Goal: Task Accomplishment & Management: Manage account settings

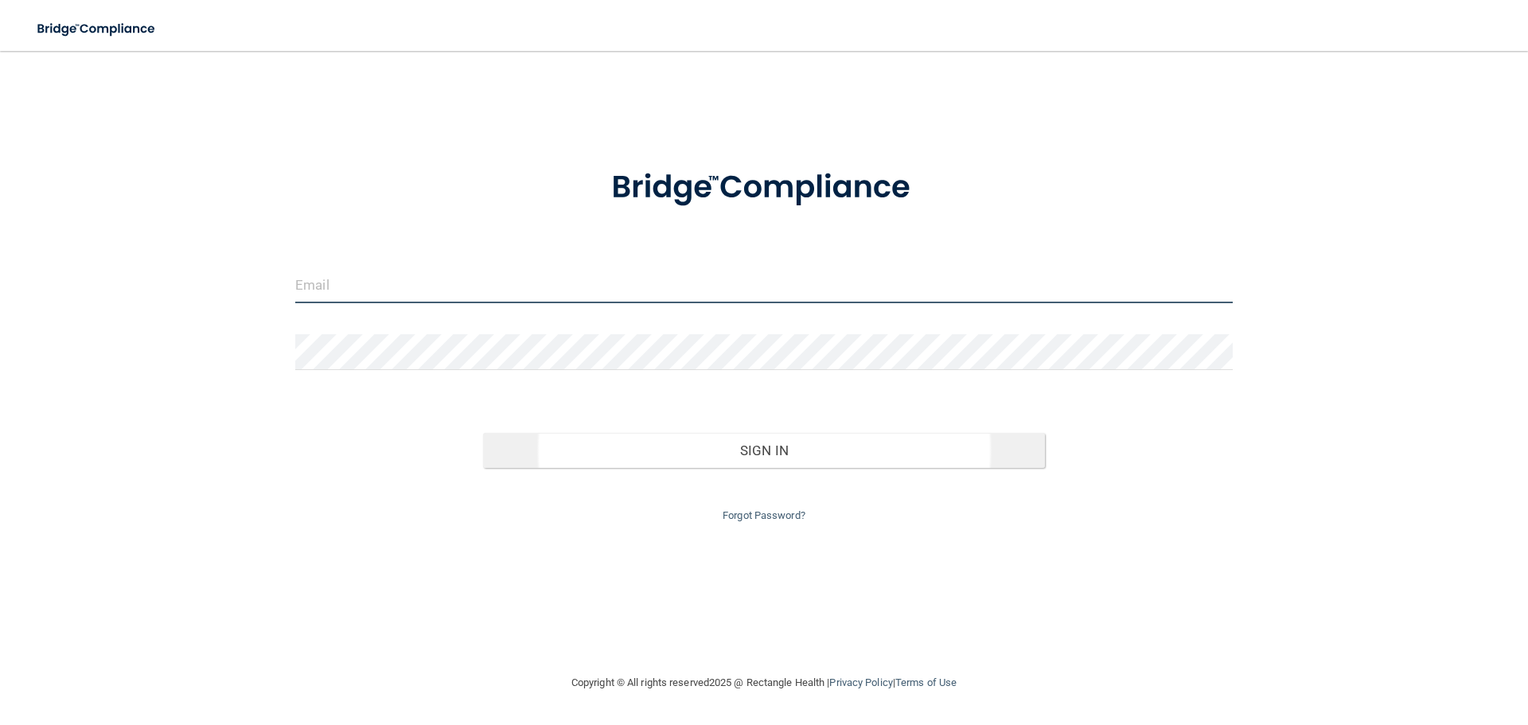
type input "[EMAIL_ADDRESS][DOMAIN_NAME]"
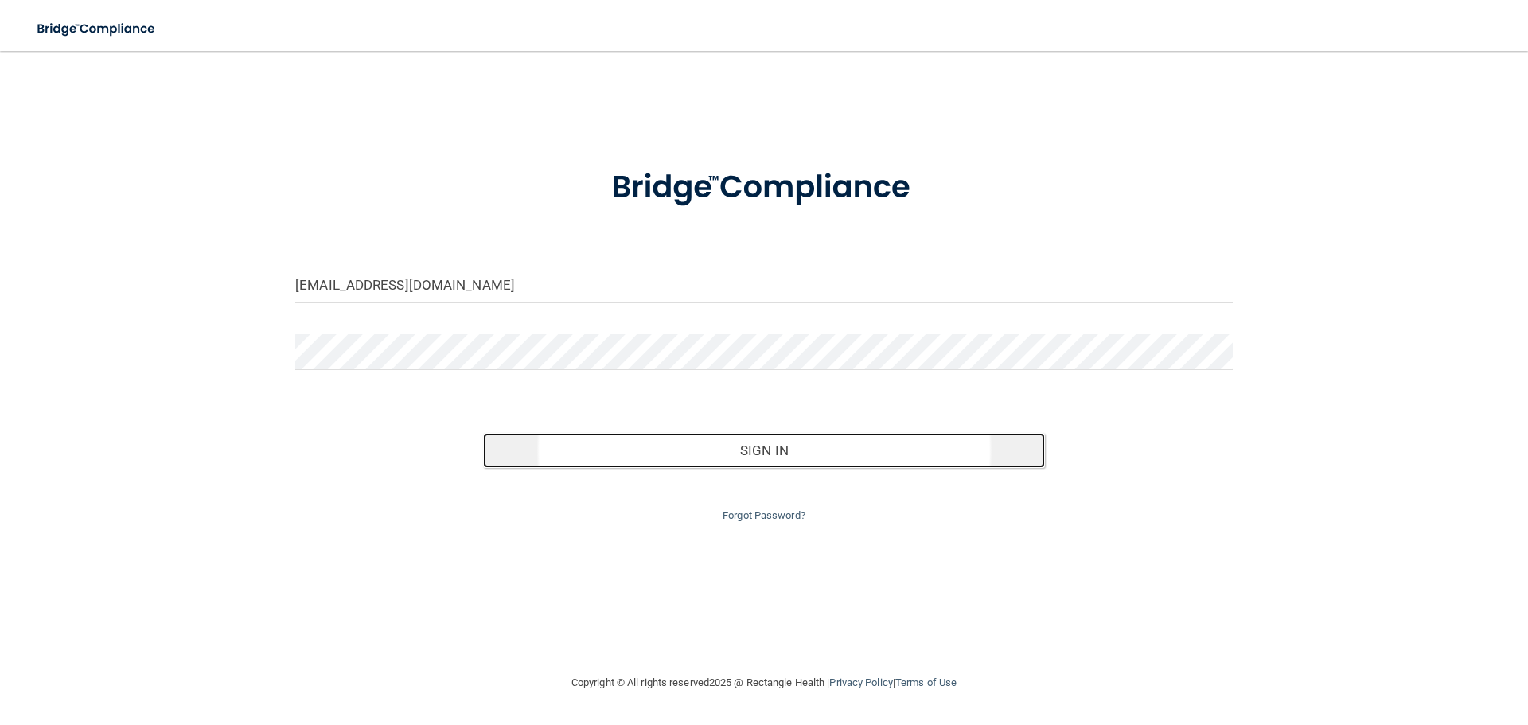
click at [788, 445] on button "Sign In" at bounding box center [764, 450] width 563 height 35
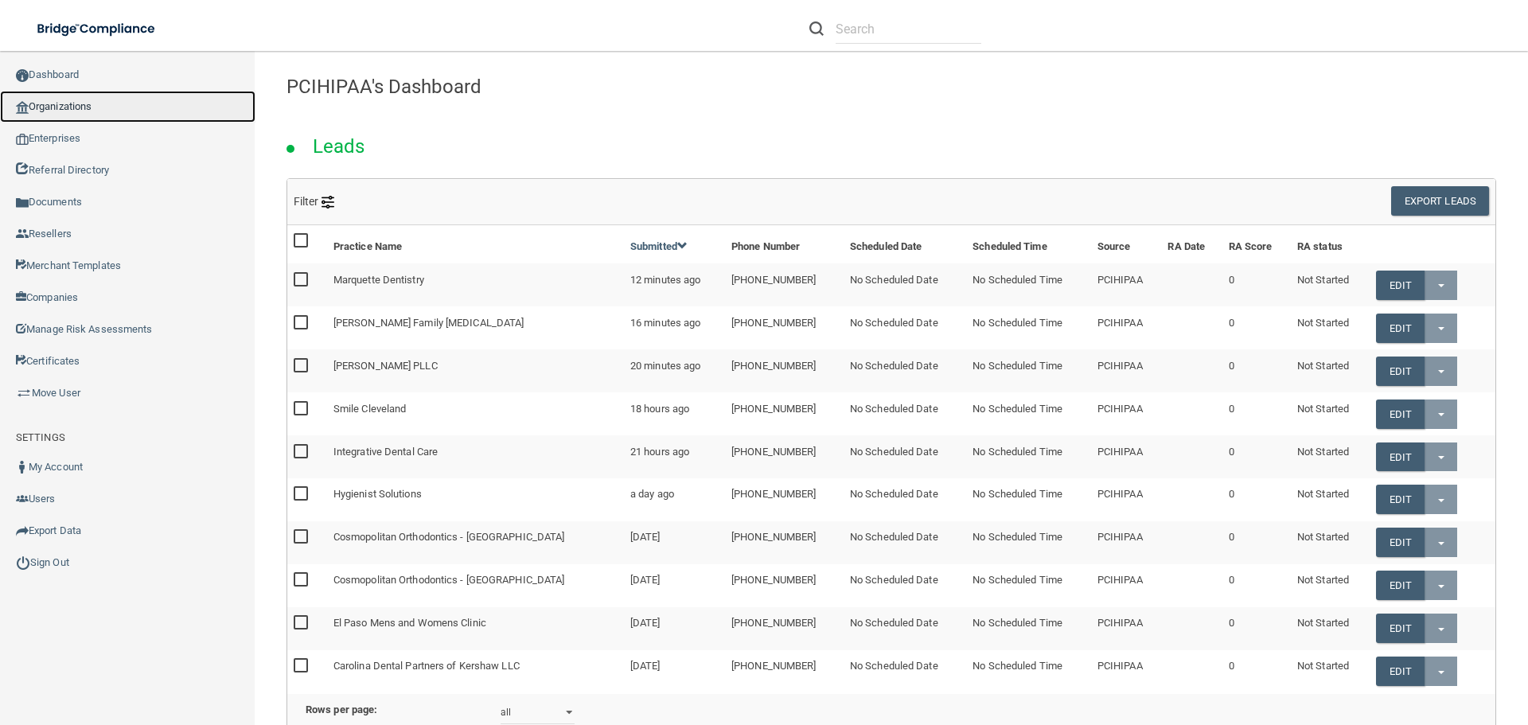
click at [105, 109] on link "Organizations" at bounding box center [127, 107] width 255 height 32
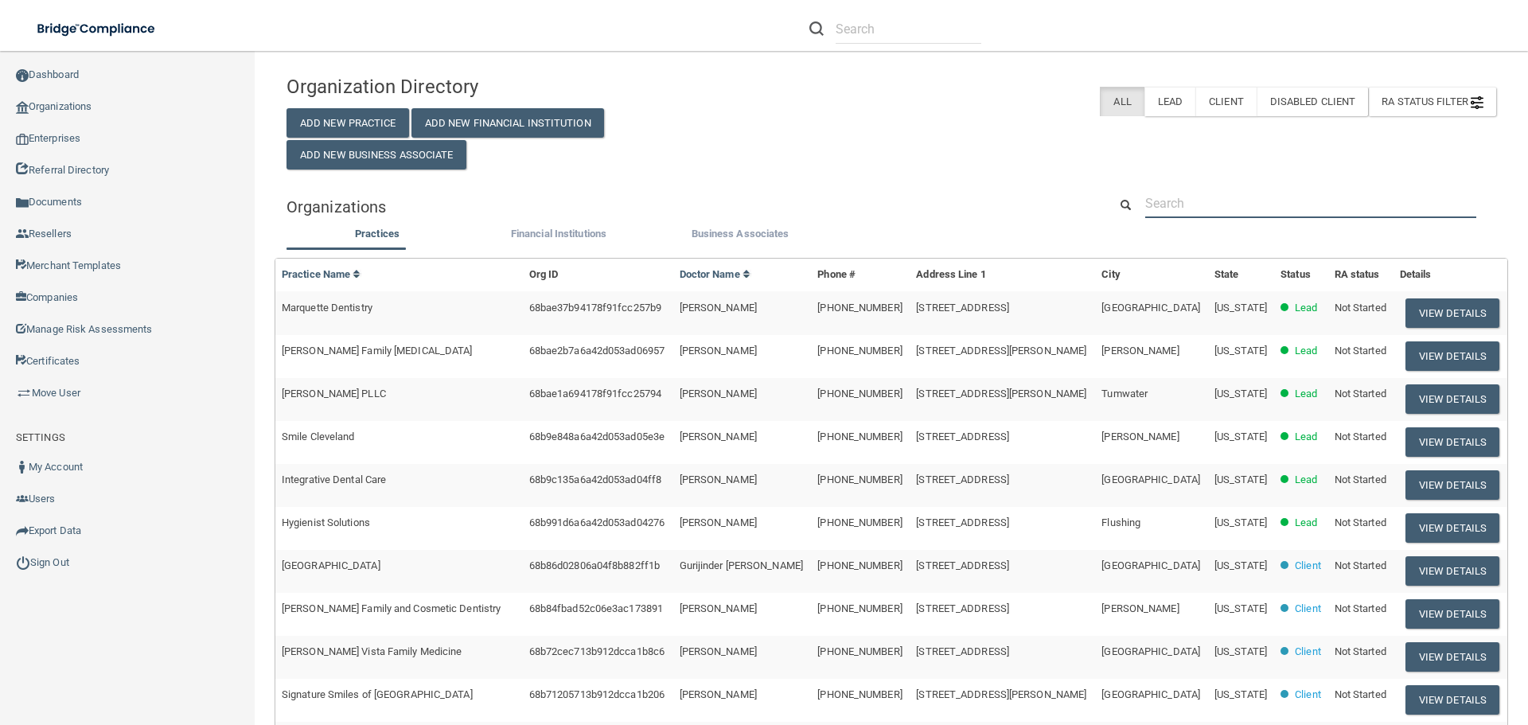
click at [1239, 201] on input "text" at bounding box center [1310, 203] width 331 height 29
paste input "(701) 235-1261"
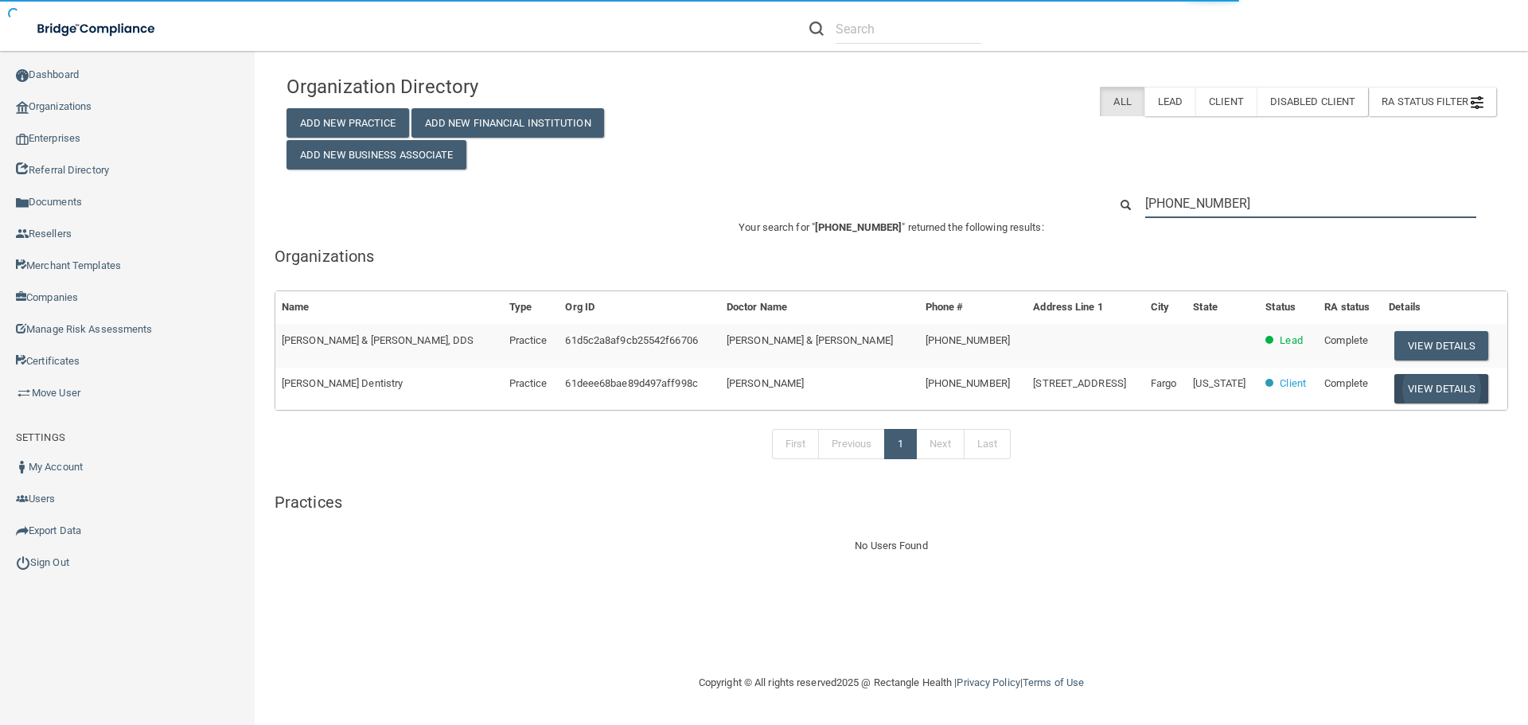
type input "(701) 235-1261"
click at [1436, 388] on button "View Details" at bounding box center [1441, 388] width 94 height 29
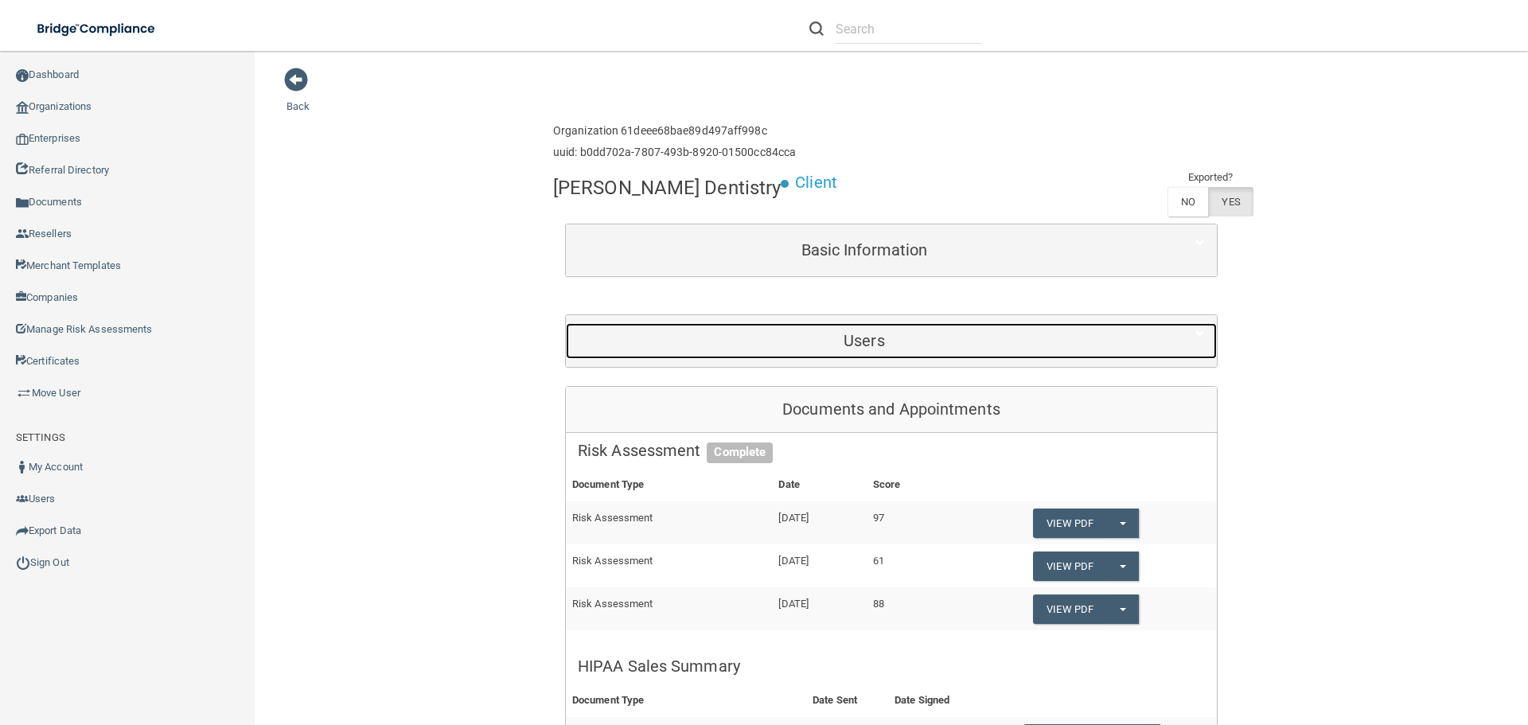
click at [884, 347] on h5 "Users" at bounding box center [864, 341] width 573 height 18
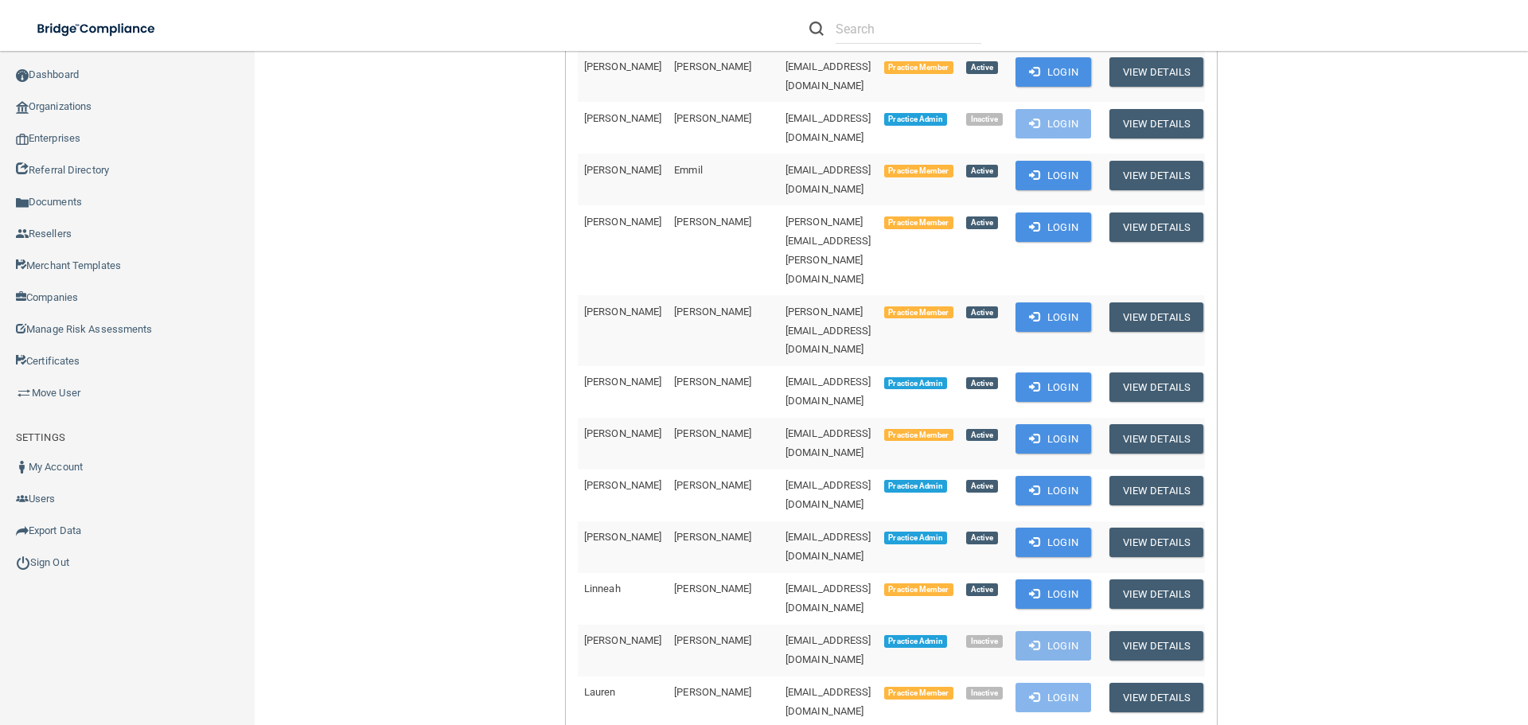
scroll to position [398, 0]
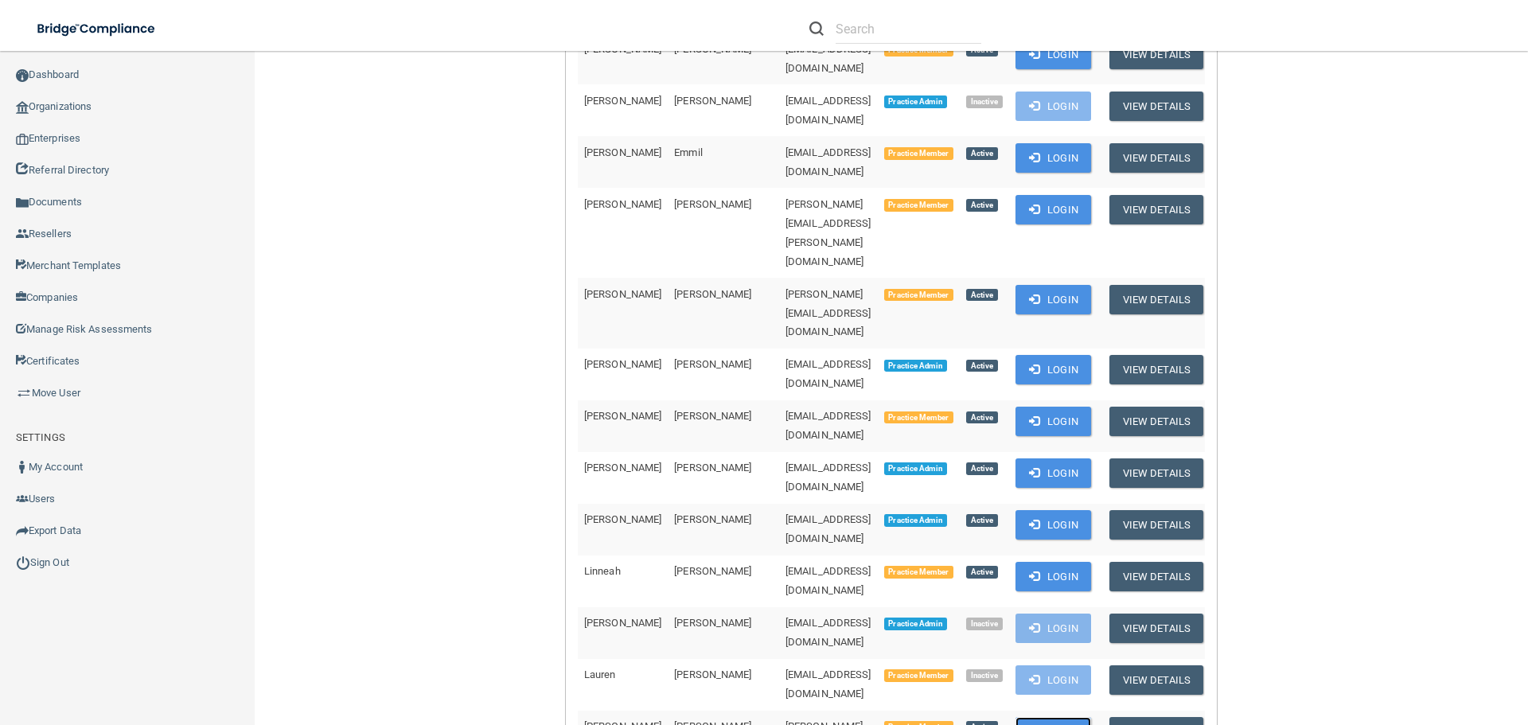
click at [1047, 717] on button "Login" at bounding box center [1053, 731] width 76 height 29
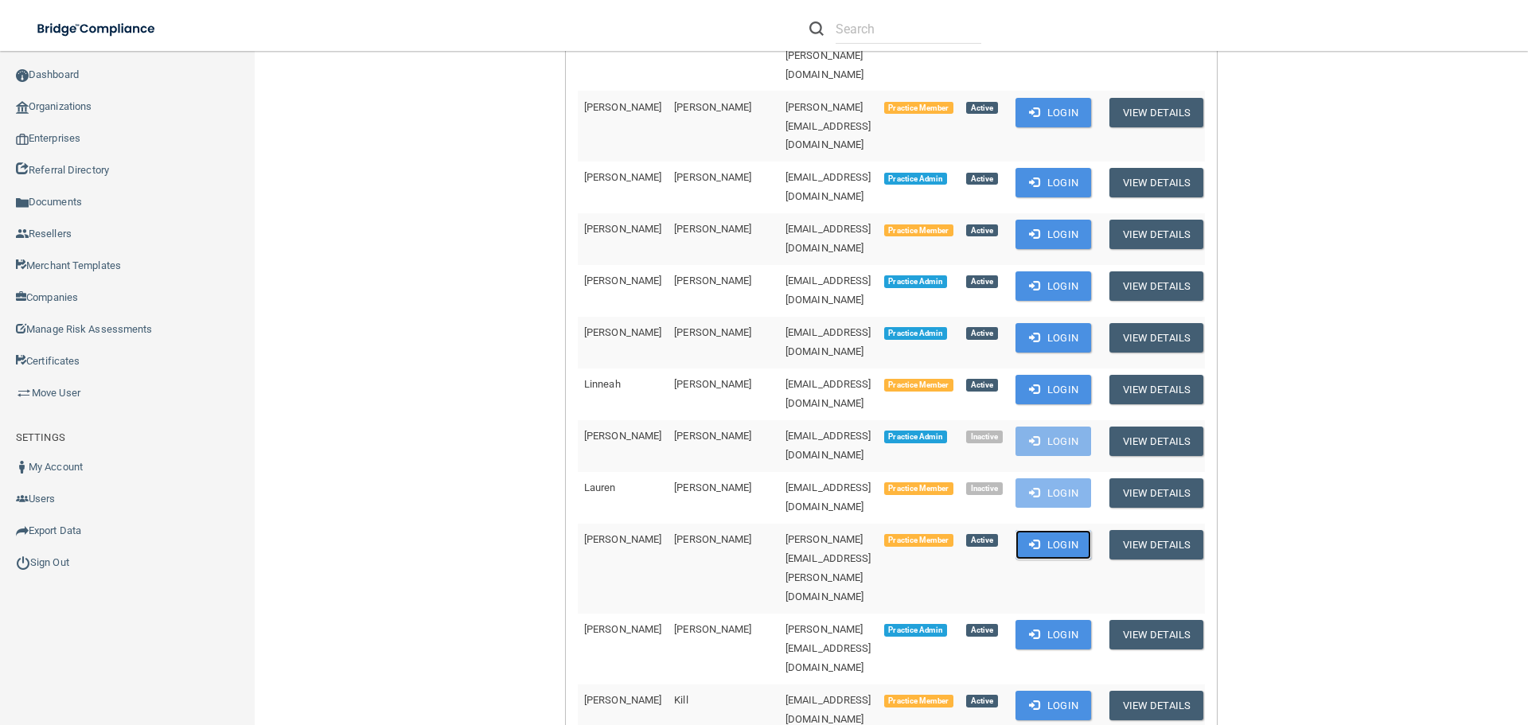
scroll to position [557, 0]
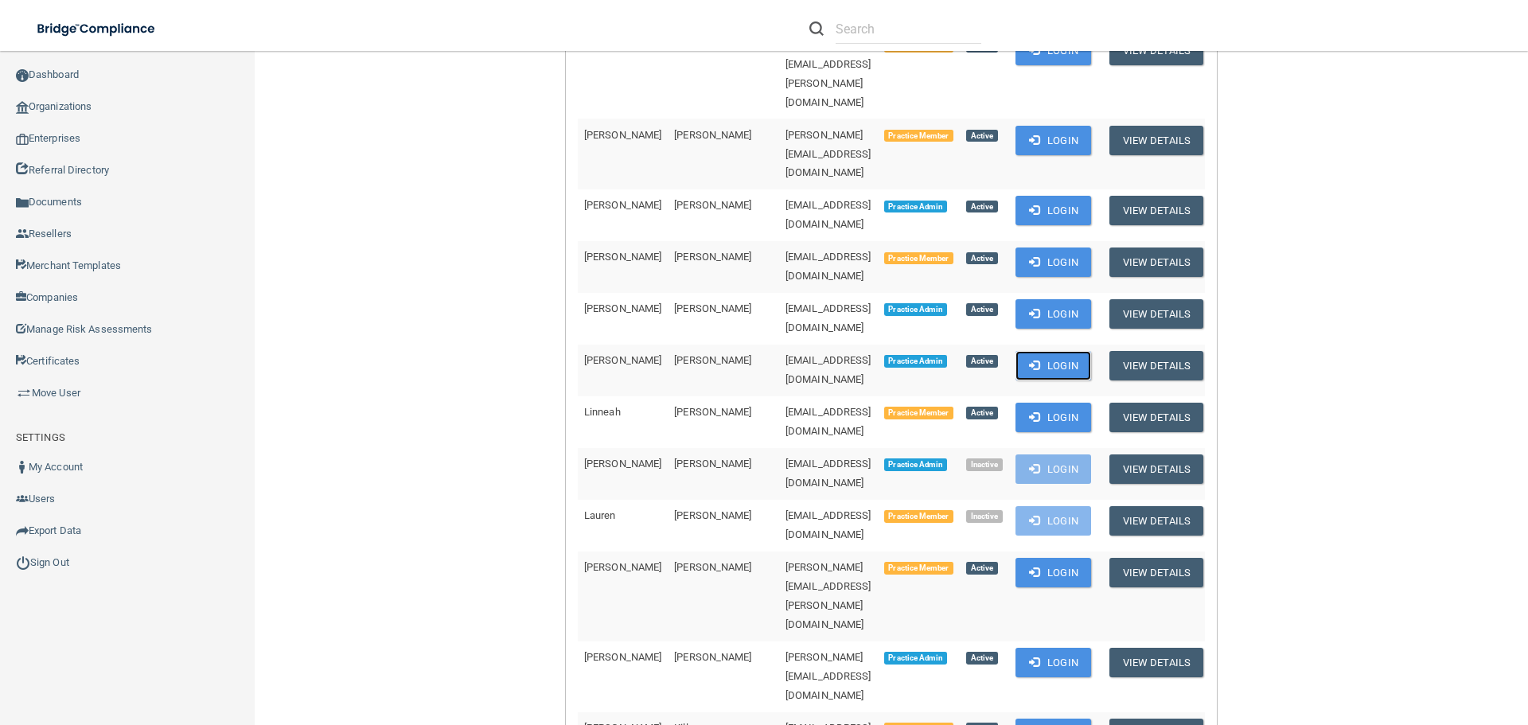
click at [1054, 351] on button "Login" at bounding box center [1053, 365] width 76 height 29
click at [1031, 351] on button "Login" at bounding box center [1053, 365] width 76 height 29
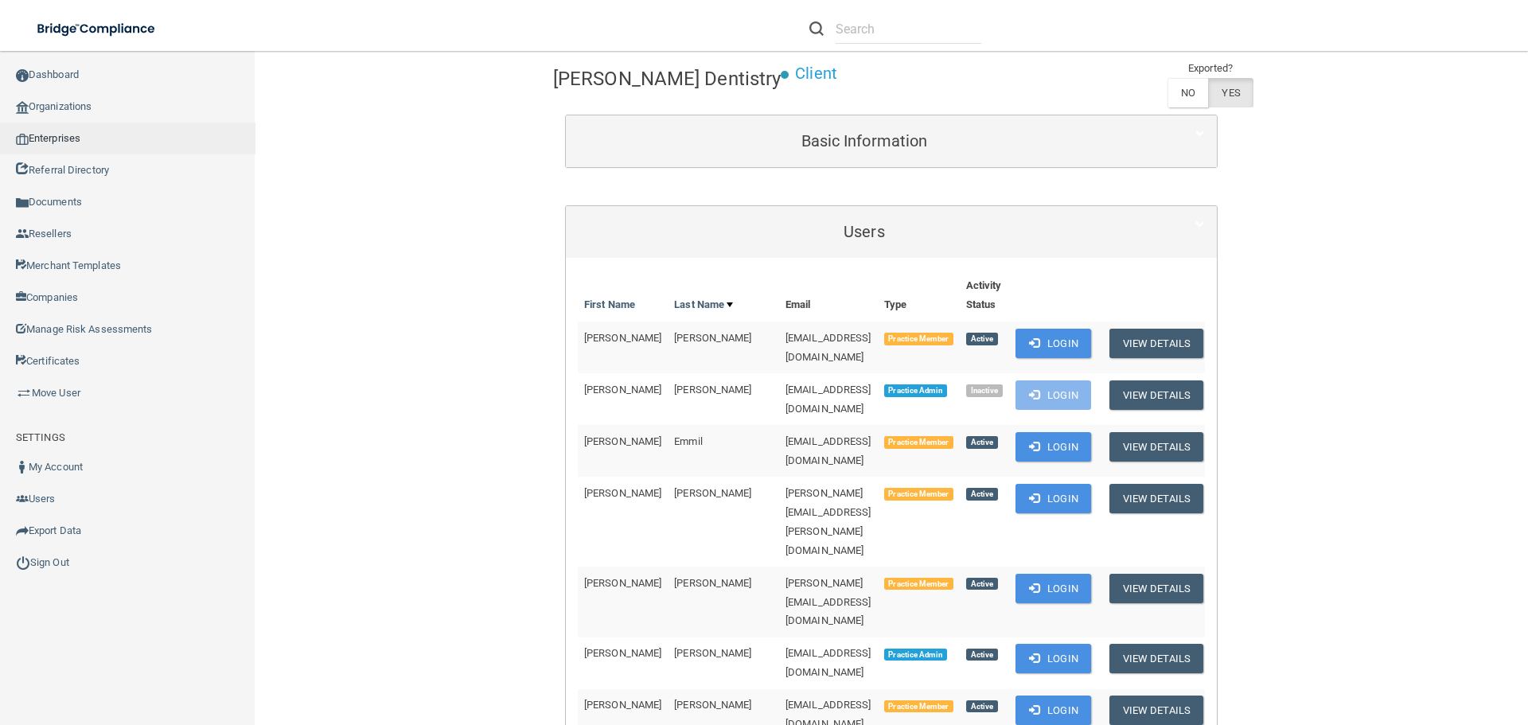
scroll to position [0, 0]
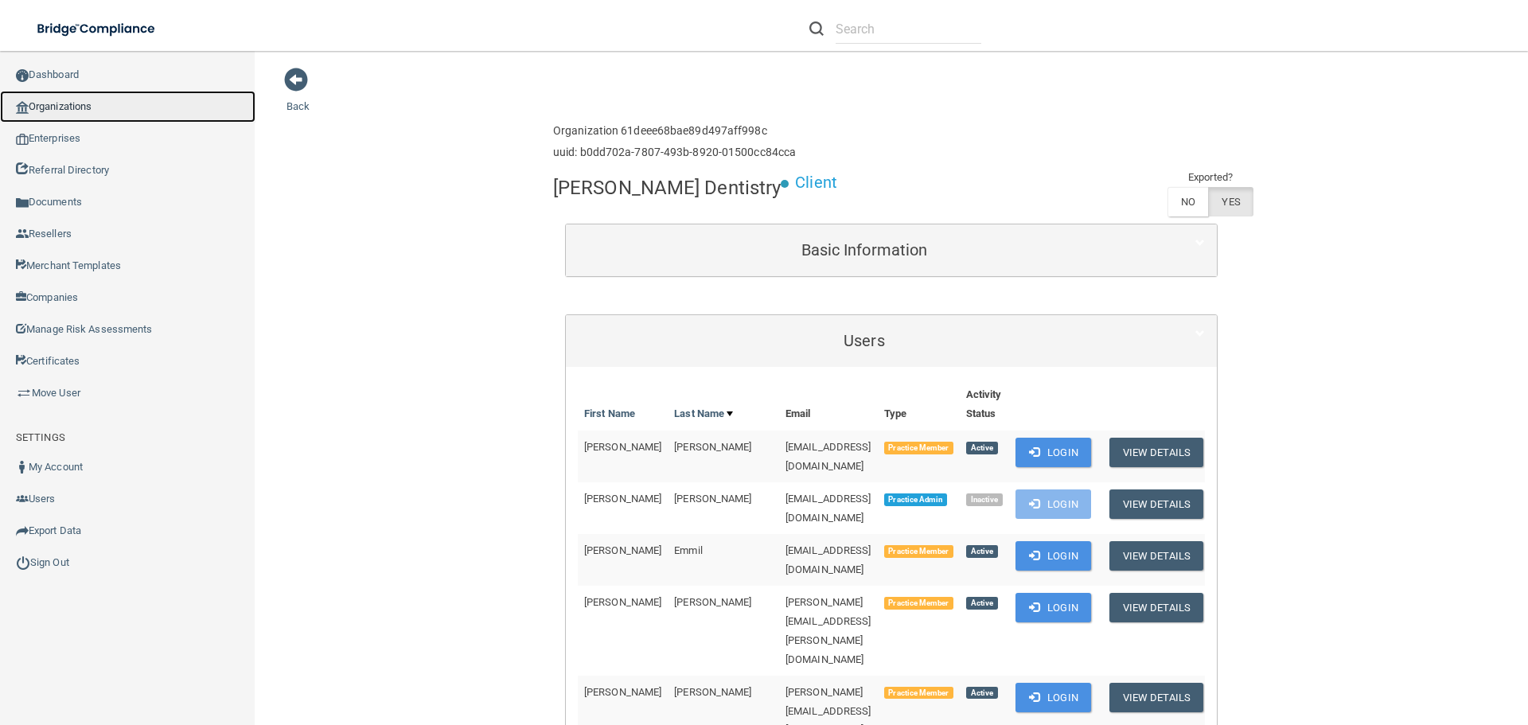
click at [88, 107] on link "Organizations" at bounding box center [127, 107] width 255 height 32
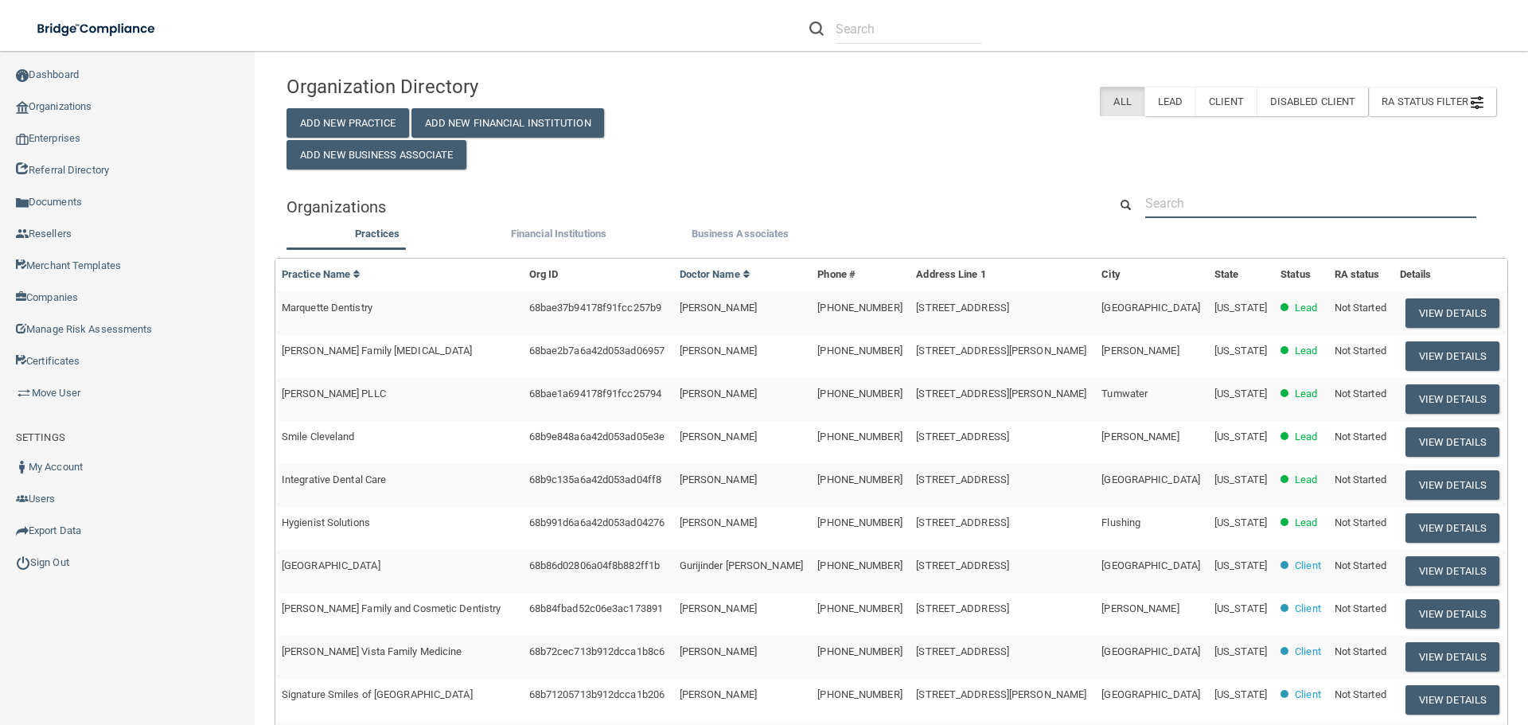
click at [1190, 201] on input "text" at bounding box center [1310, 203] width 331 height 29
paste input "(205) 979-8070"
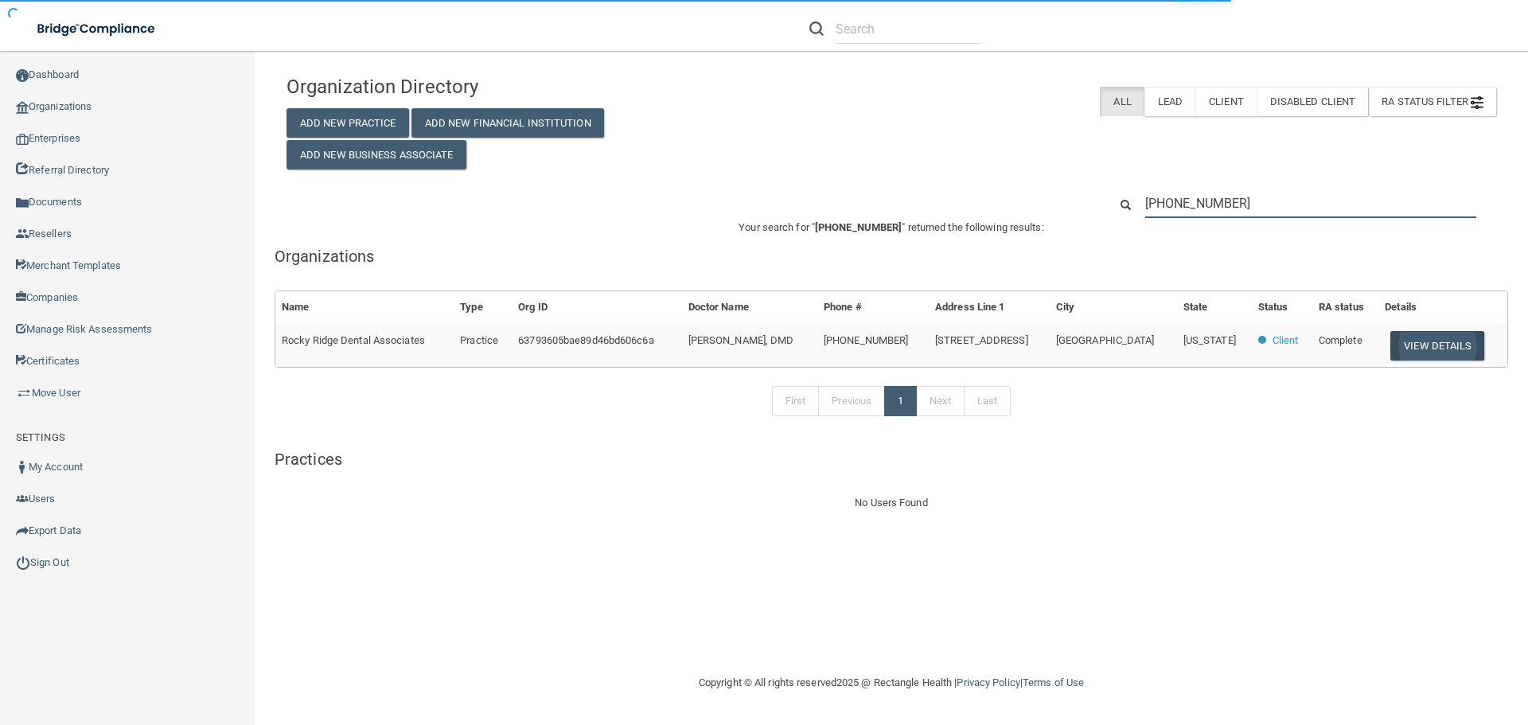
type input "(205) 979-8070"
click at [1417, 341] on button "View Details" at bounding box center [1437, 345] width 94 height 29
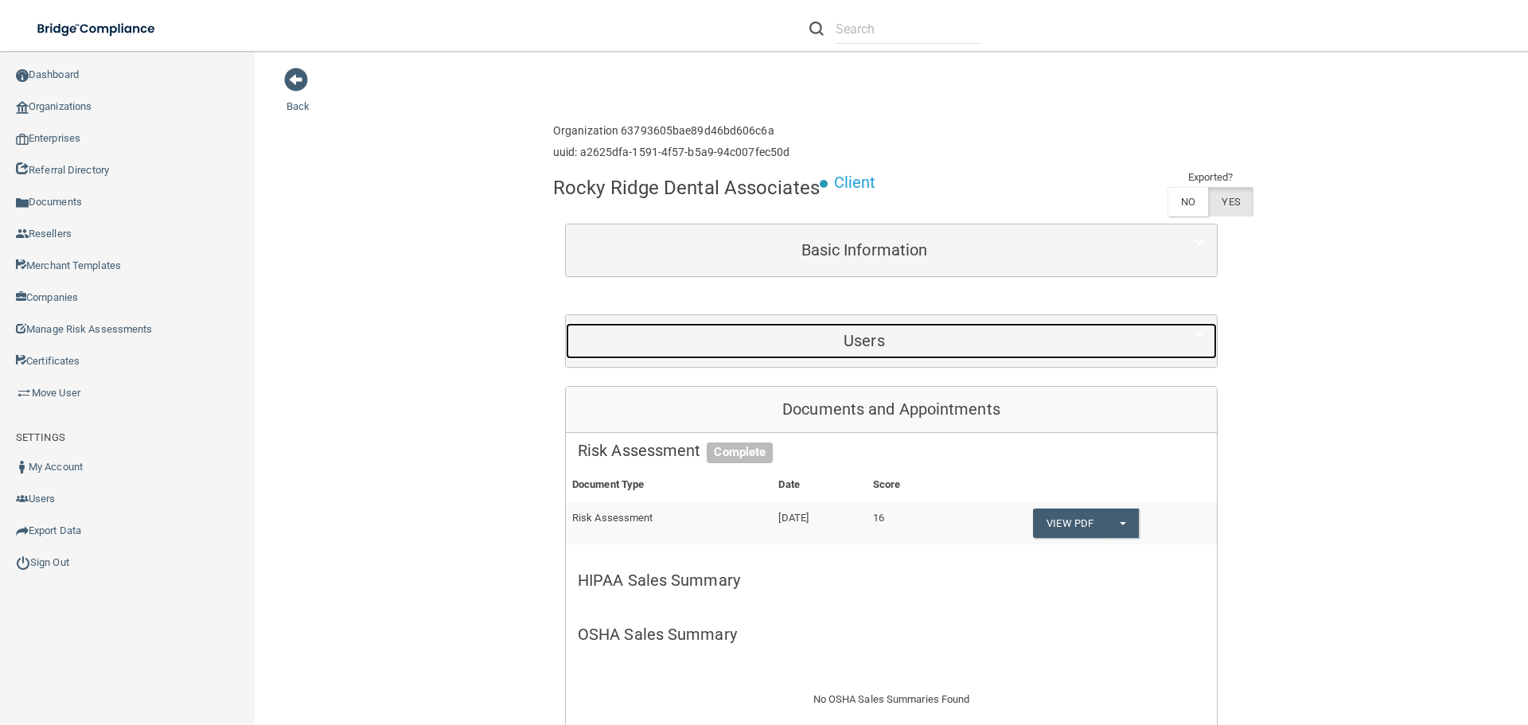
click at [853, 352] on div "Users" at bounding box center [864, 341] width 597 height 36
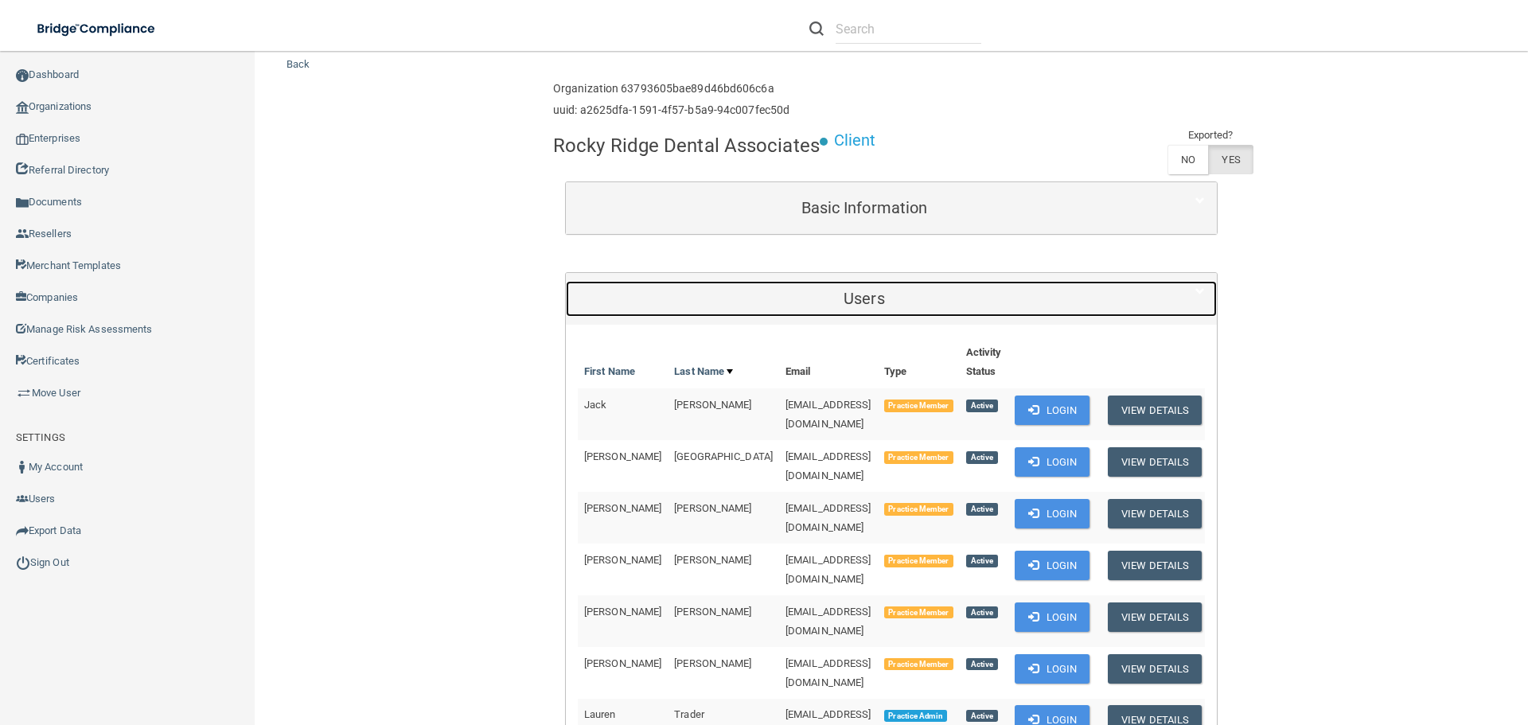
scroll to position [159, 0]
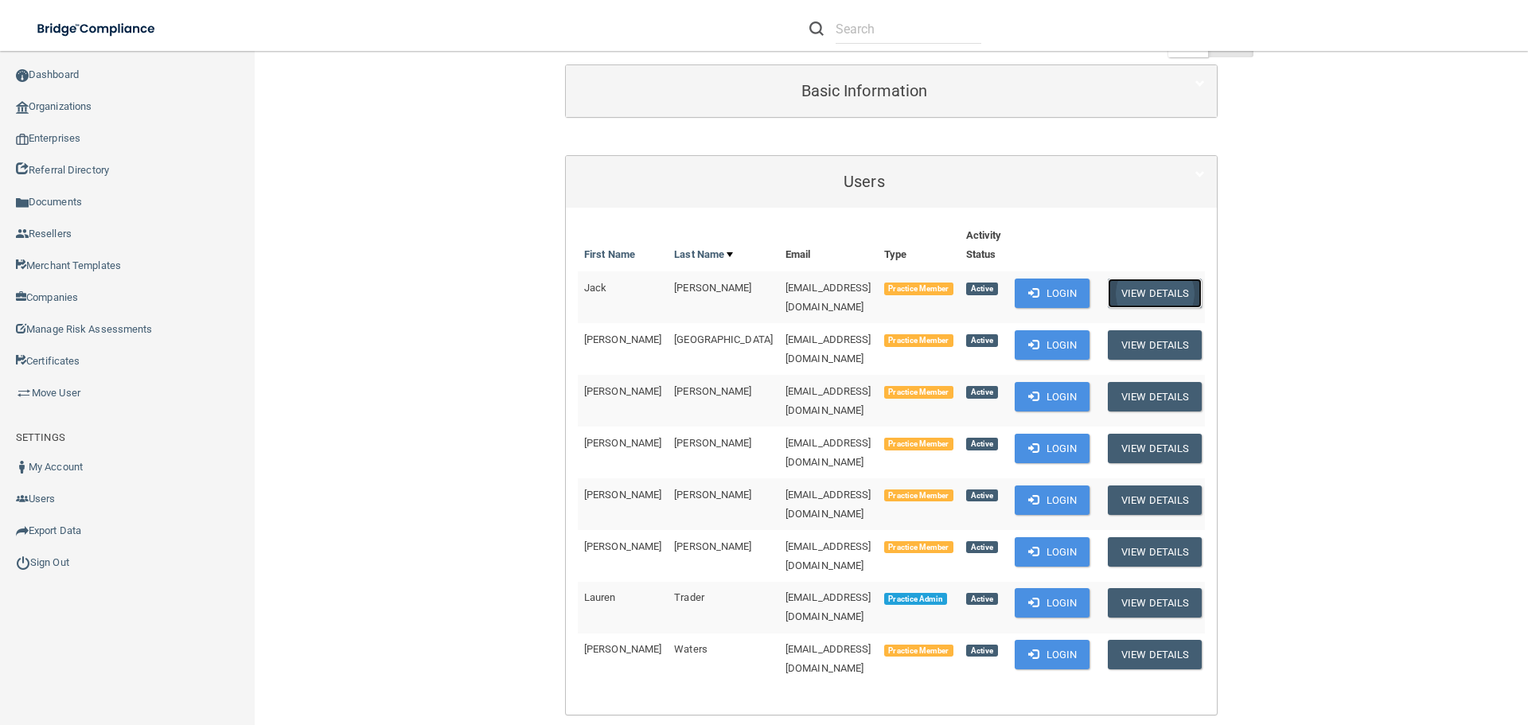
click at [1178, 293] on button "View Details" at bounding box center [1155, 293] width 94 height 29
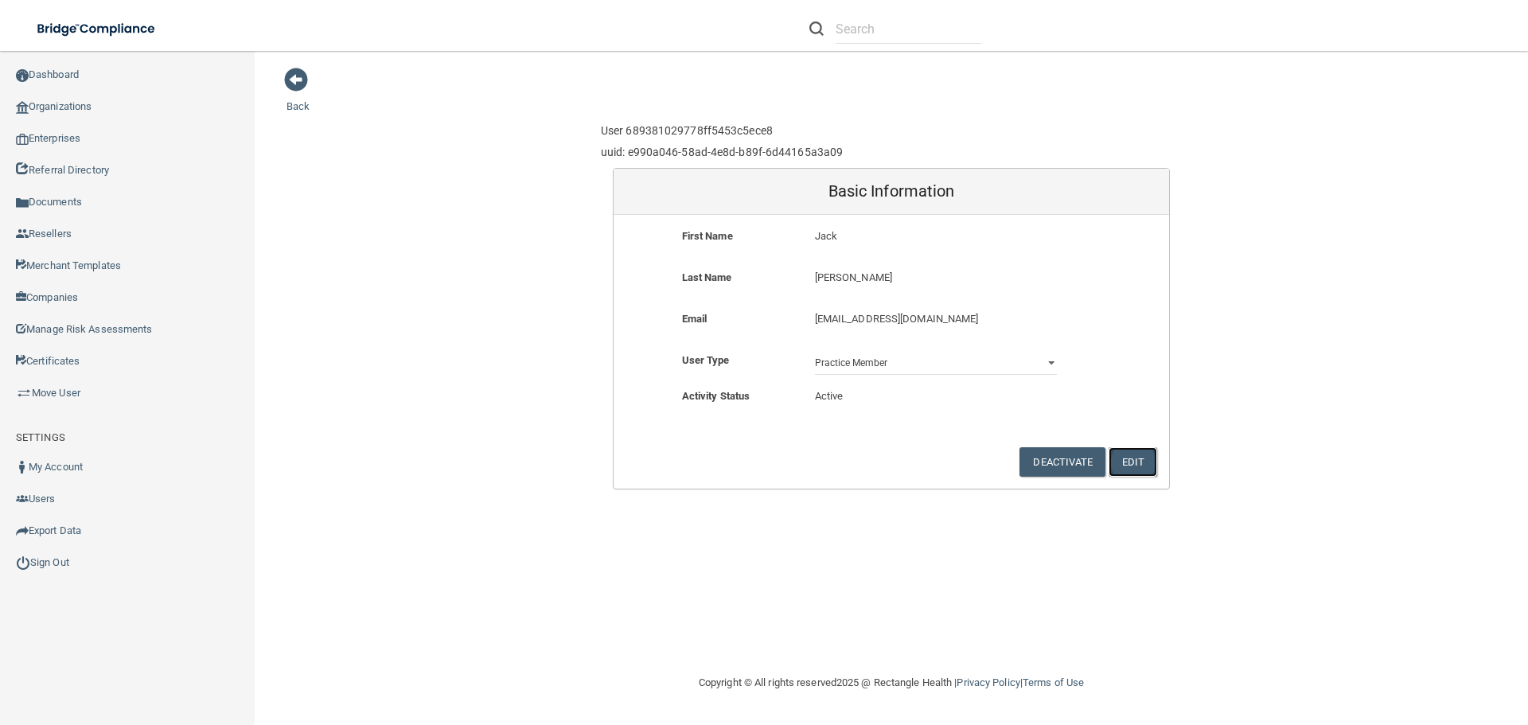
click at [1144, 460] on button "Edit" at bounding box center [1133, 461] width 49 height 29
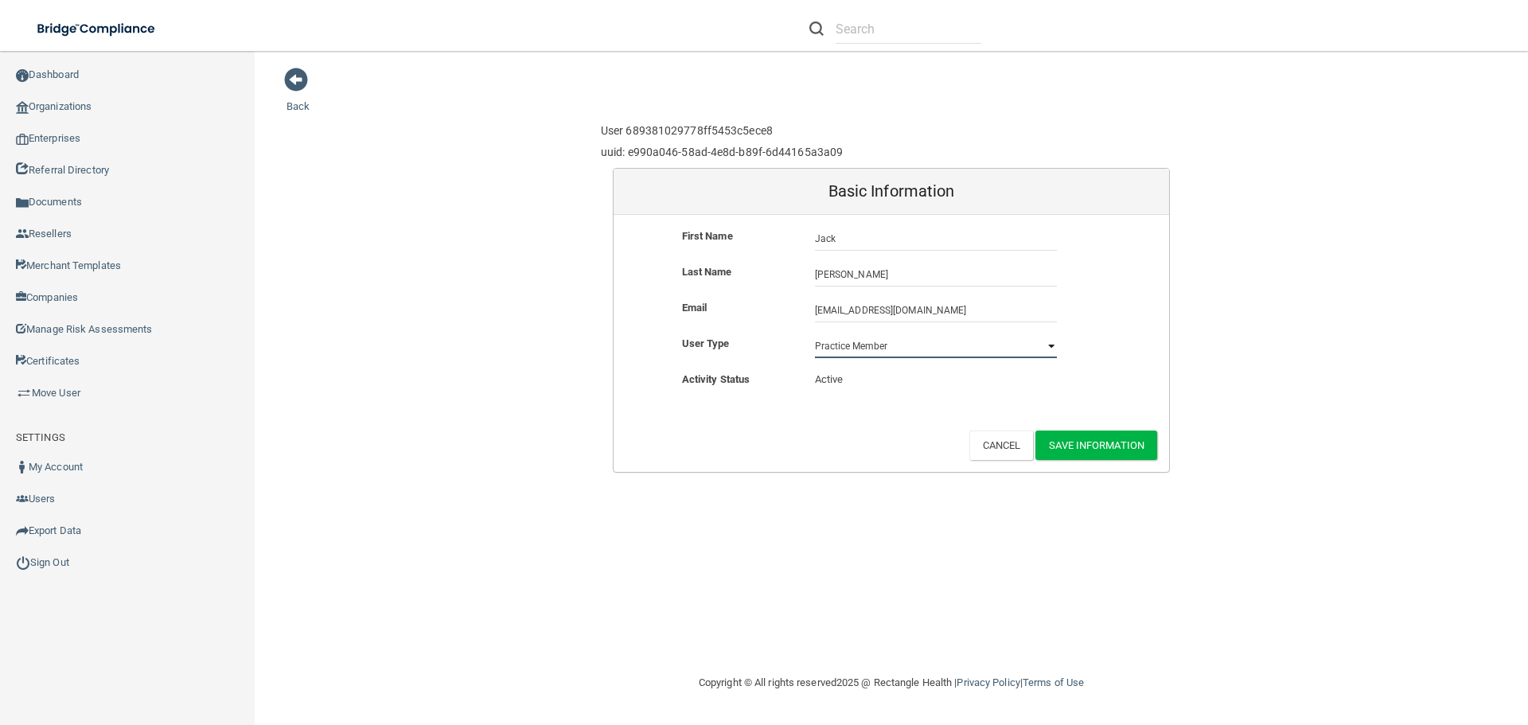
click at [1046, 341] on select "Practice Admin Practice Member Financial Institution Admin Business Associate A…" at bounding box center [936, 346] width 242 height 24
click at [1111, 254] on div "First Name Jack Jack" at bounding box center [891, 245] width 555 height 36
click at [1054, 345] on select "Practice Admin Practice Member Financial Institution Admin Business Associate A…" at bounding box center [936, 346] width 242 height 24
select select "practice_admin"
click at [815, 334] on select "Practice Admin Practice Member Financial Institution Admin Business Associate A…" at bounding box center [936, 346] width 242 height 24
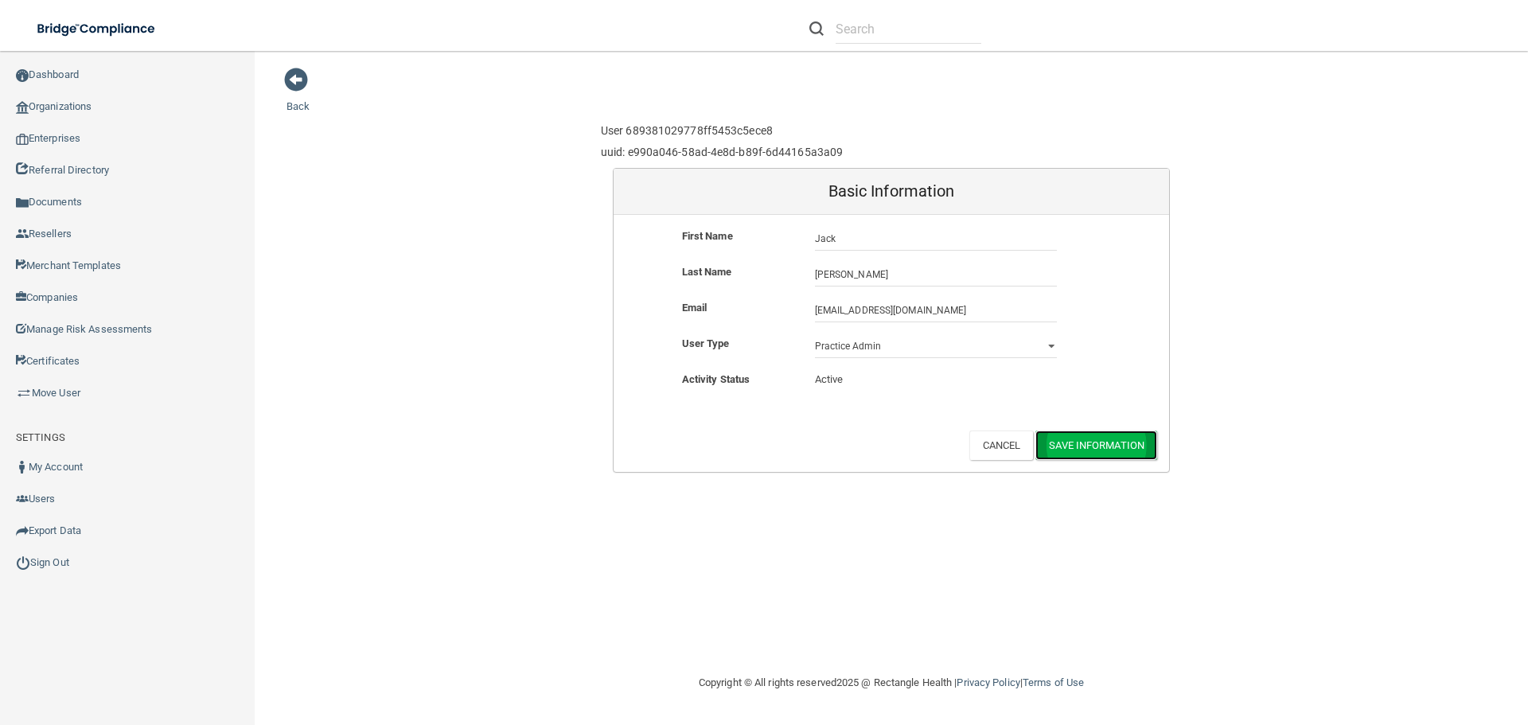
click at [1109, 442] on button "Save Information" at bounding box center [1096, 445] width 122 height 29
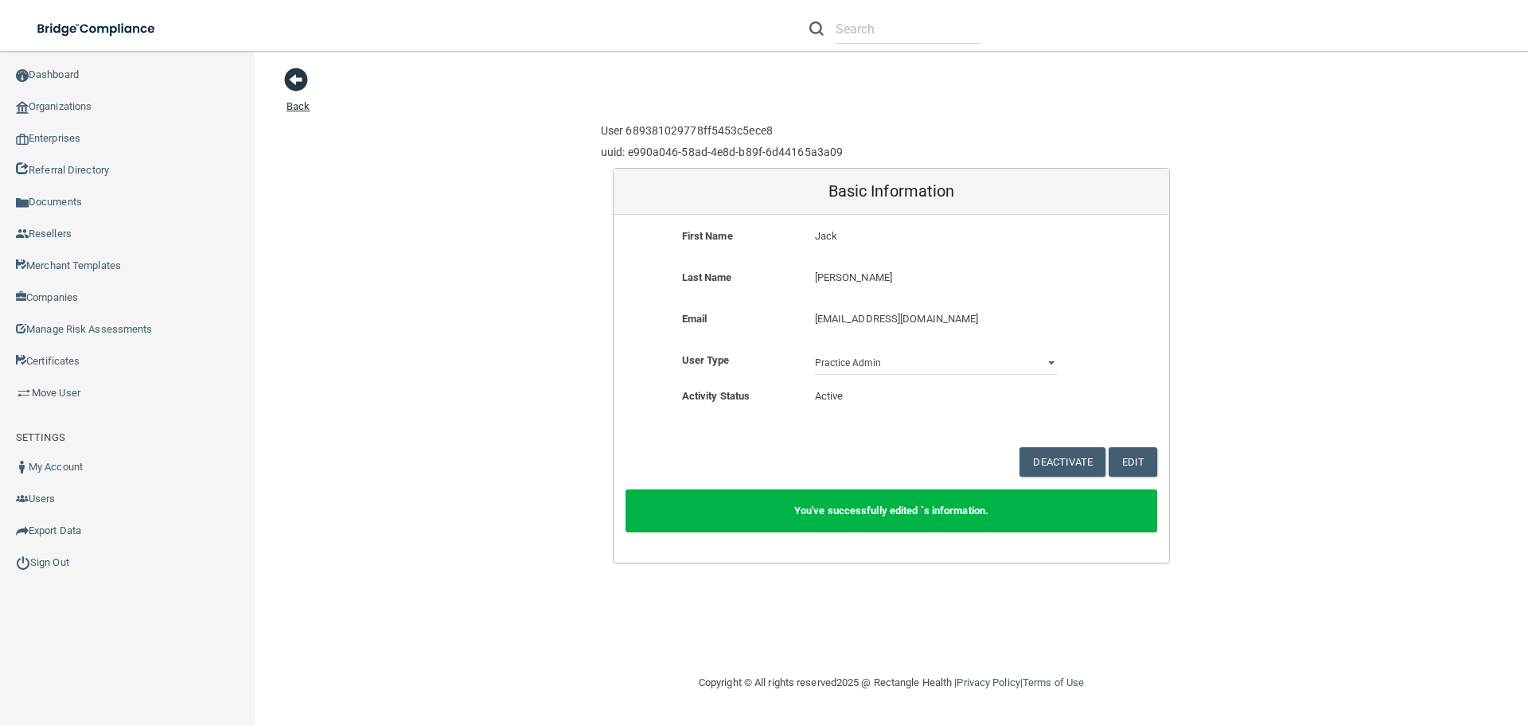
click at [295, 88] on span at bounding box center [296, 80] width 24 height 24
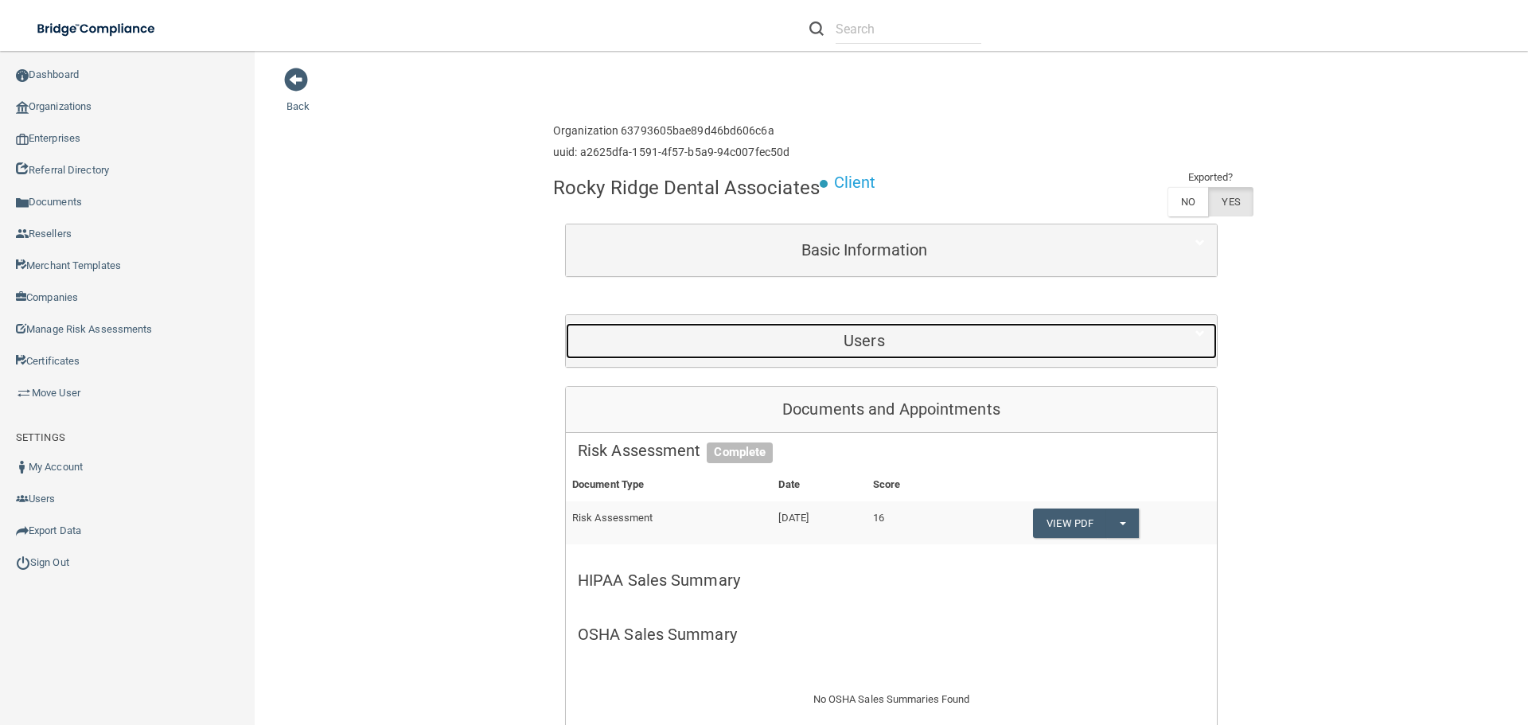
drag, startPoint x: 888, startPoint y: 345, endPoint x: 894, endPoint y: 355, distance: 12.1
click at [890, 345] on h5 "Users" at bounding box center [864, 341] width 573 height 18
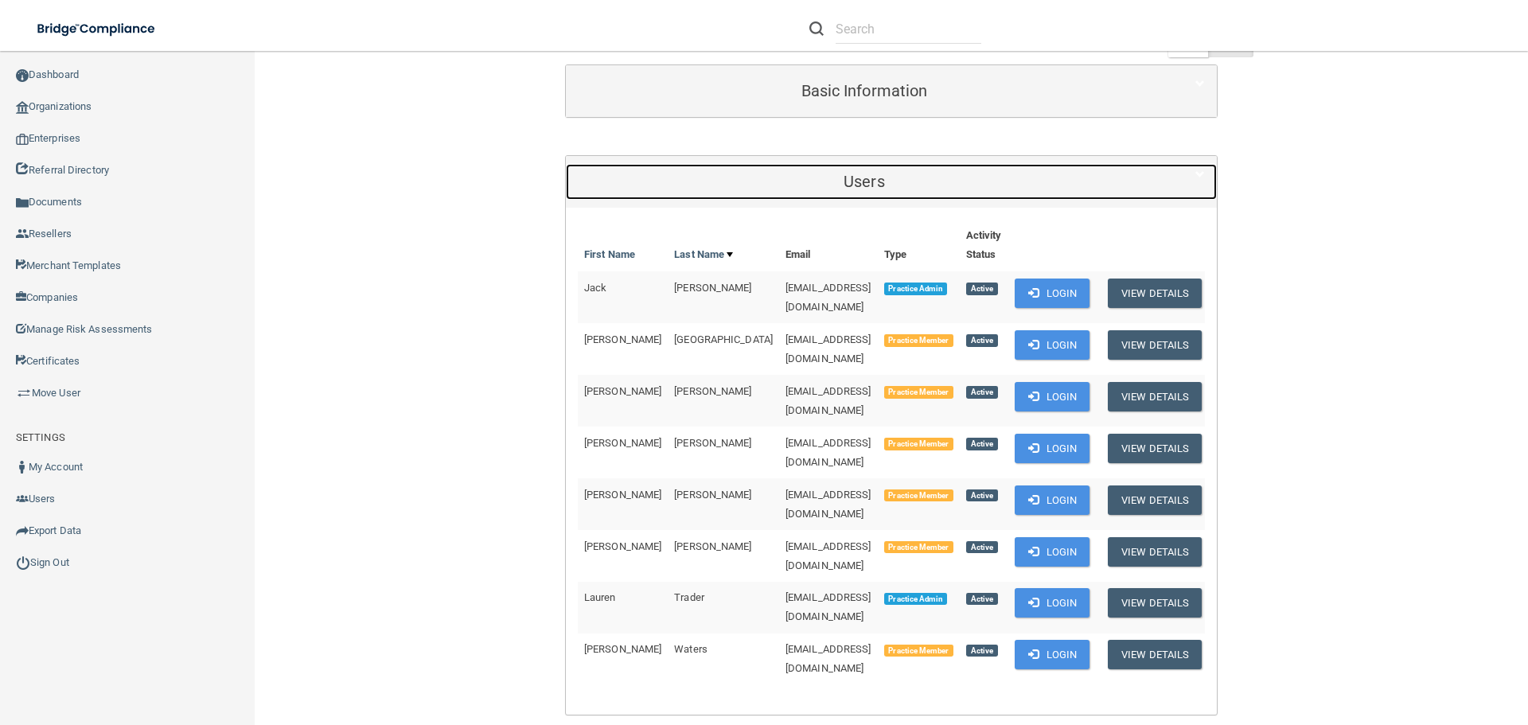
scroll to position [239, 0]
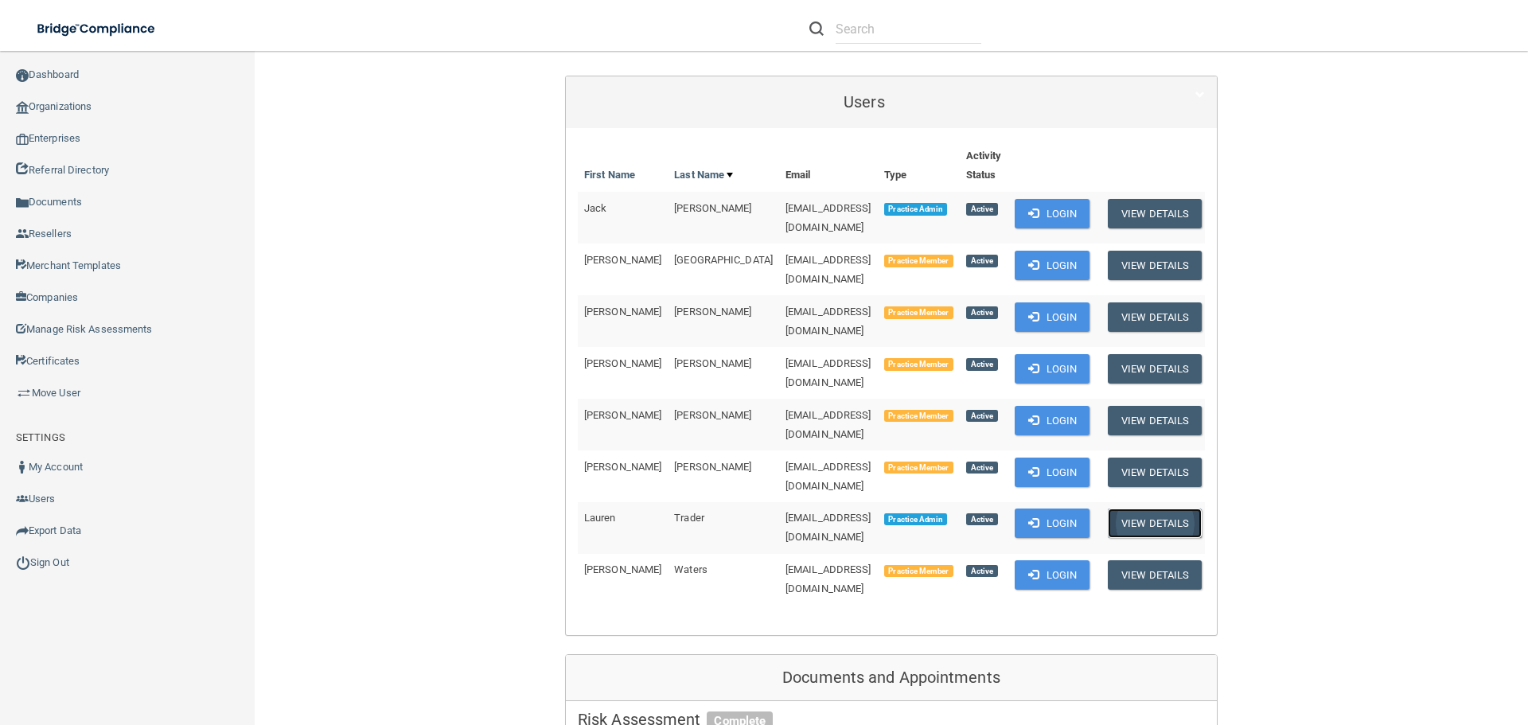
click at [1158, 509] on button "View Details" at bounding box center [1155, 523] width 94 height 29
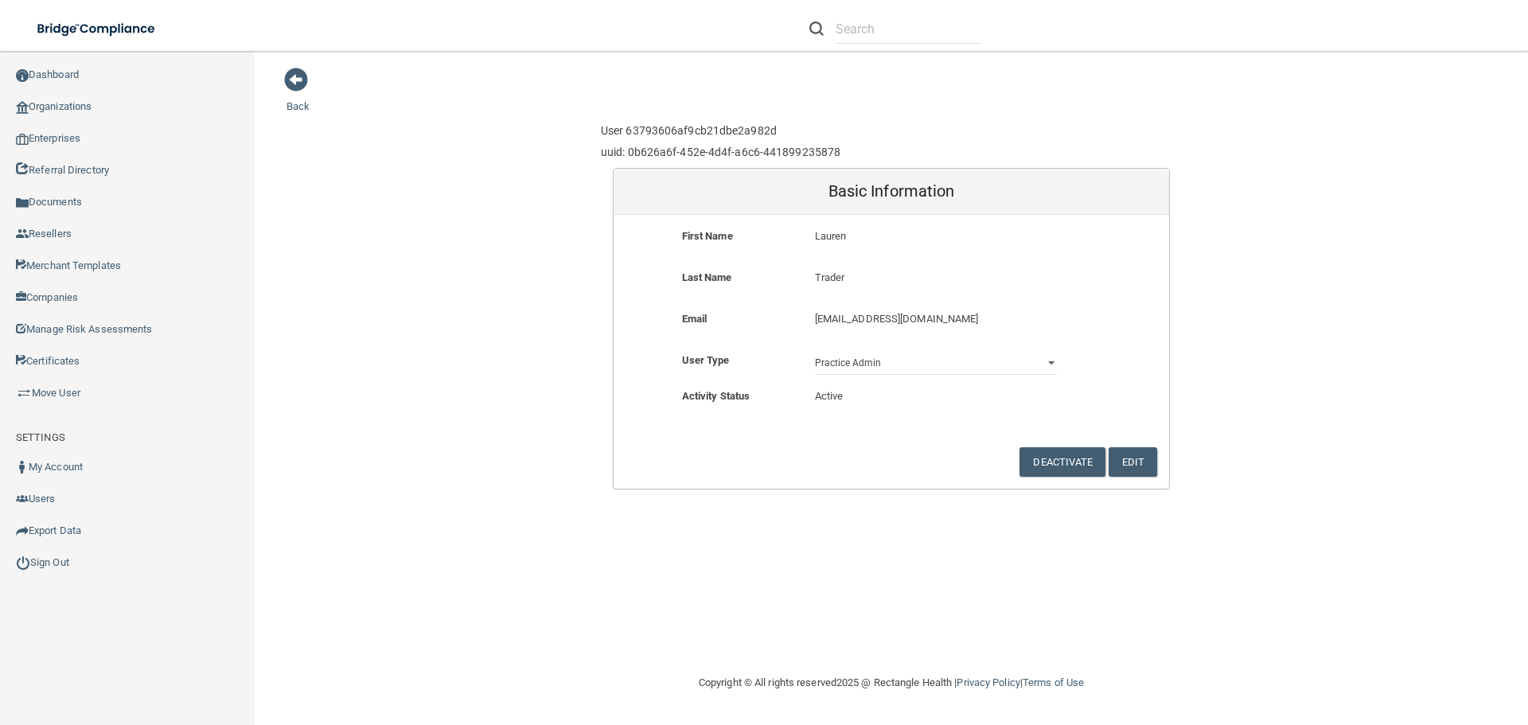
click at [281, 85] on main "Back User 63793606af9cb21dbe2a982d uuid: 0b626a6f-452e-4d4f-a6c6-441899235878 B…" at bounding box center [891, 388] width 1273 height 674
click at [301, 77] on span at bounding box center [296, 80] width 24 height 24
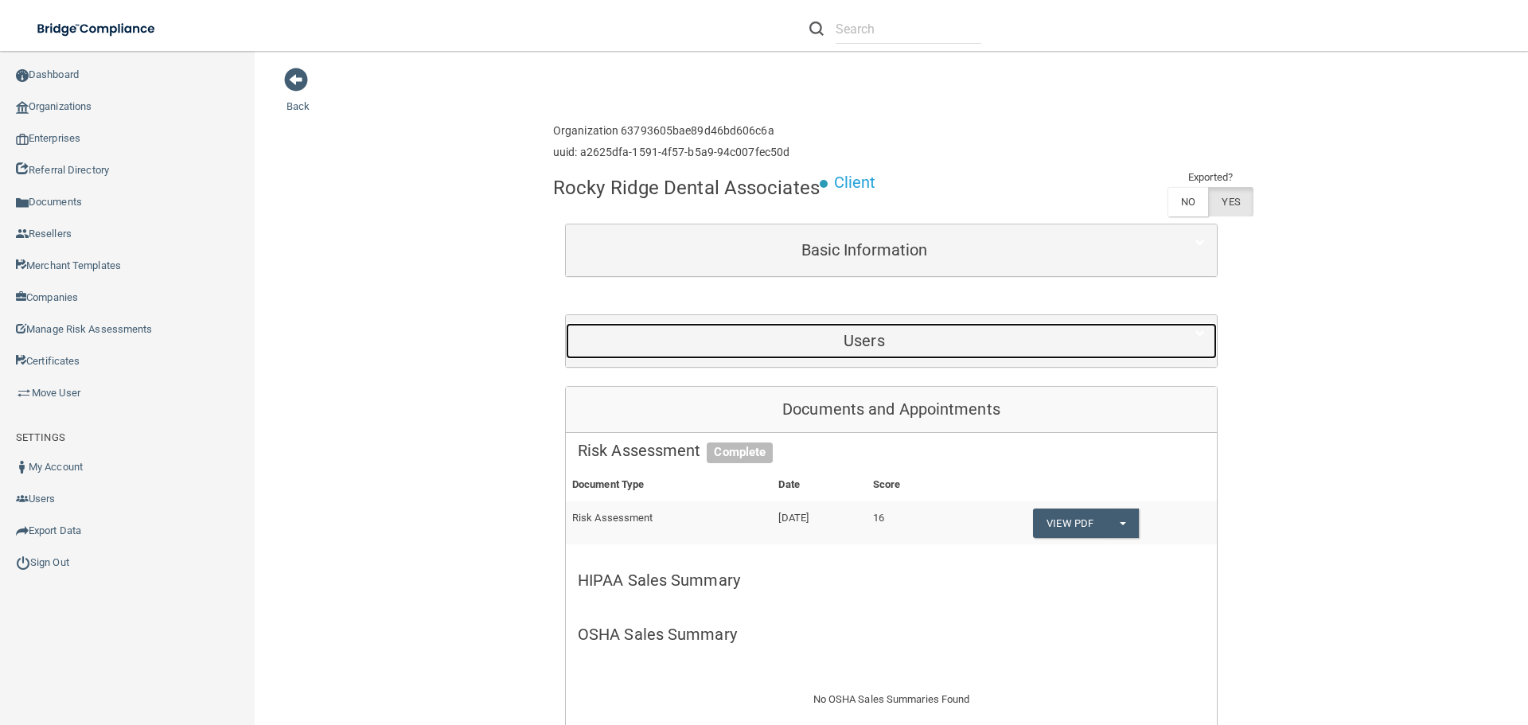
click at [888, 349] on h5 "Users" at bounding box center [864, 341] width 573 height 18
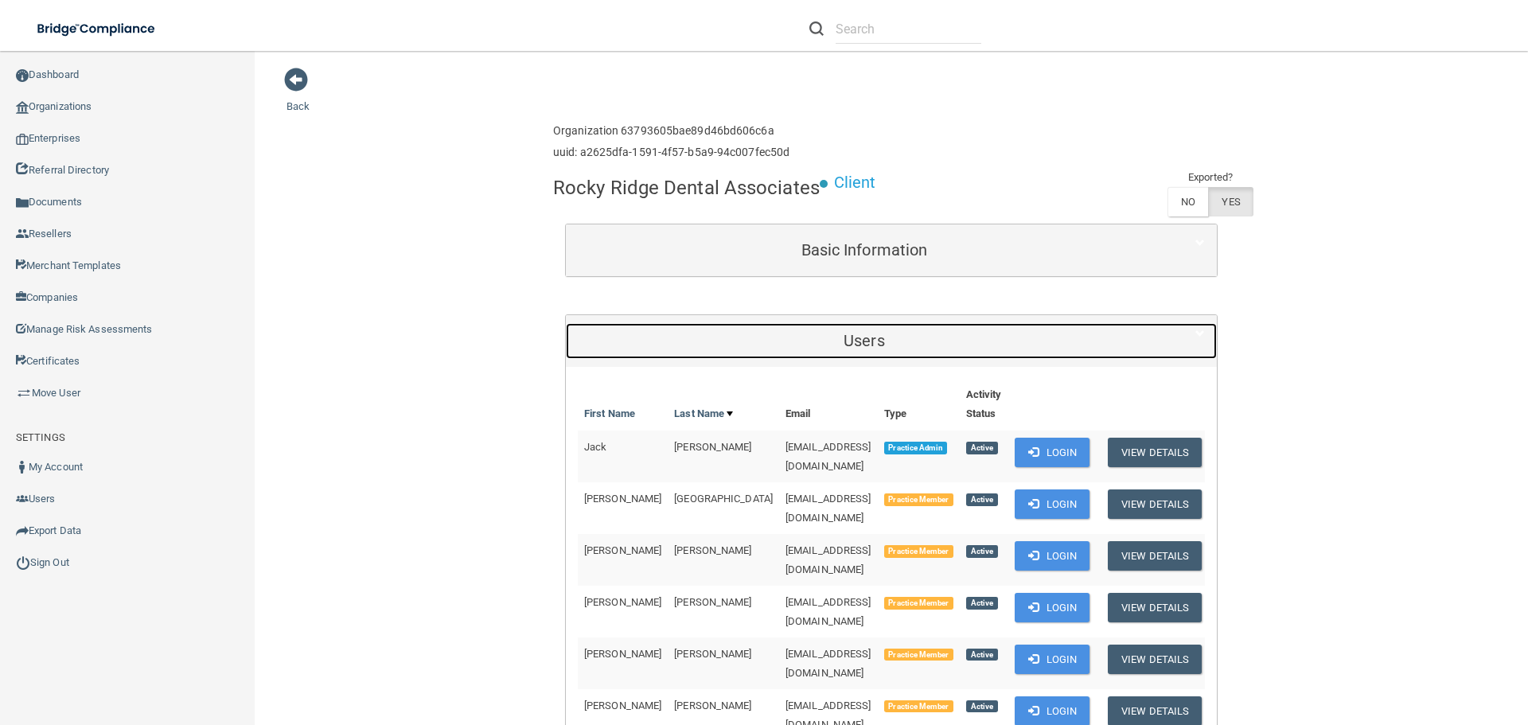
scroll to position [318, 0]
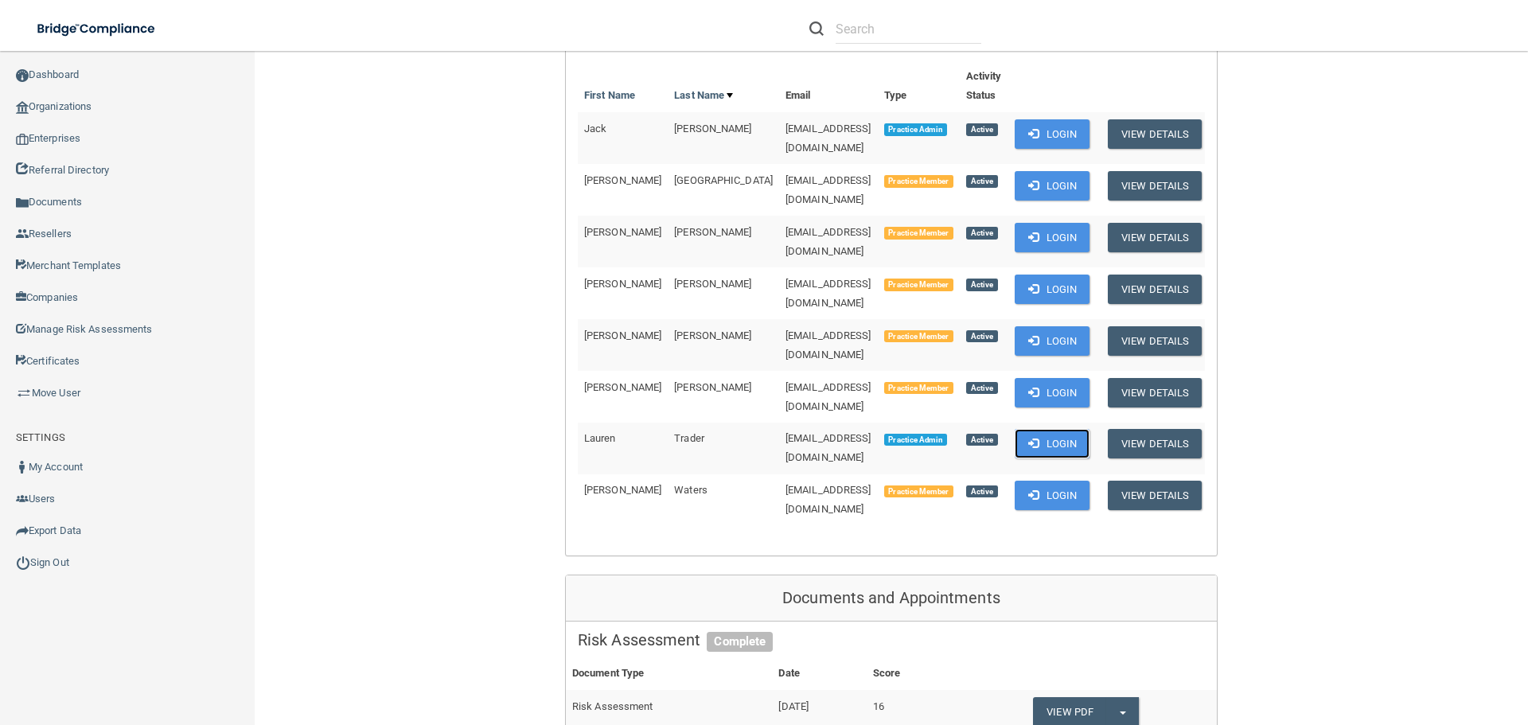
click at [1040, 429] on button "Login" at bounding box center [1053, 443] width 76 height 29
click at [1147, 134] on button "View Details" at bounding box center [1155, 133] width 94 height 29
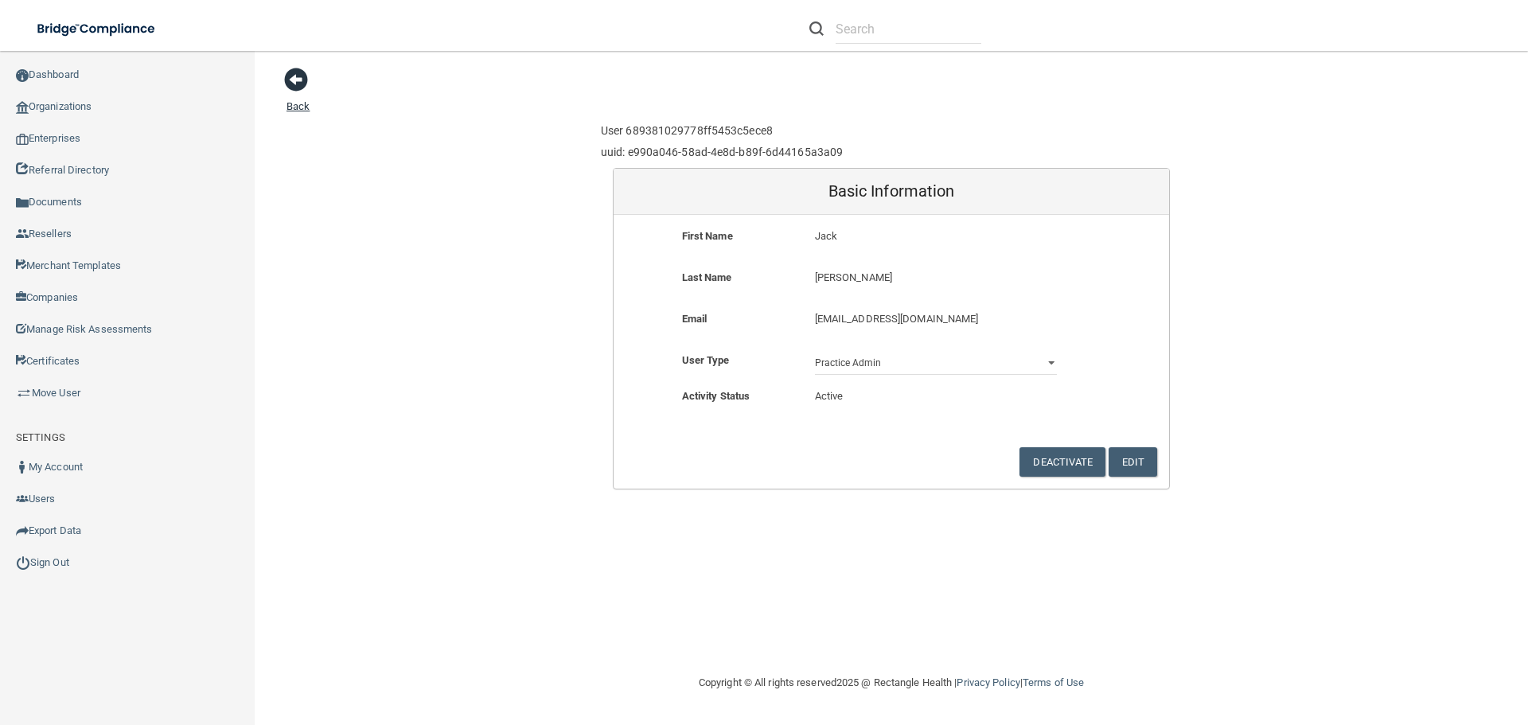
click at [302, 76] on span at bounding box center [296, 80] width 24 height 24
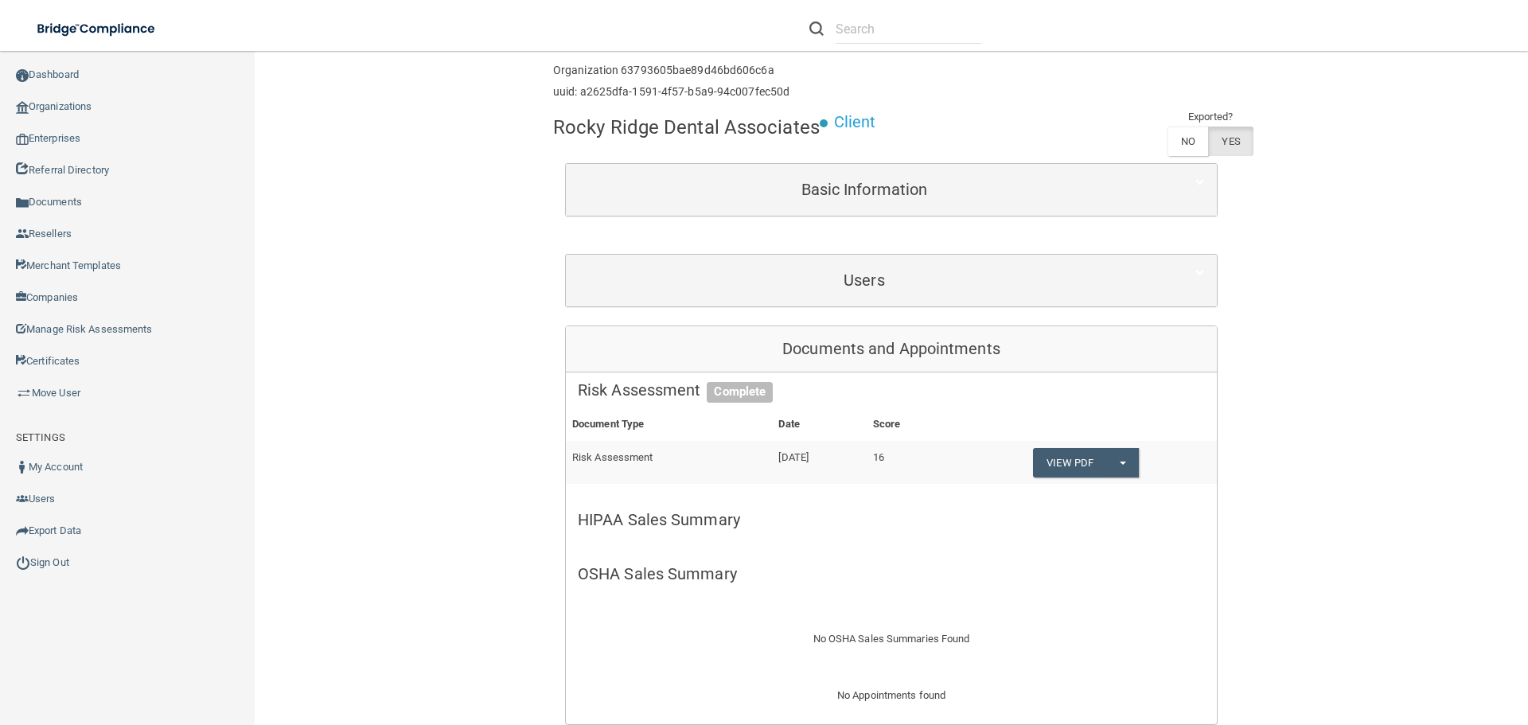
scroll to position [159, 0]
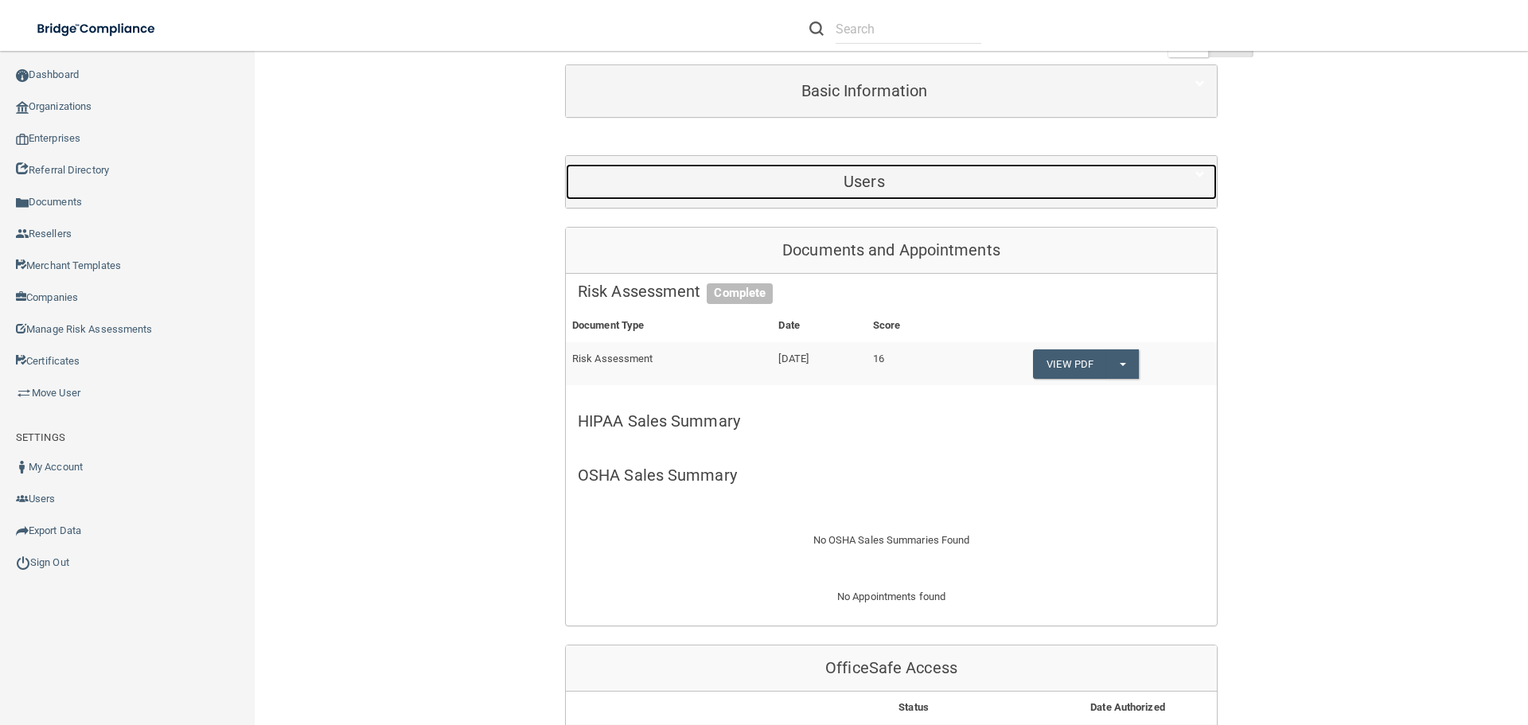
click at [852, 176] on h5 "Users" at bounding box center [864, 182] width 573 height 18
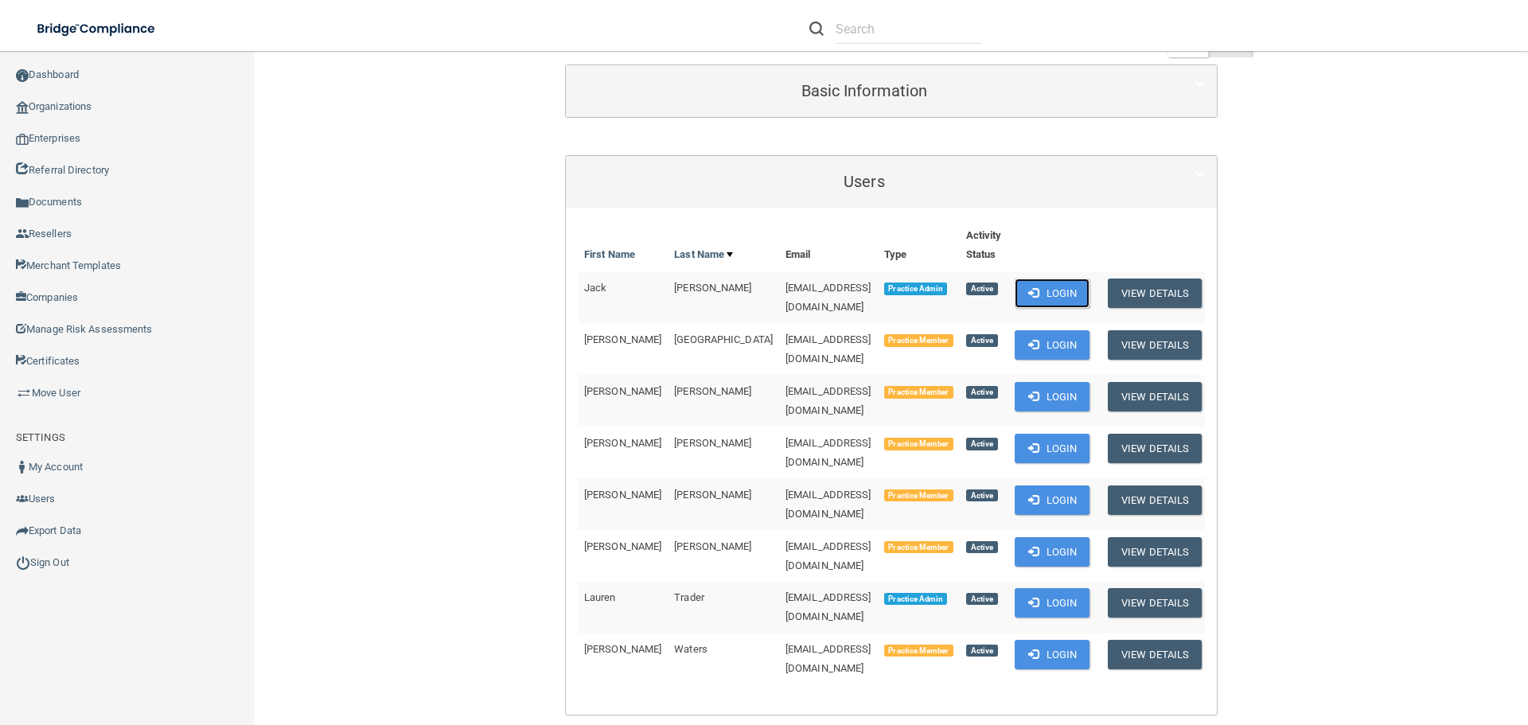
click at [1031, 291] on button "Login" at bounding box center [1053, 293] width 76 height 29
click at [785, 290] on span "[EMAIL_ADDRESS][DOMAIN_NAME]" at bounding box center [828, 297] width 86 height 31
copy td "[EMAIL_ADDRESS][DOMAIN_NAME]"
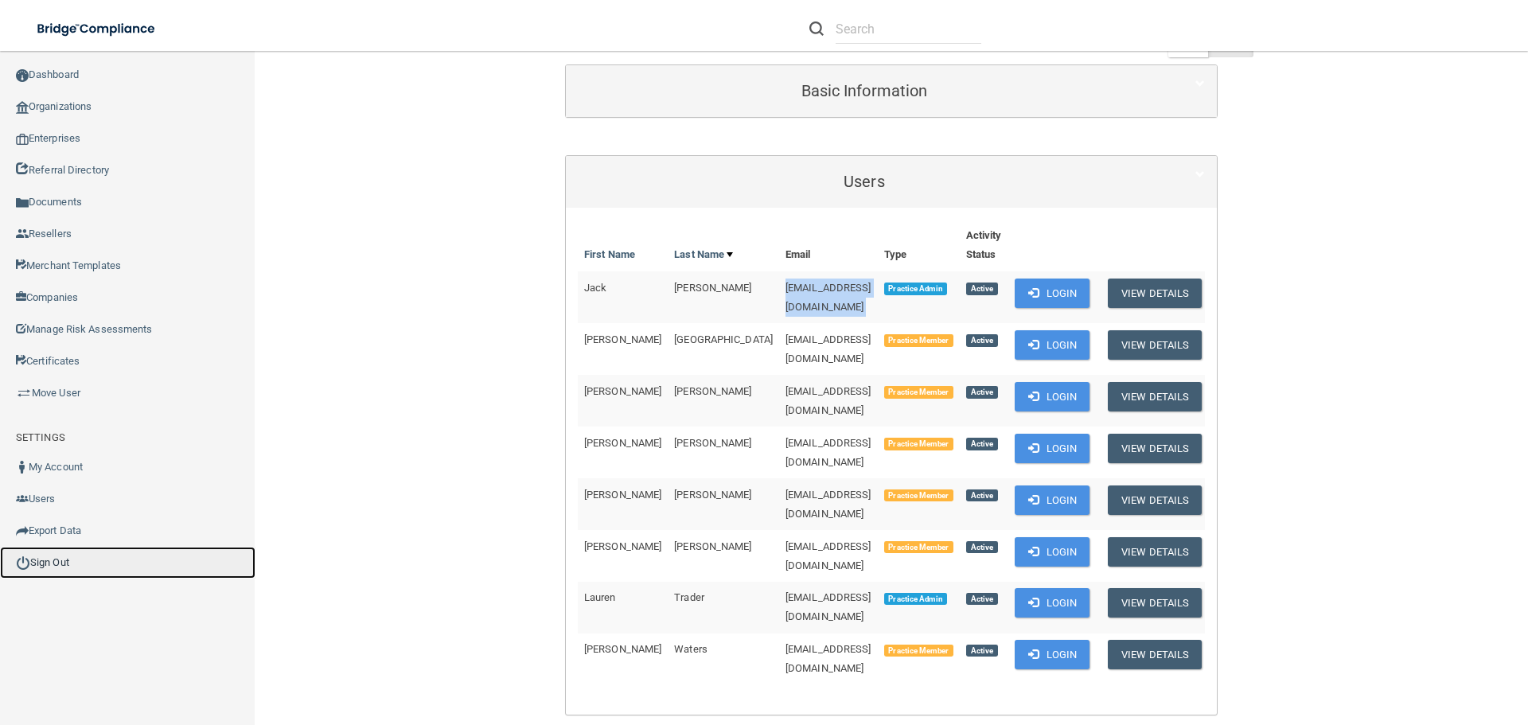
click at [141, 554] on link "Sign Out" at bounding box center [127, 563] width 255 height 32
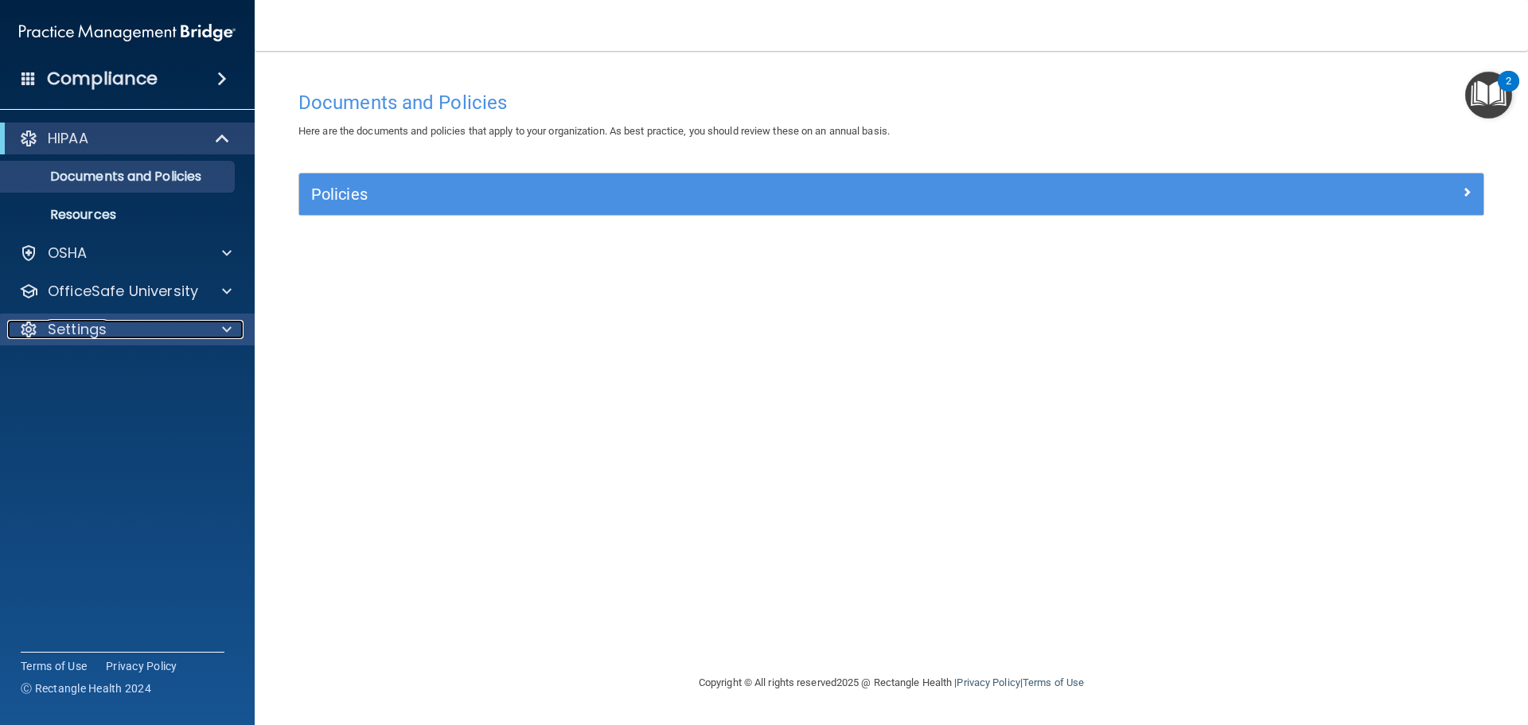
drag, startPoint x: 216, startPoint y: 333, endPoint x: 214, endPoint y: 345, distance: 11.4
click at [216, 333] on div at bounding box center [225, 329] width 40 height 19
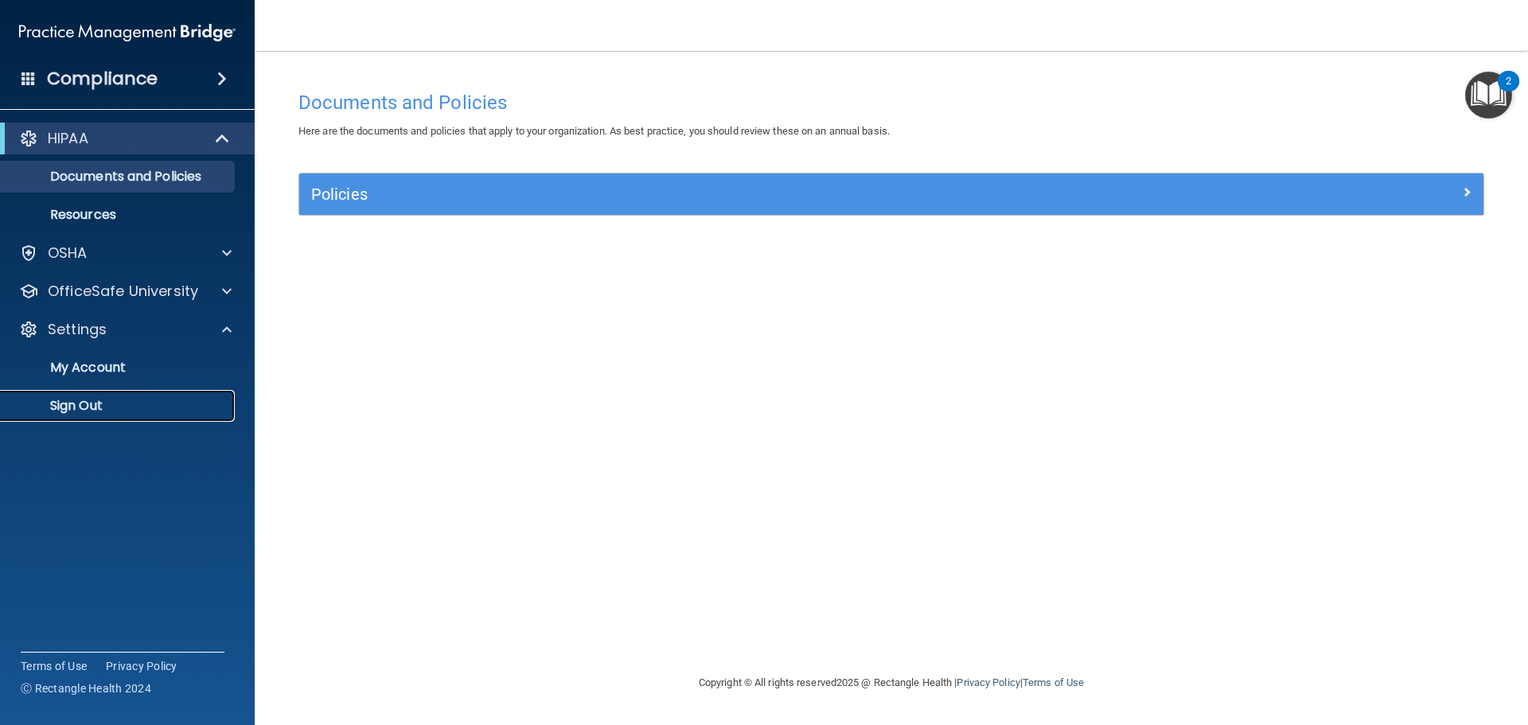
click at [128, 407] on p "Sign Out" at bounding box center [118, 406] width 217 height 16
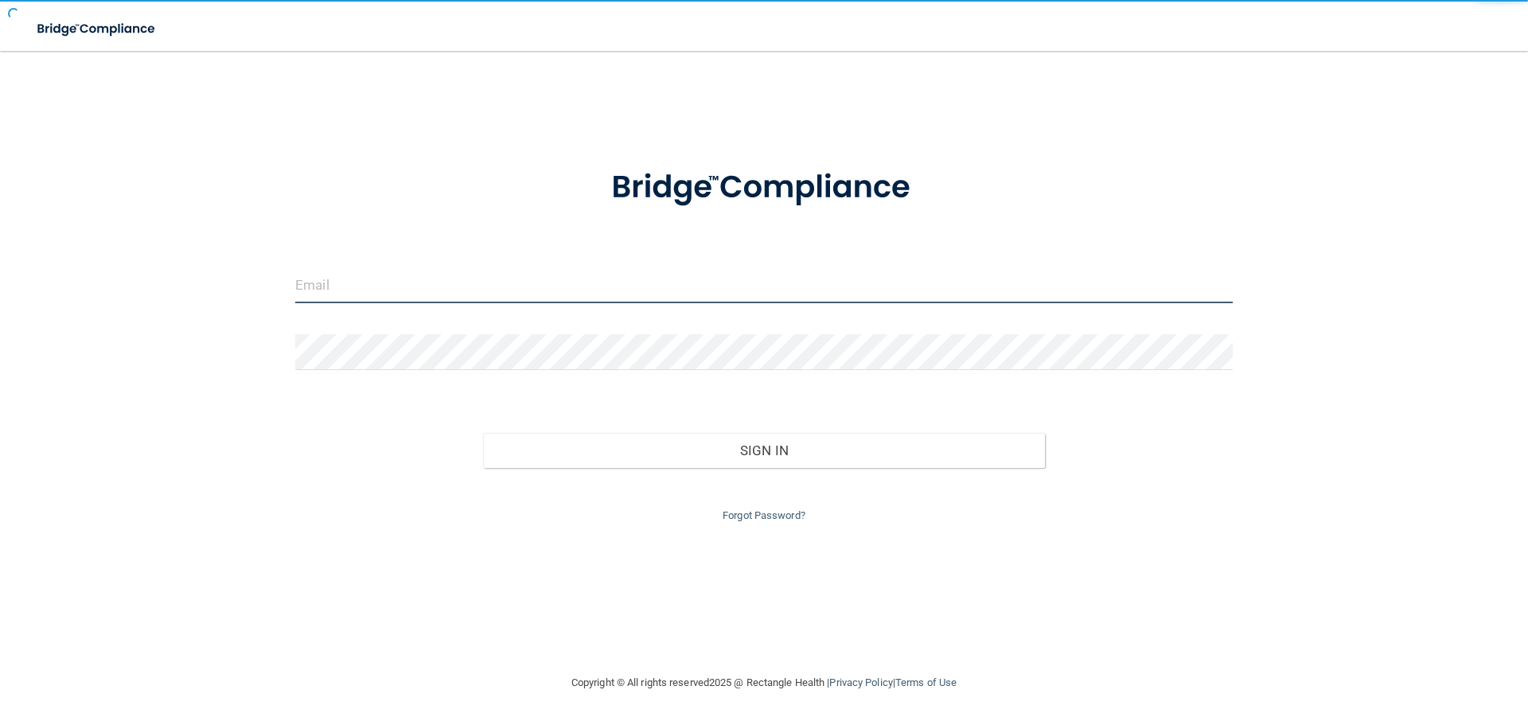
type input "[EMAIL_ADDRESS][DOMAIN_NAME]"
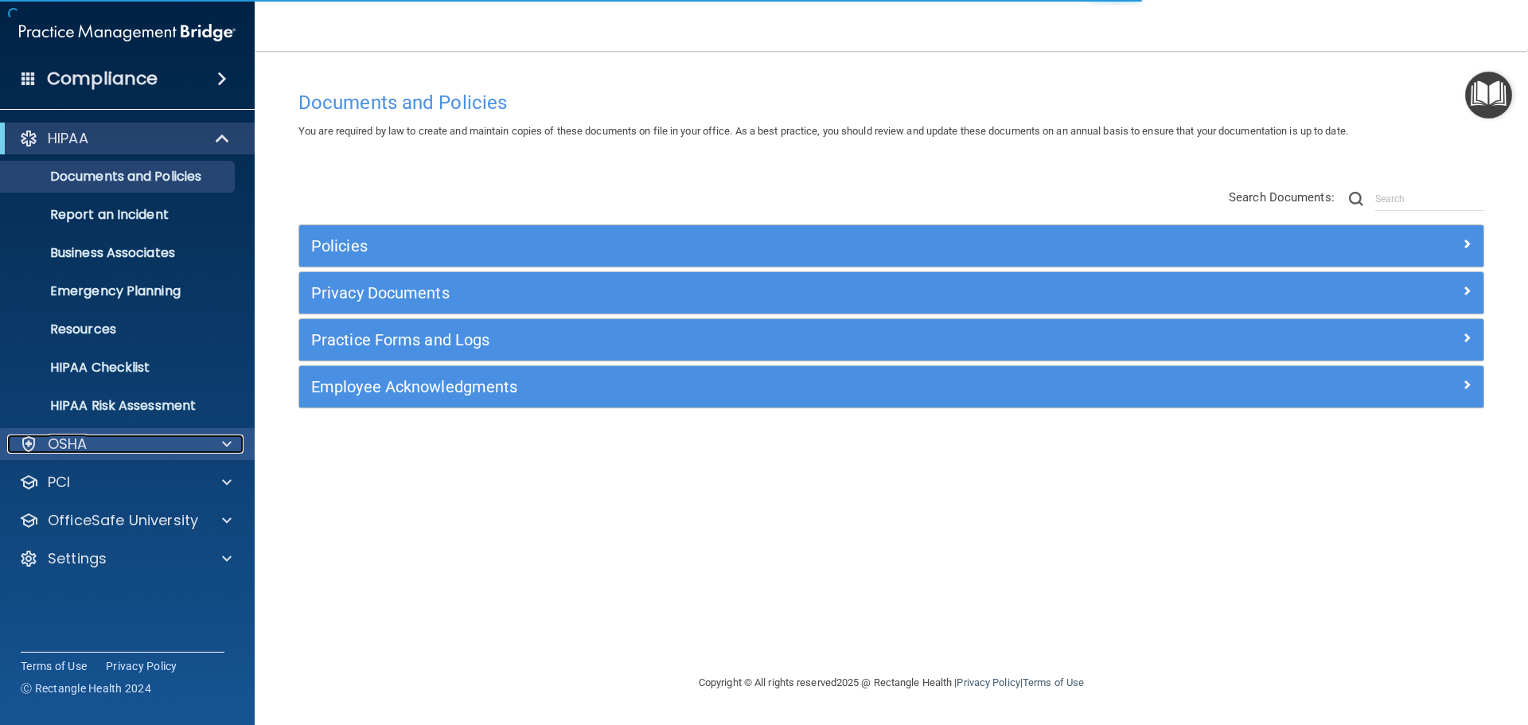
click at [219, 448] on div at bounding box center [225, 444] width 40 height 19
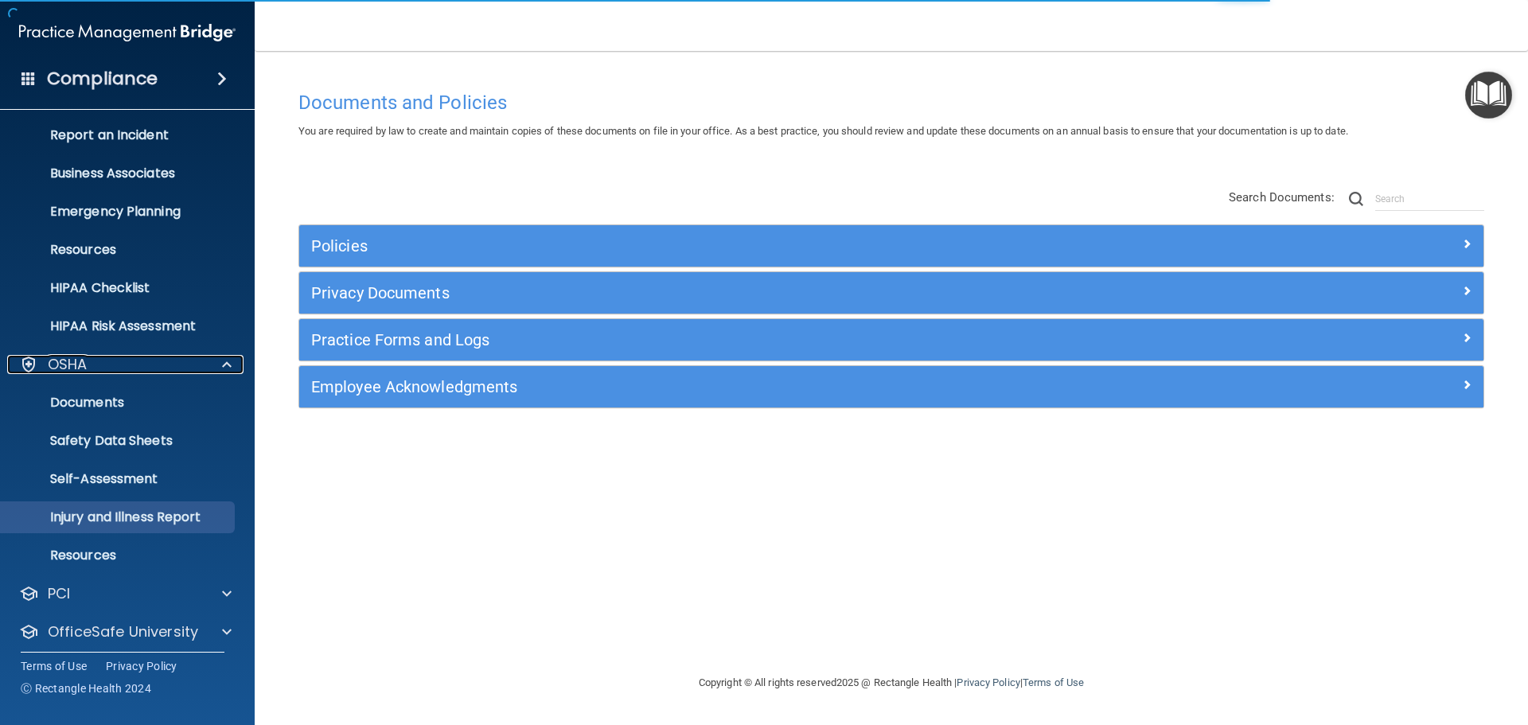
scroll to position [127, 0]
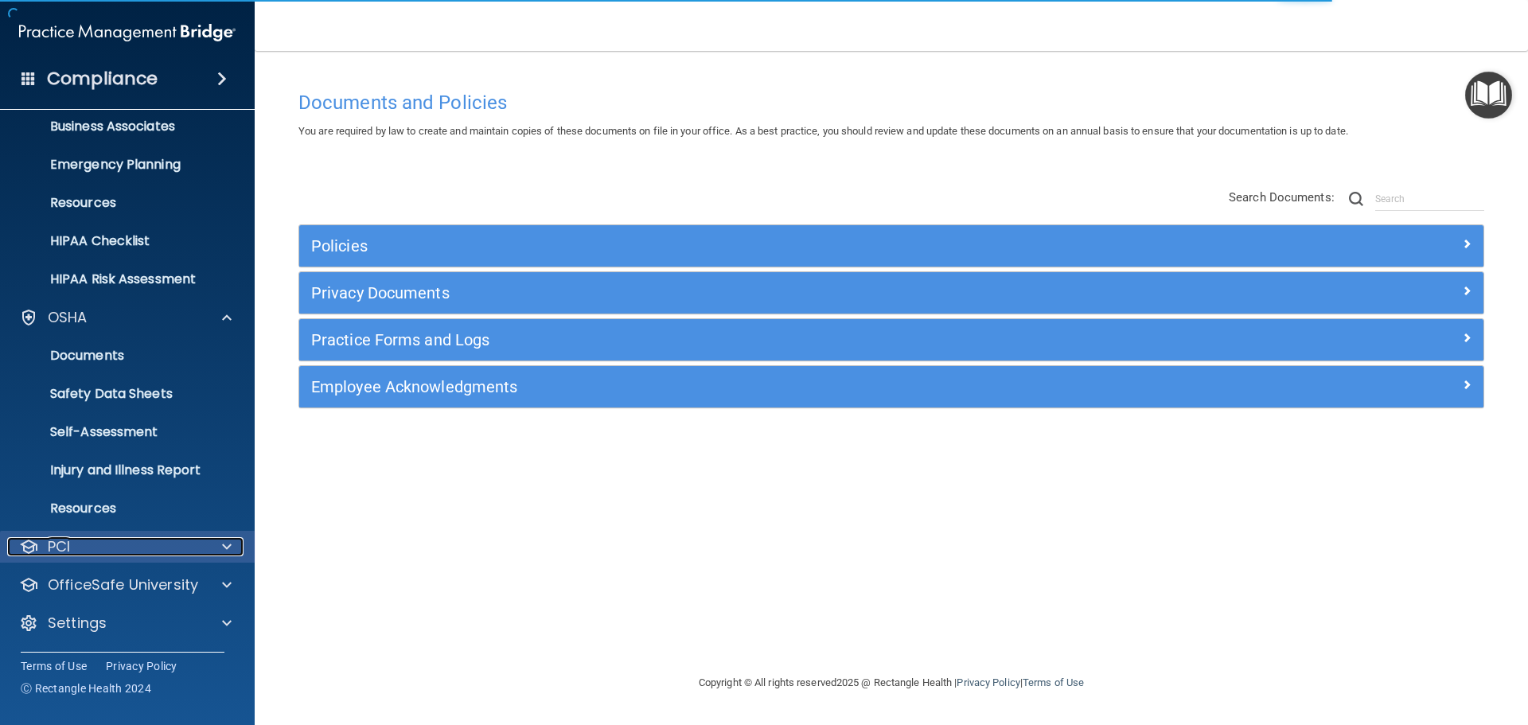
click at [216, 546] on div at bounding box center [225, 546] width 40 height 19
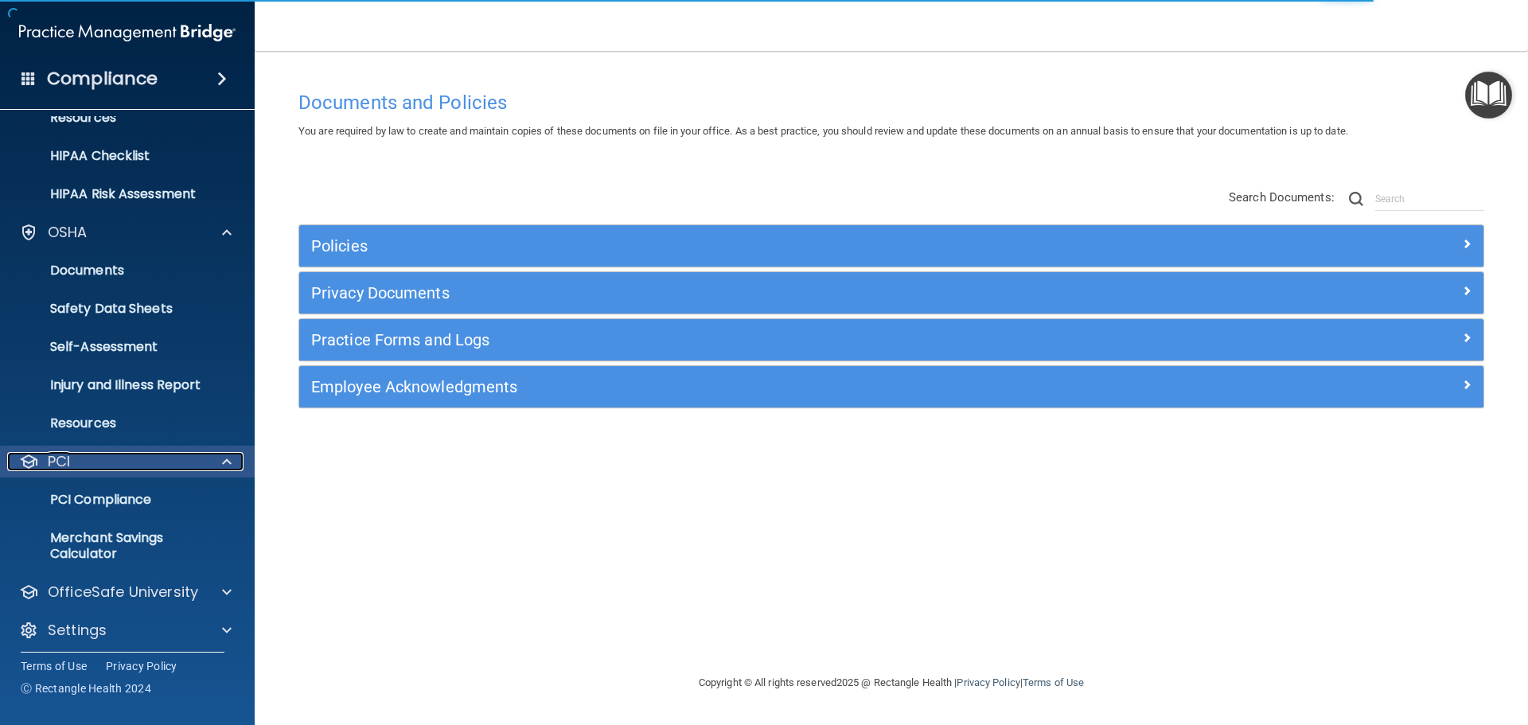
scroll to position [219, 0]
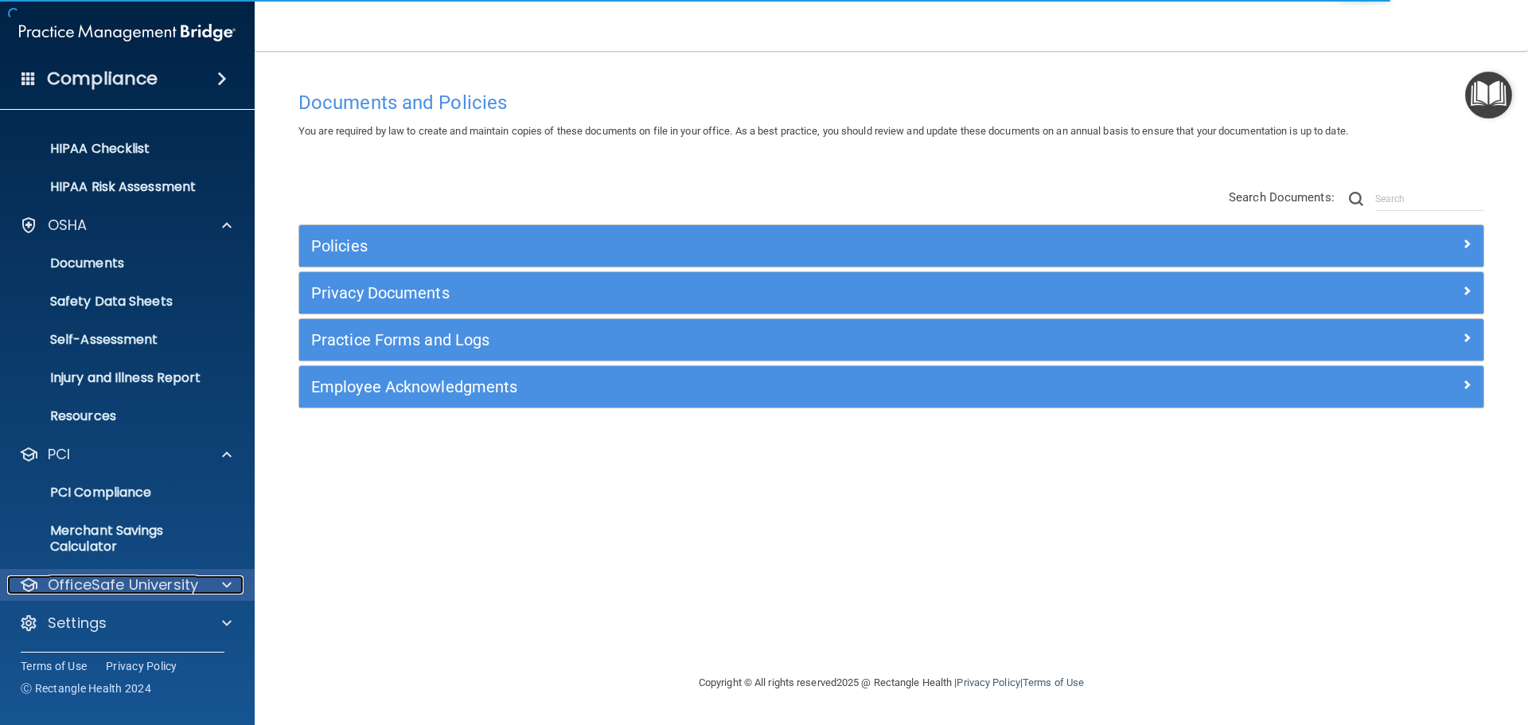
click at [225, 592] on span at bounding box center [227, 584] width 10 height 19
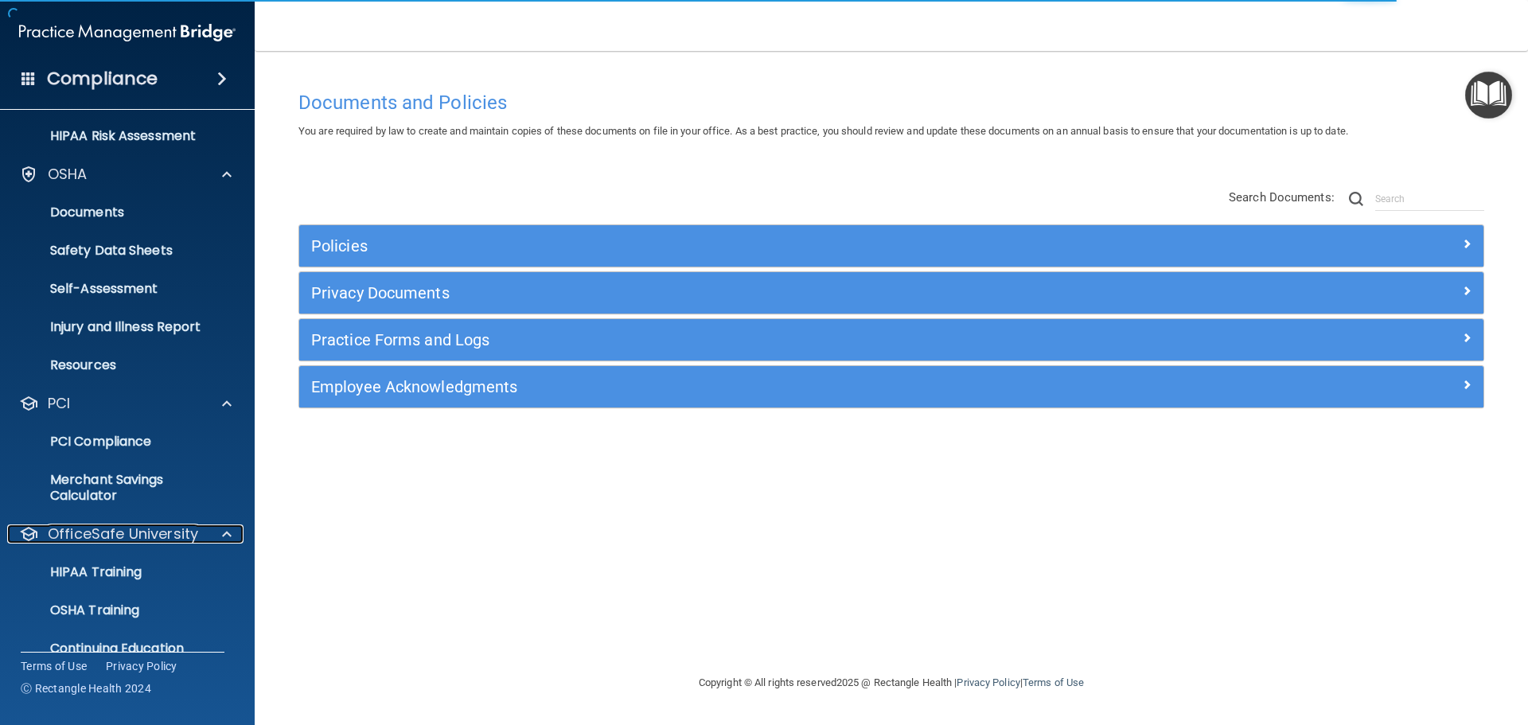
scroll to position [333, 0]
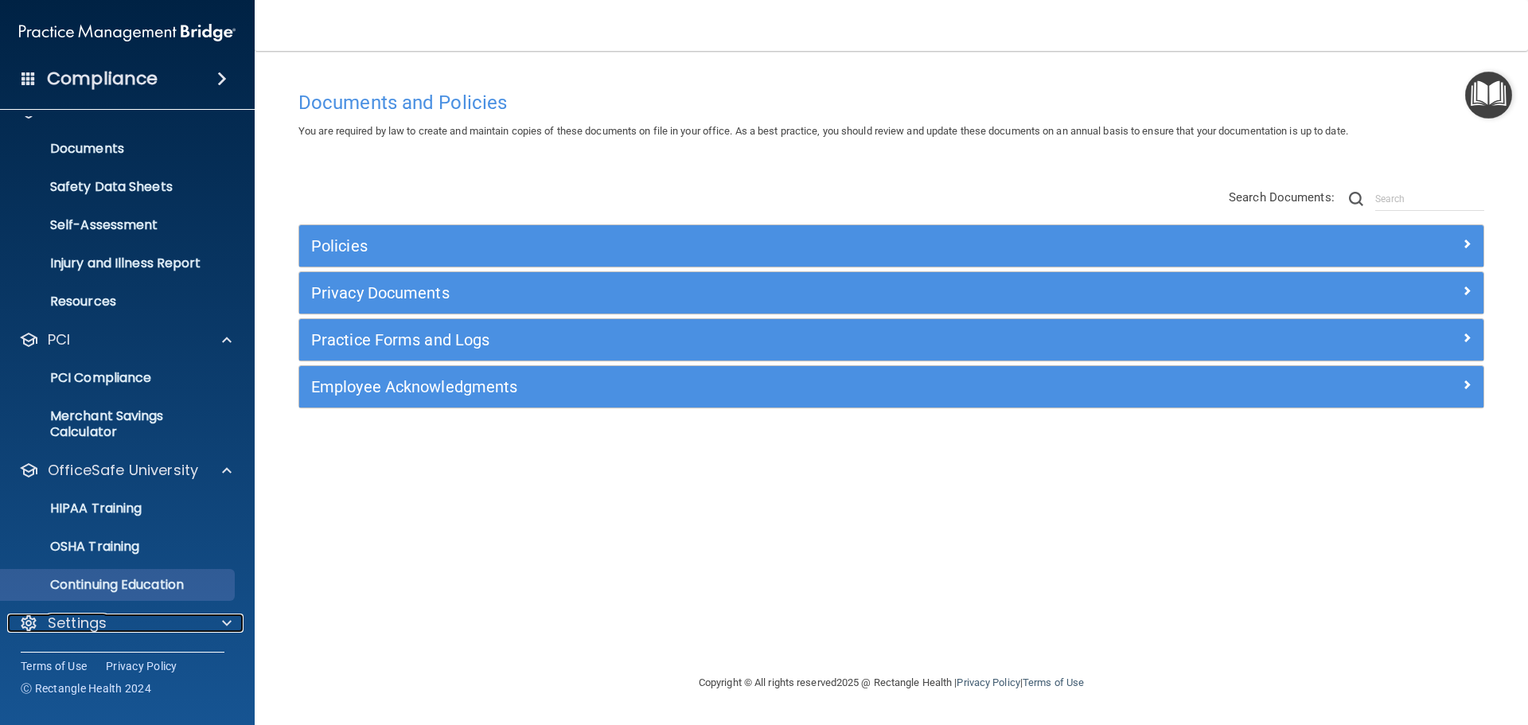
click at [222, 621] on span at bounding box center [227, 623] width 10 height 19
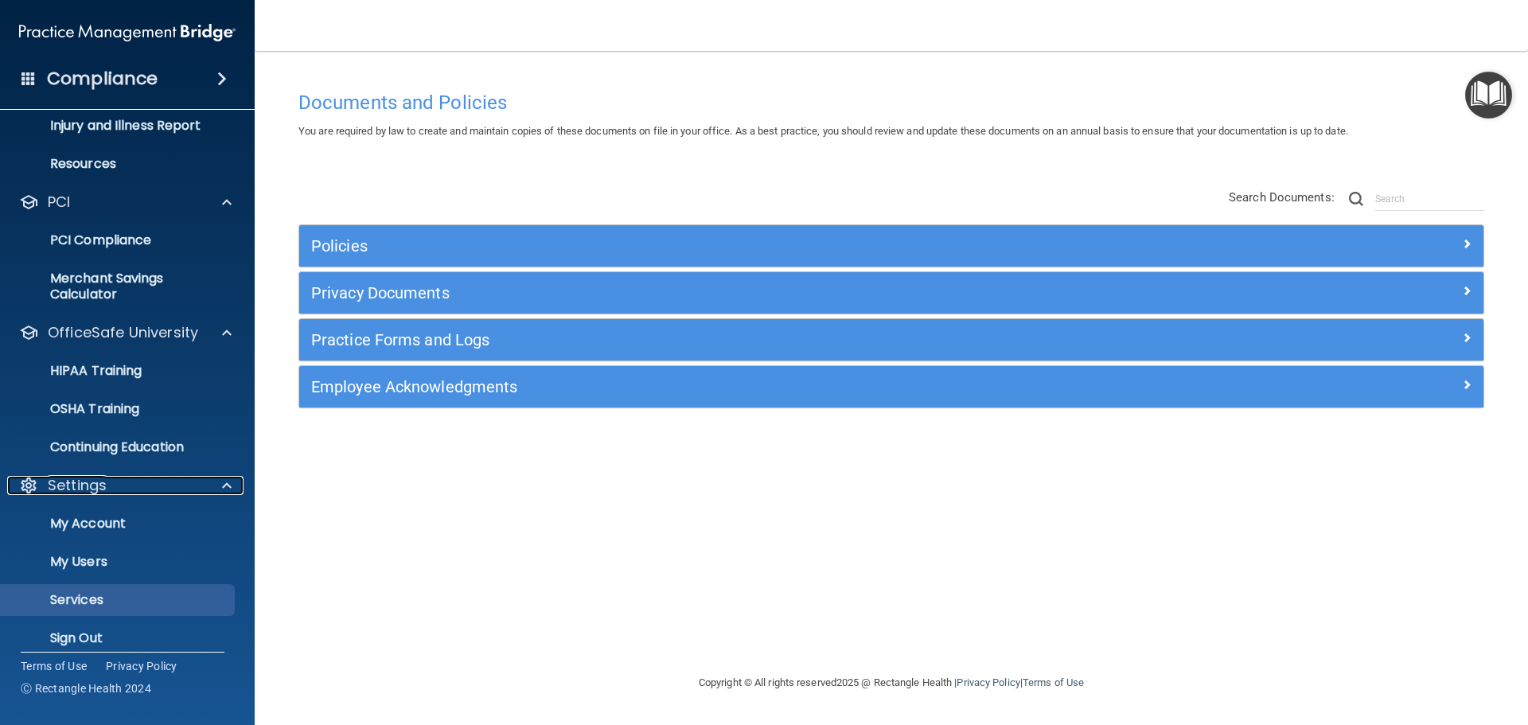
scroll to position [482, 0]
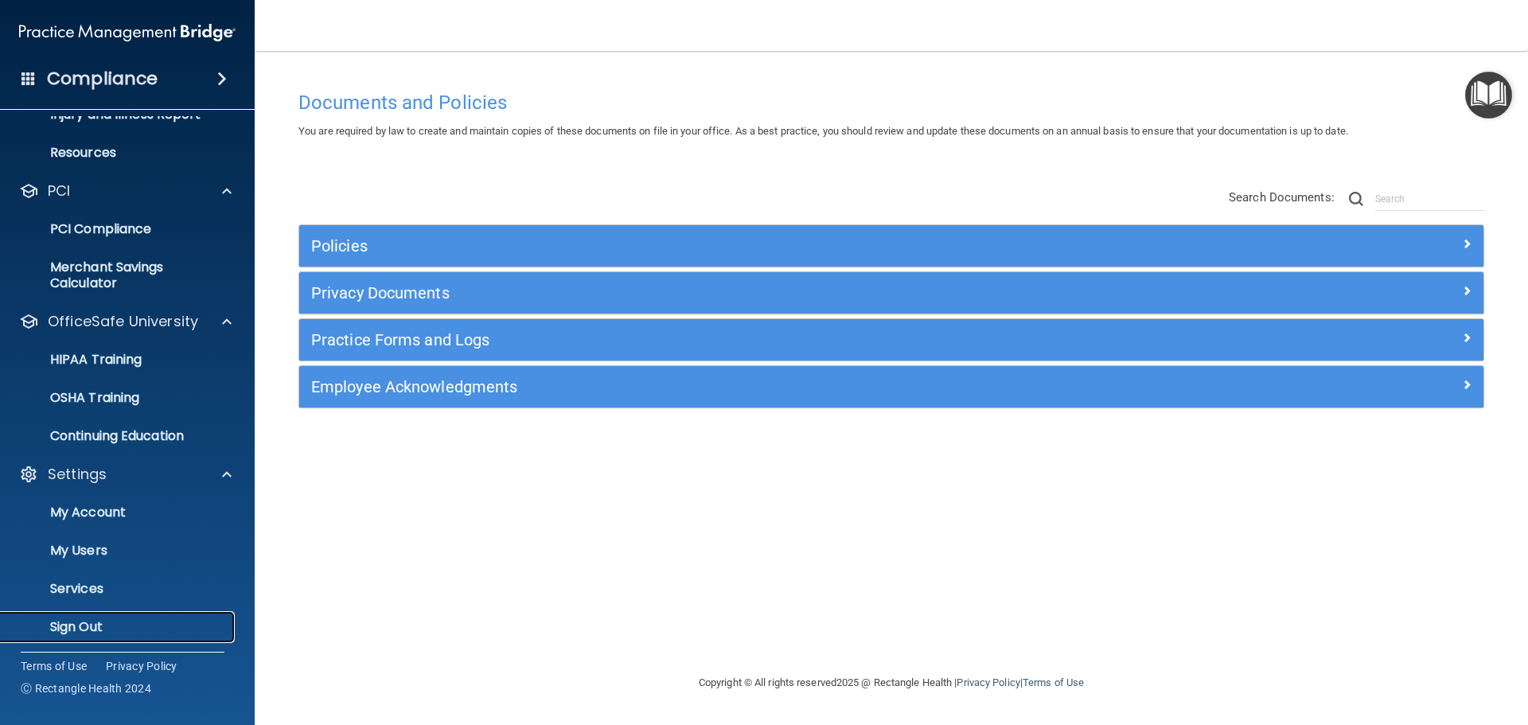
click at [166, 626] on p "Sign Out" at bounding box center [118, 627] width 217 height 16
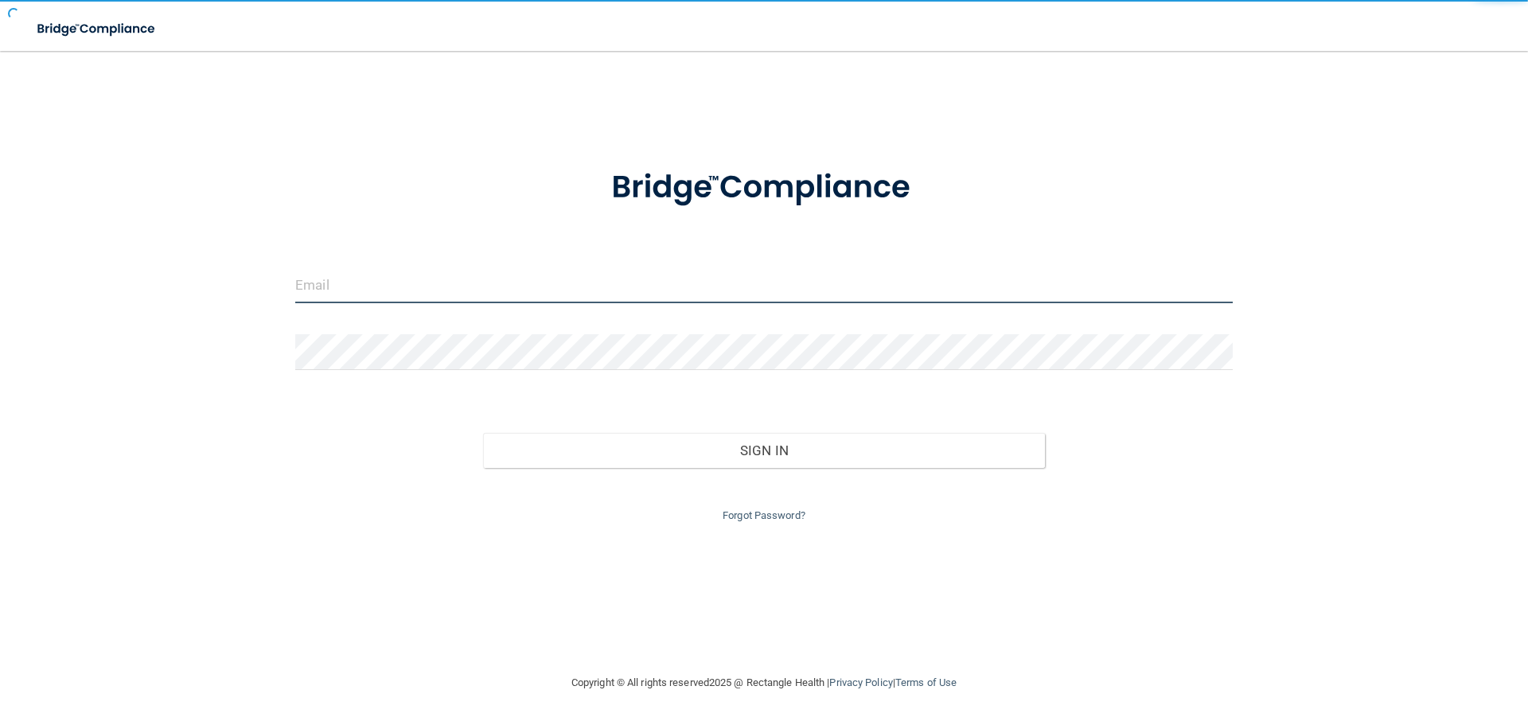
type input "[EMAIL_ADDRESS][DOMAIN_NAME]"
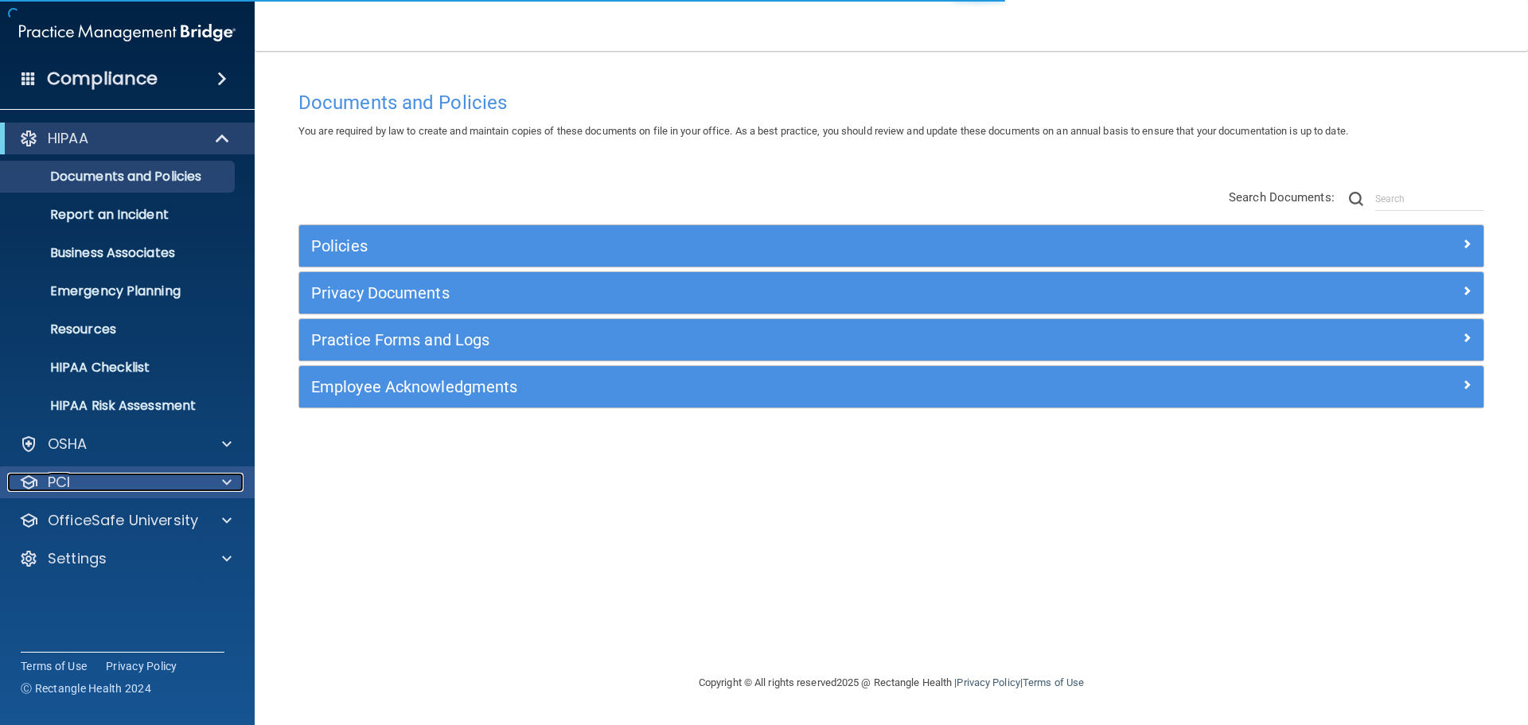
click at [224, 486] on span at bounding box center [227, 482] width 10 height 19
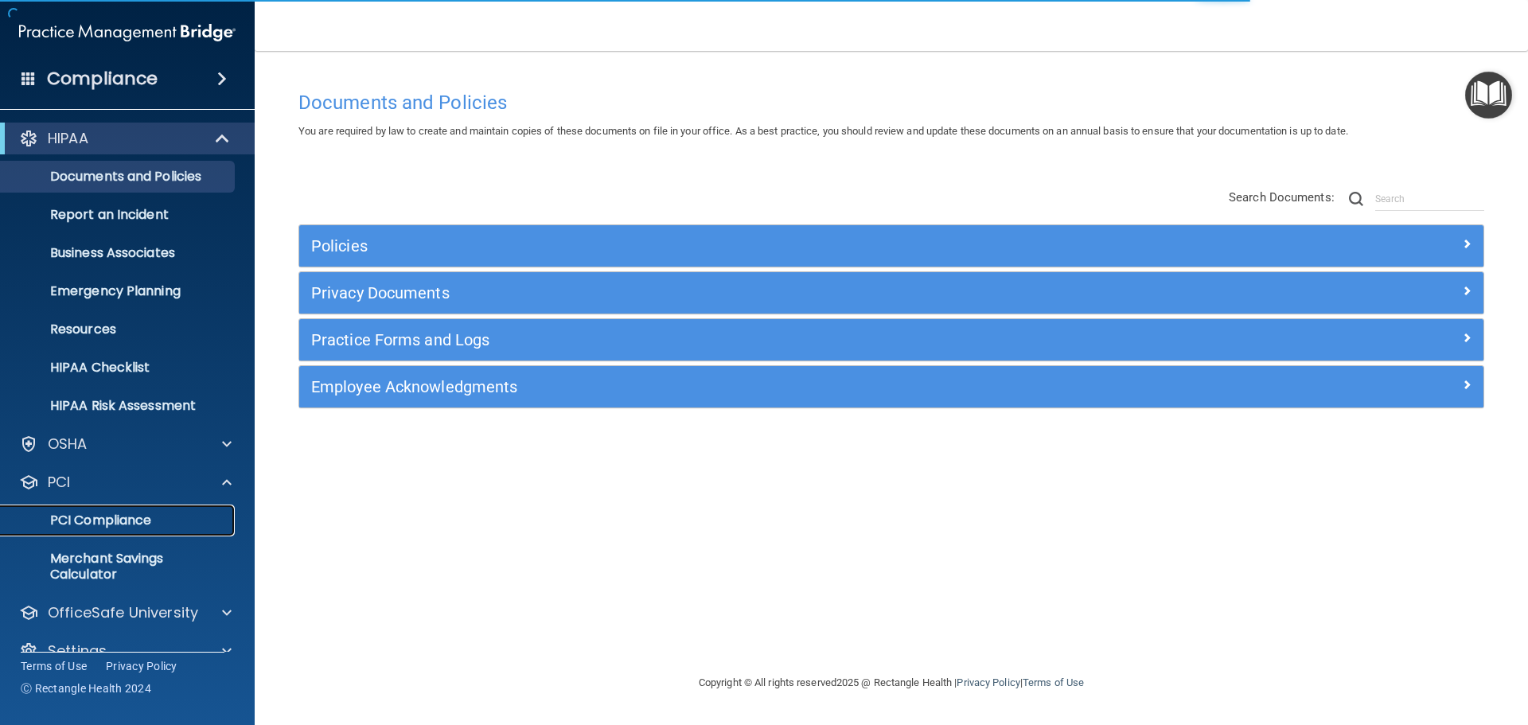
click at [184, 520] on p "PCI Compliance" at bounding box center [118, 520] width 217 height 16
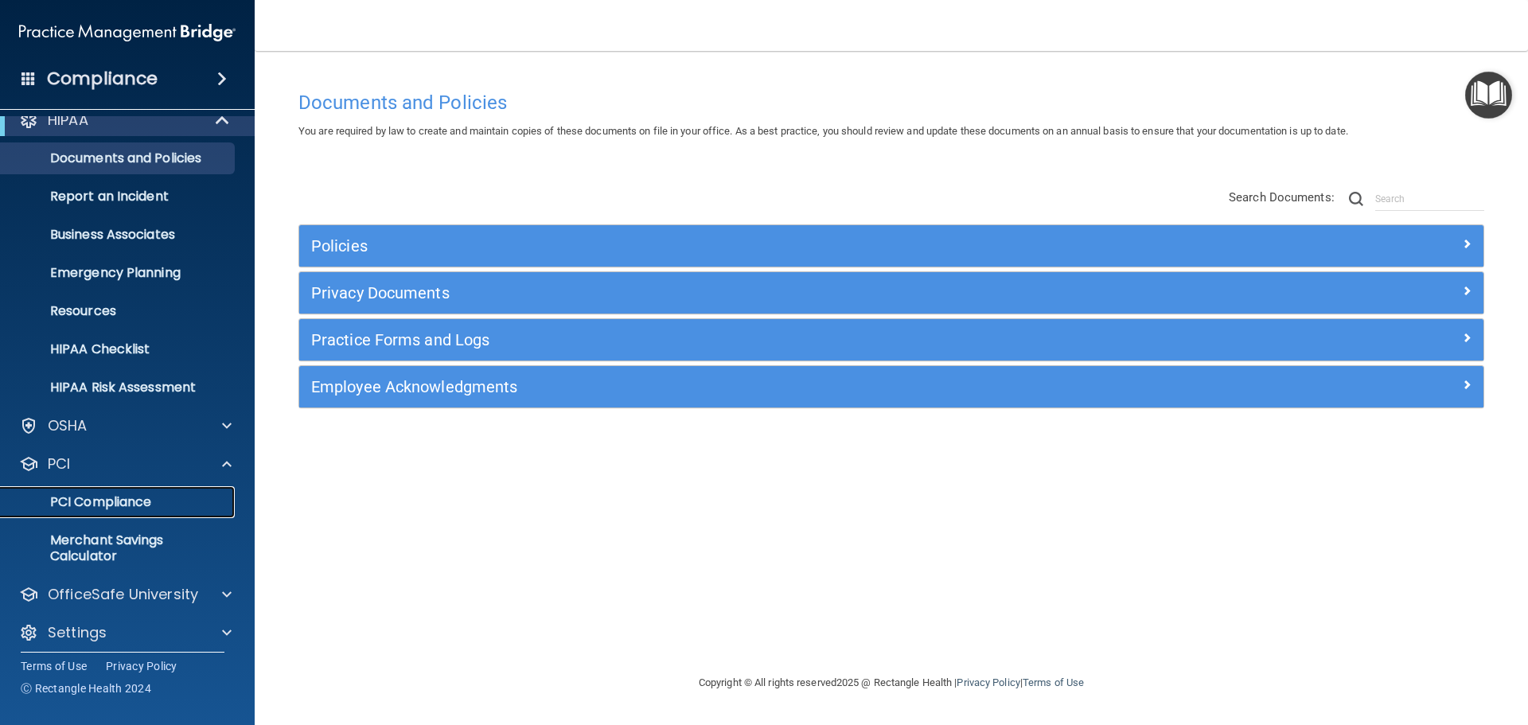
scroll to position [28, 0]
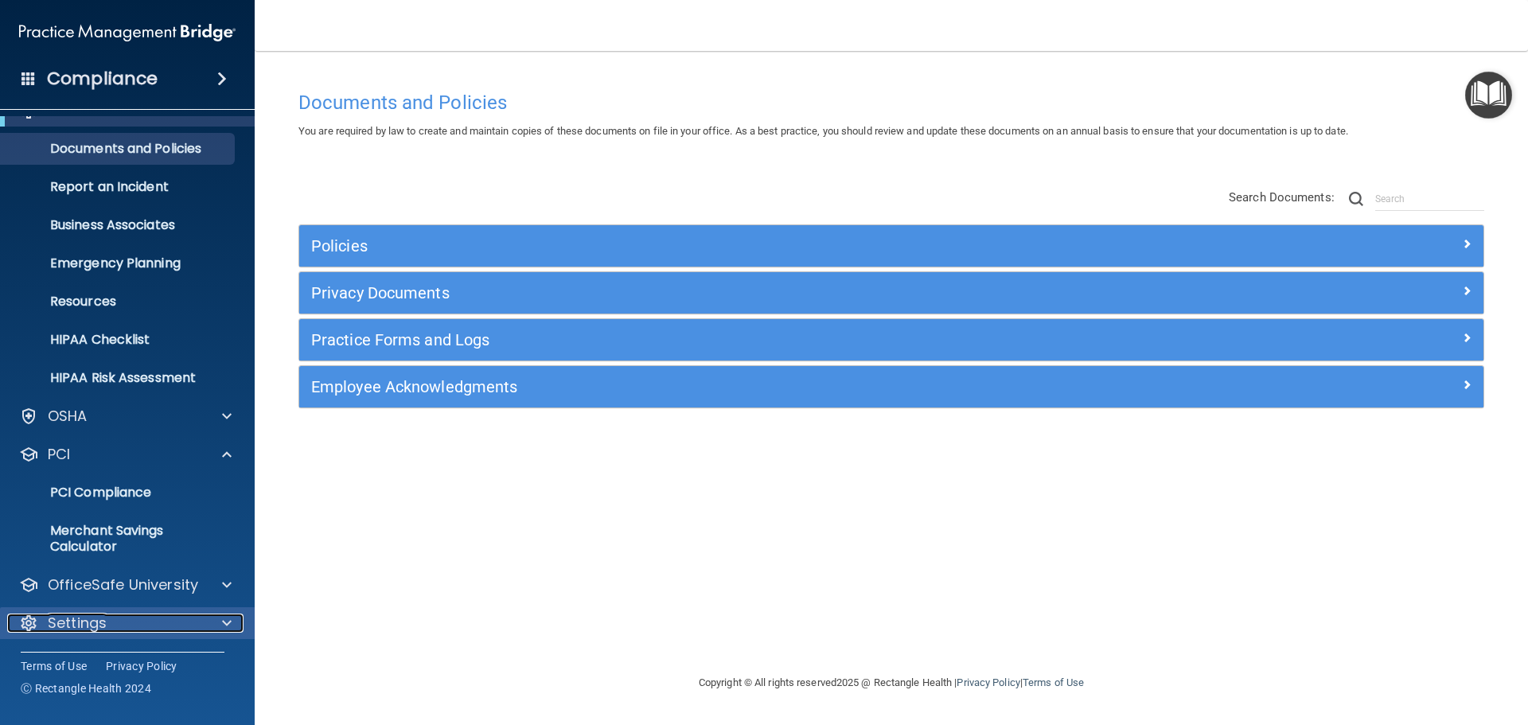
click at [221, 627] on div at bounding box center [225, 623] width 40 height 19
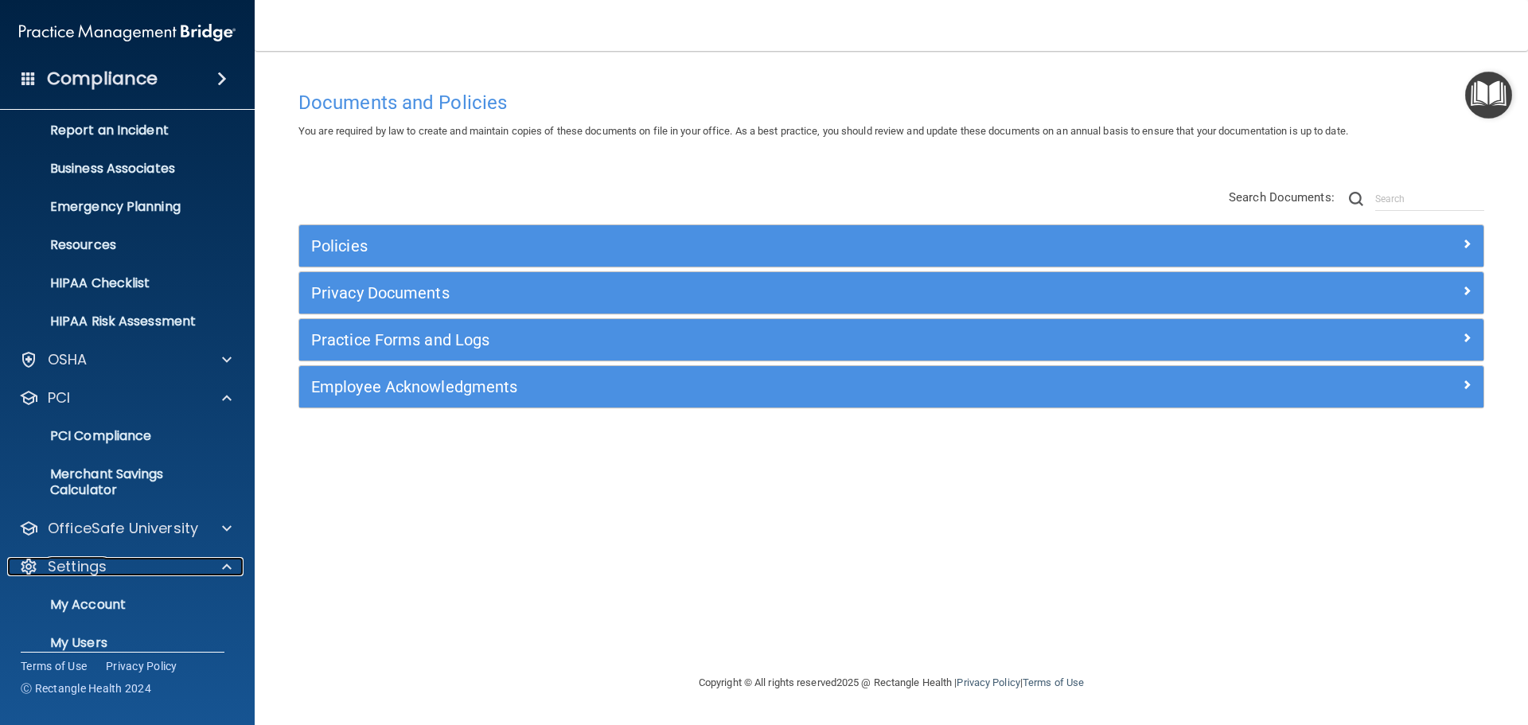
scroll to position [181, 0]
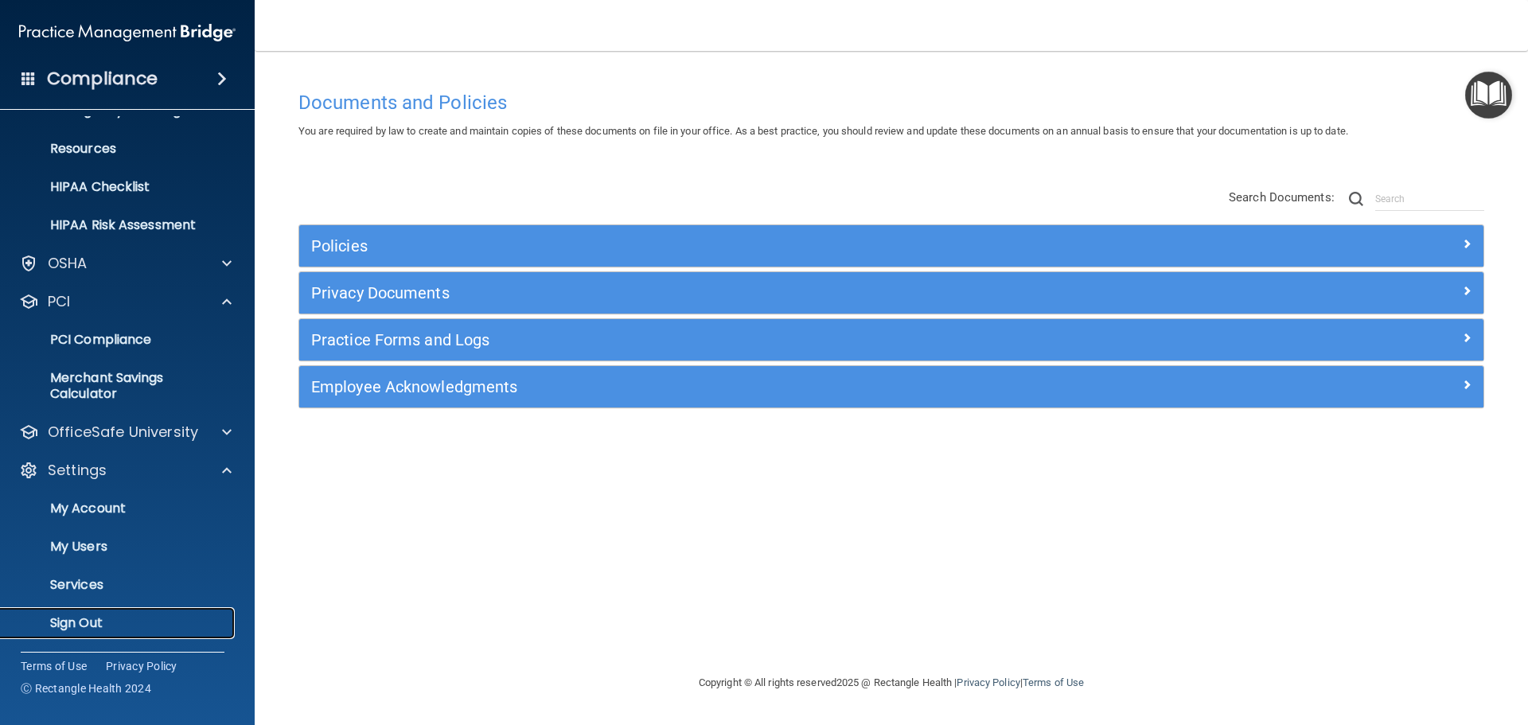
click at [140, 618] on p "Sign Out" at bounding box center [118, 623] width 217 height 16
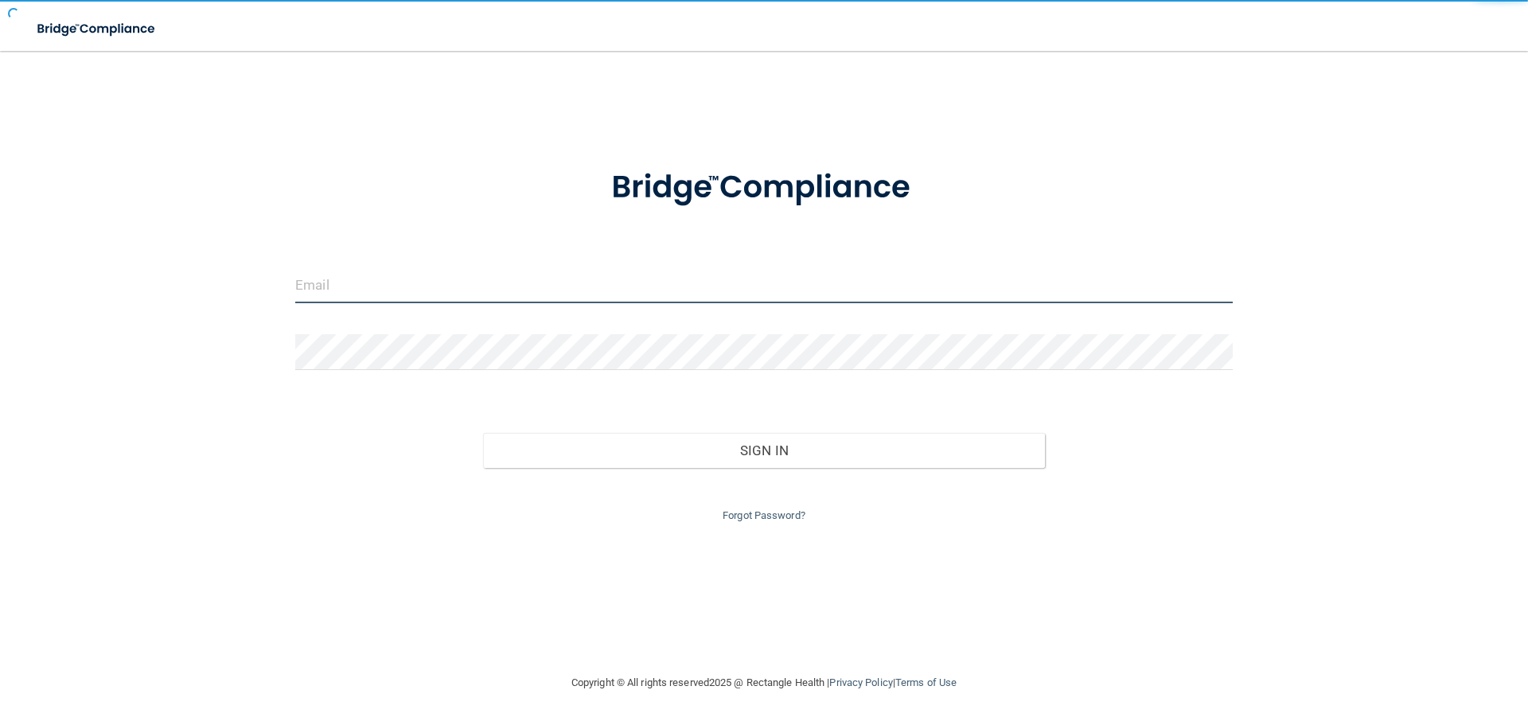
type input "[EMAIL_ADDRESS][DOMAIN_NAME]"
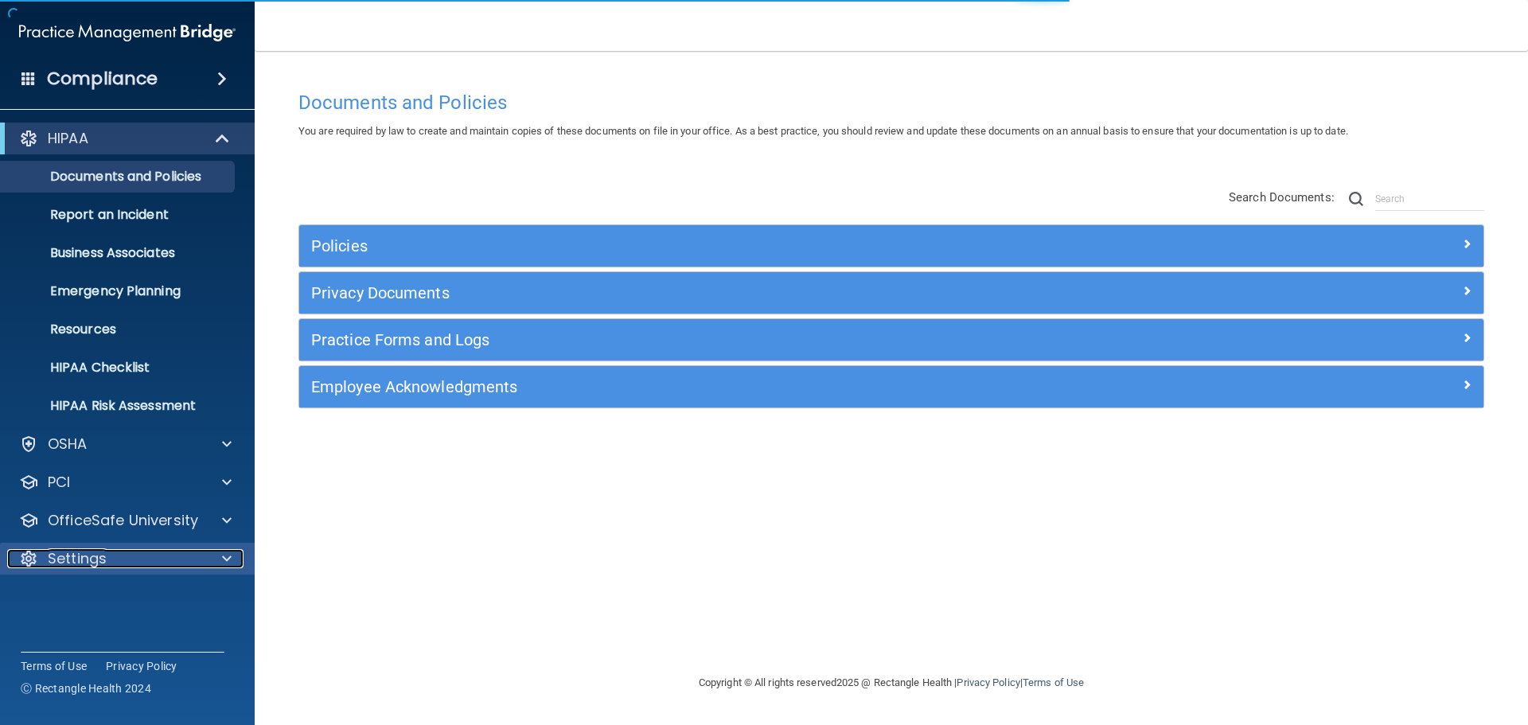
click at [207, 554] on div at bounding box center [225, 558] width 40 height 19
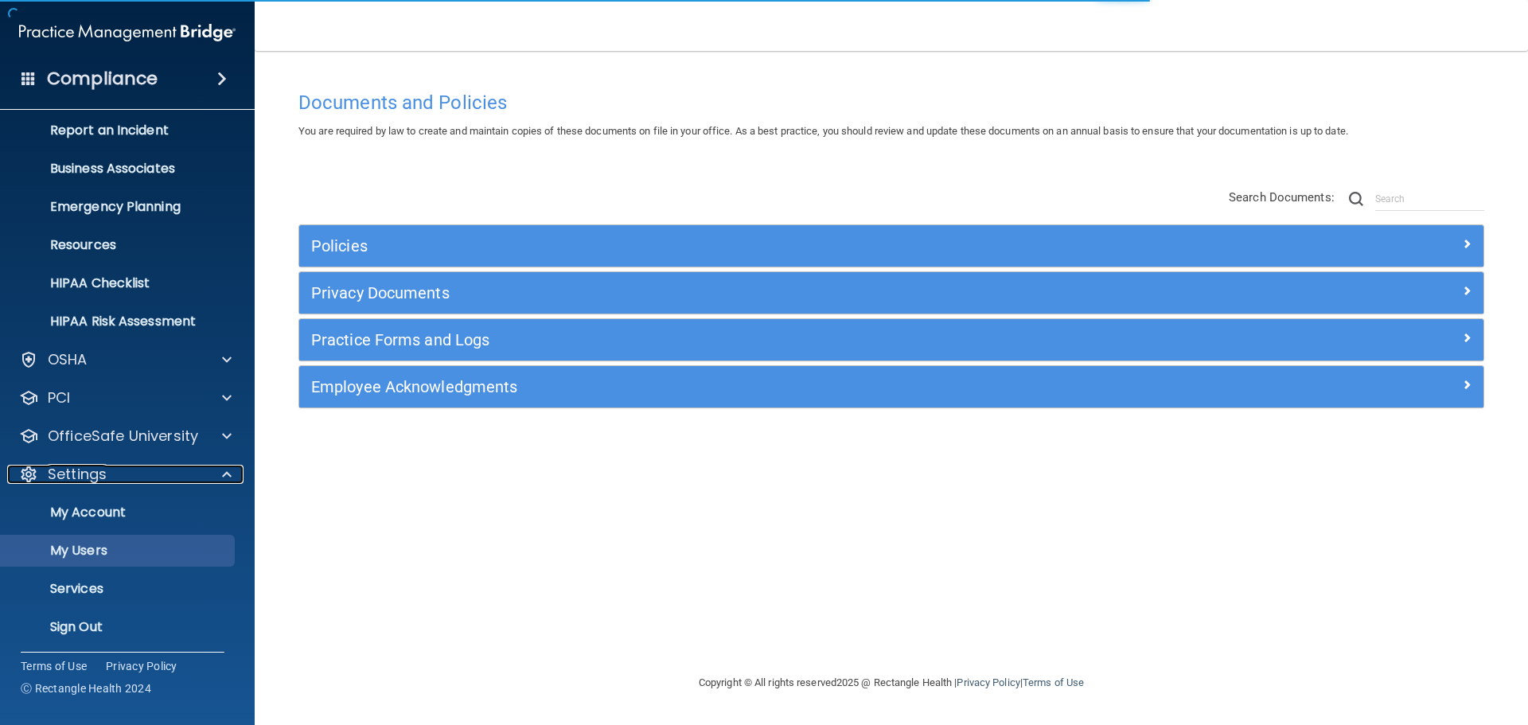
scroll to position [88, 0]
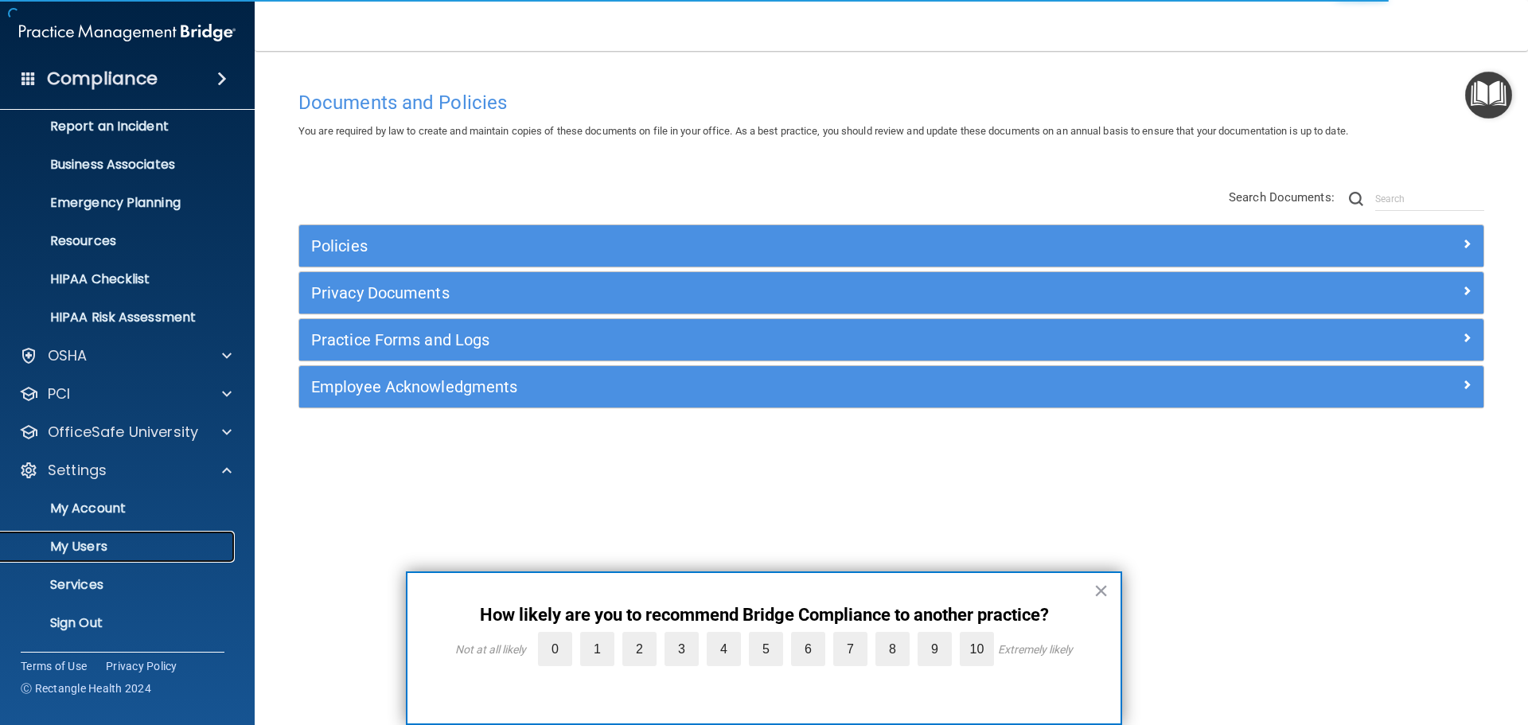
click at [179, 542] on p "My Users" at bounding box center [118, 547] width 217 height 16
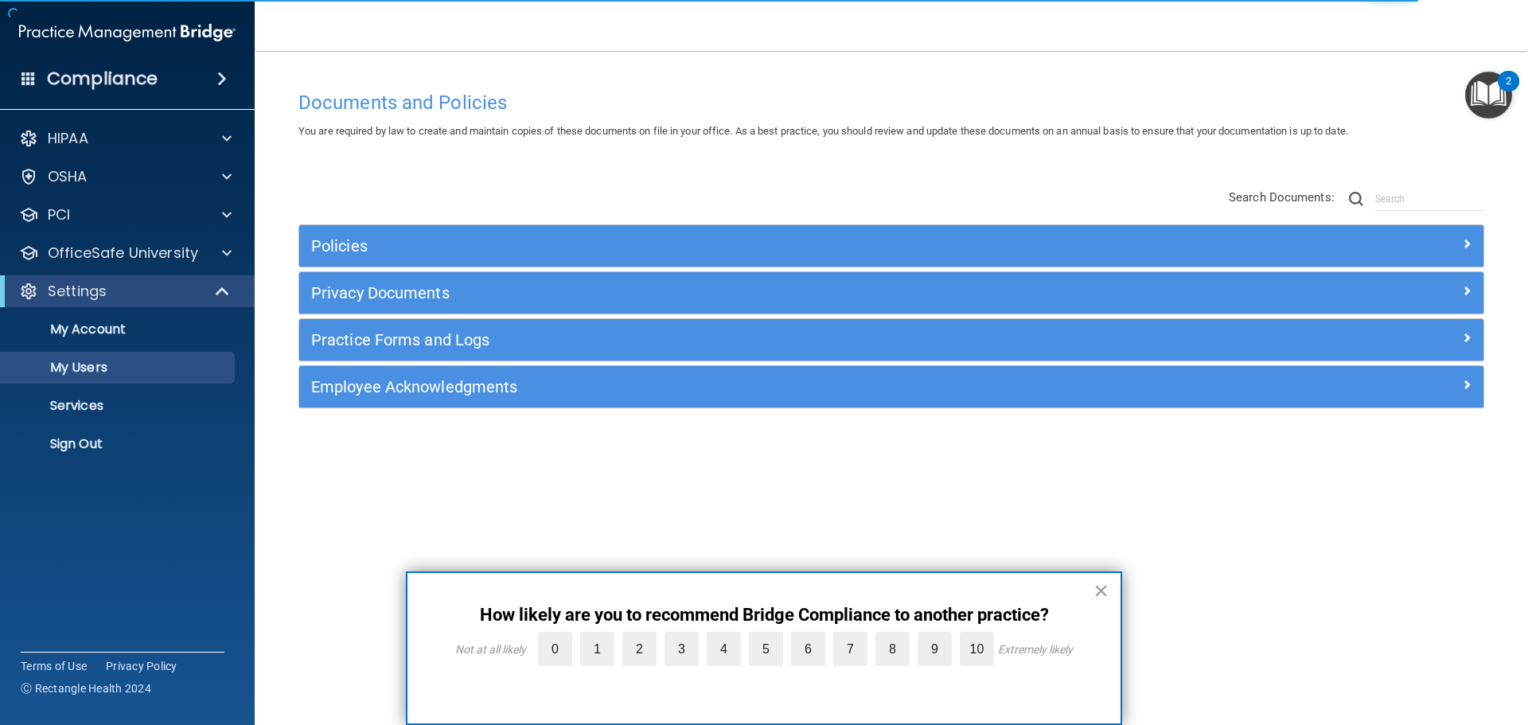
select select "20"
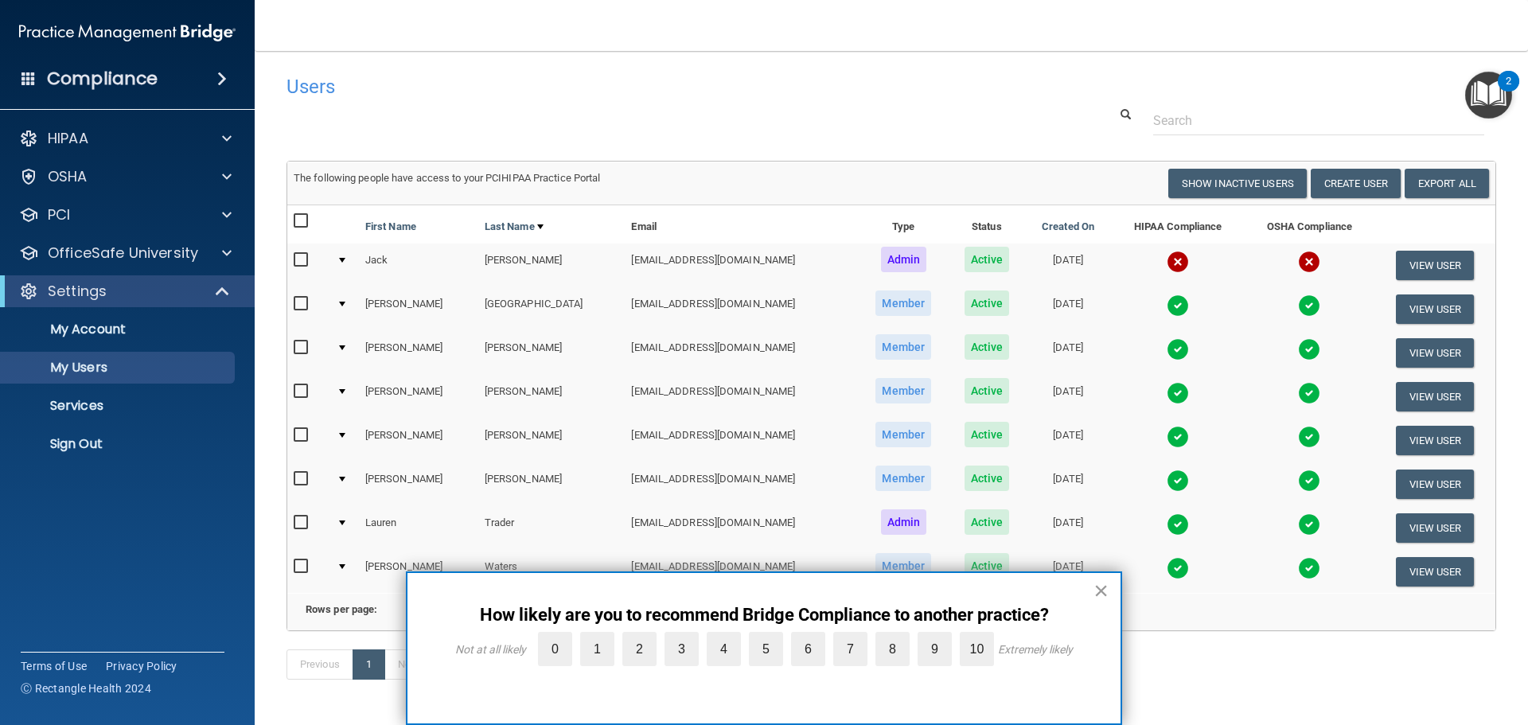
click at [1101, 590] on button "×" at bounding box center [1100, 590] width 15 height 25
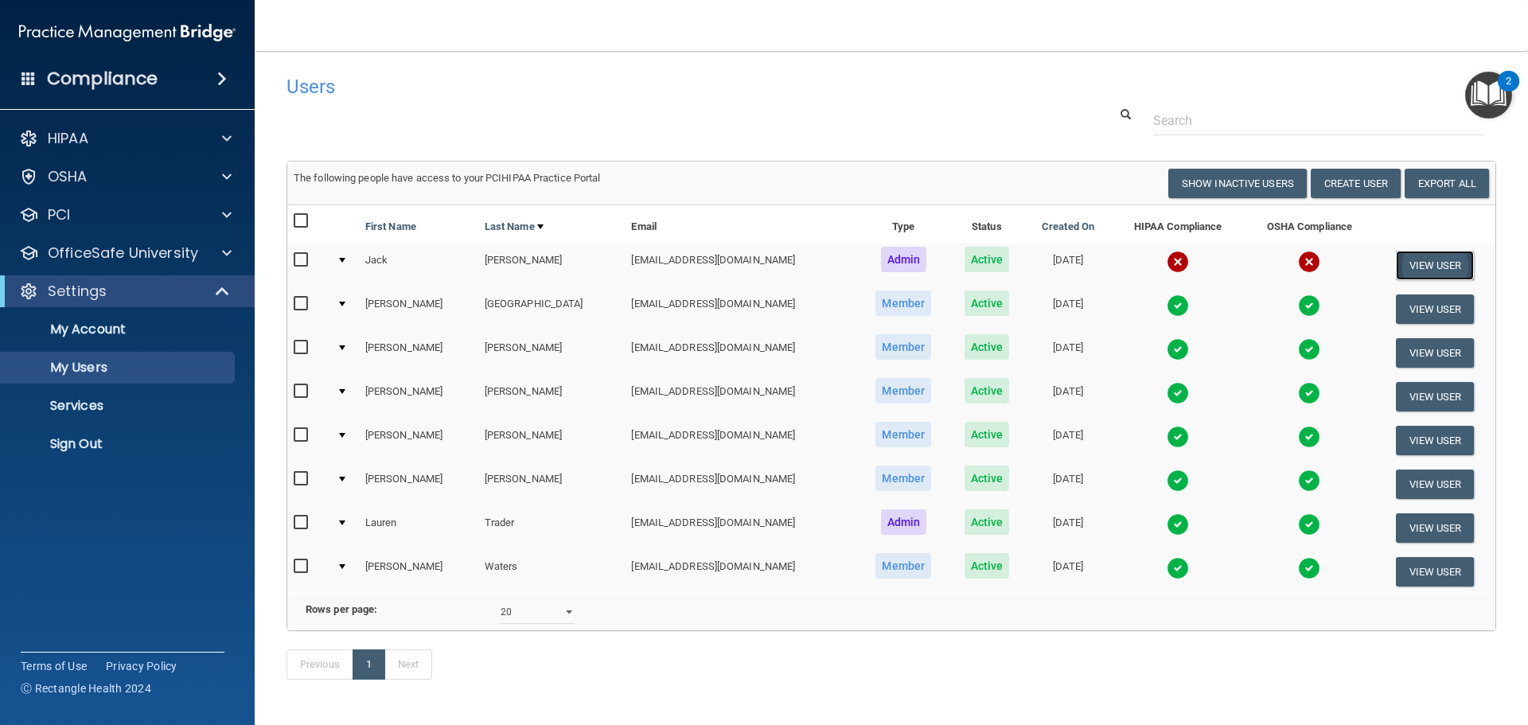
click at [1411, 259] on button "View User" at bounding box center [1435, 265] width 79 height 29
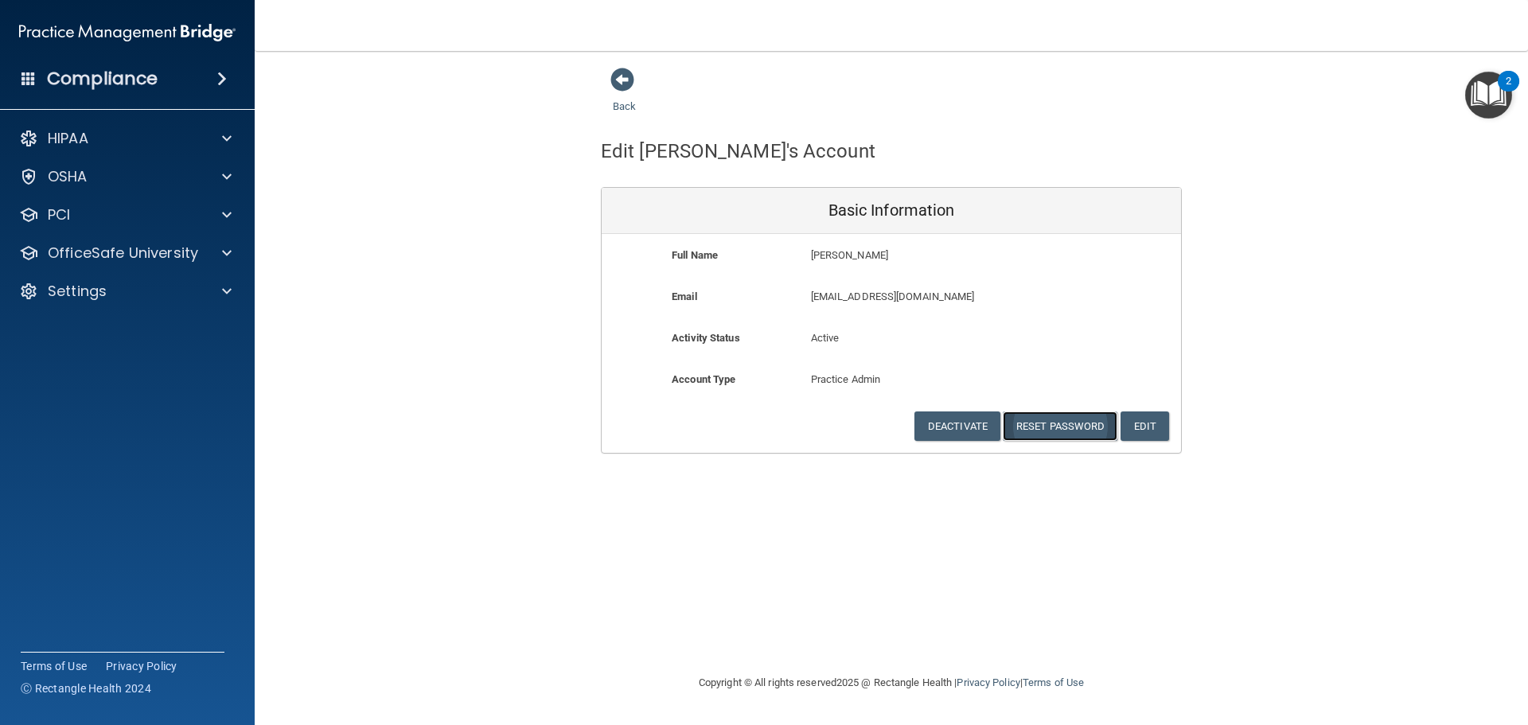
click at [1070, 430] on button "Reset Password" at bounding box center [1060, 425] width 115 height 29
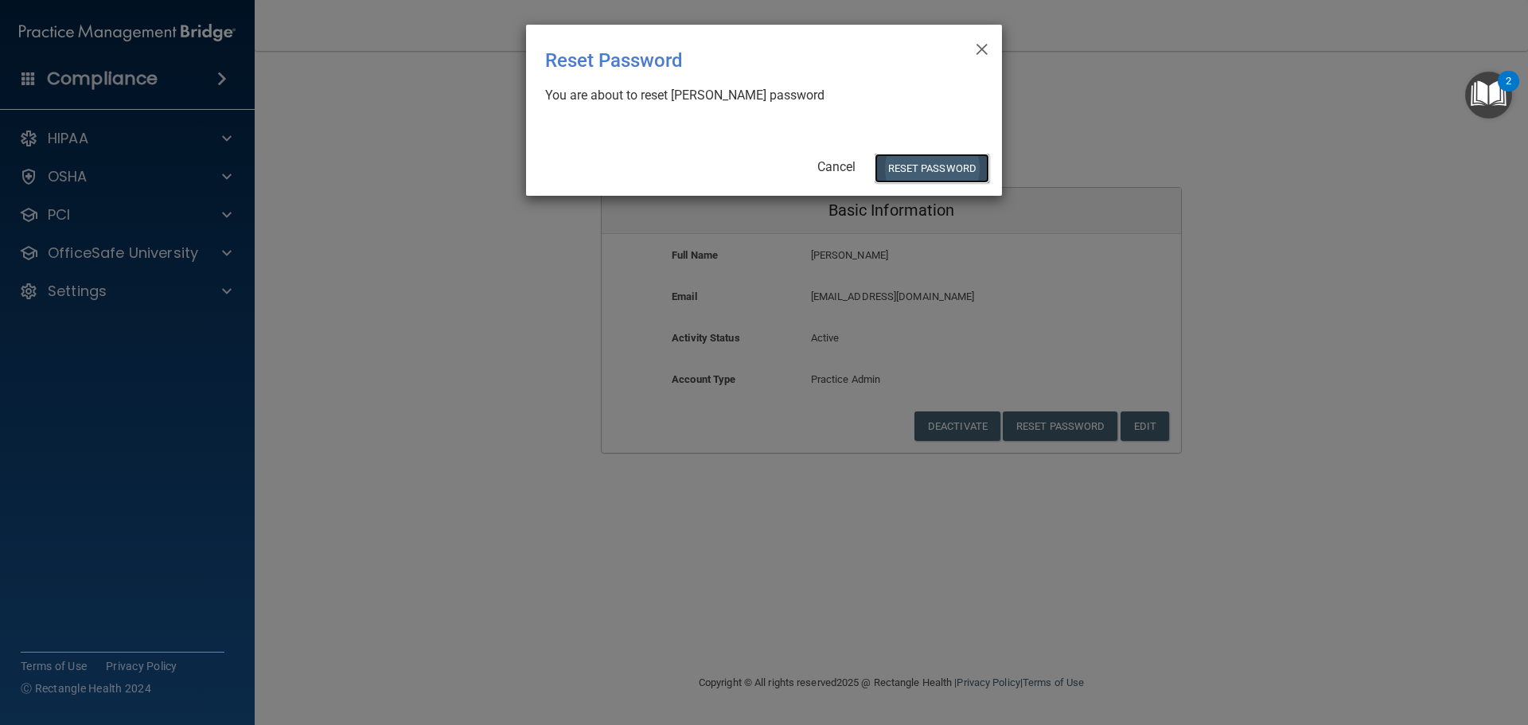
click at [959, 162] on button "Reset Password" at bounding box center [932, 168] width 115 height 29
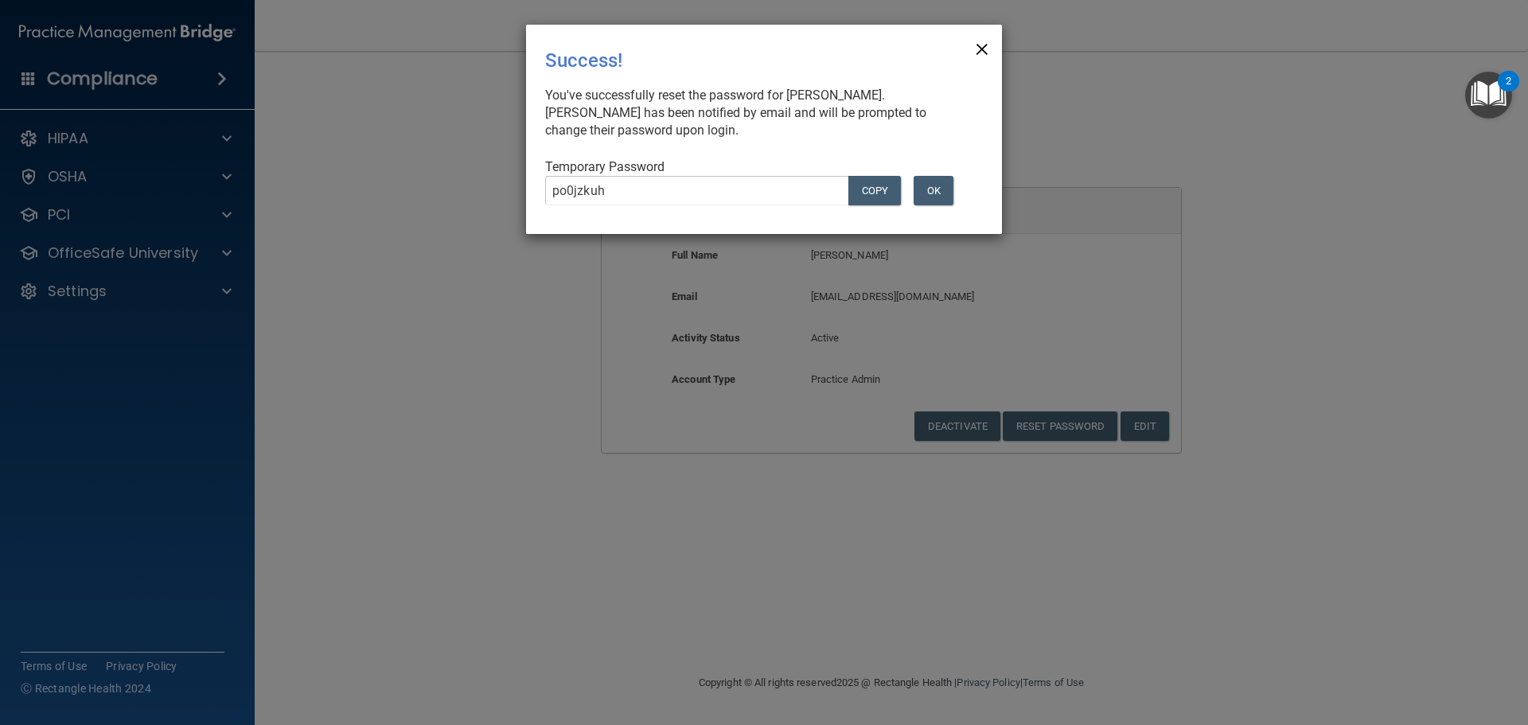
click at [987, 50] on span "×" at bounding box center [982, 47] width 14 height 32
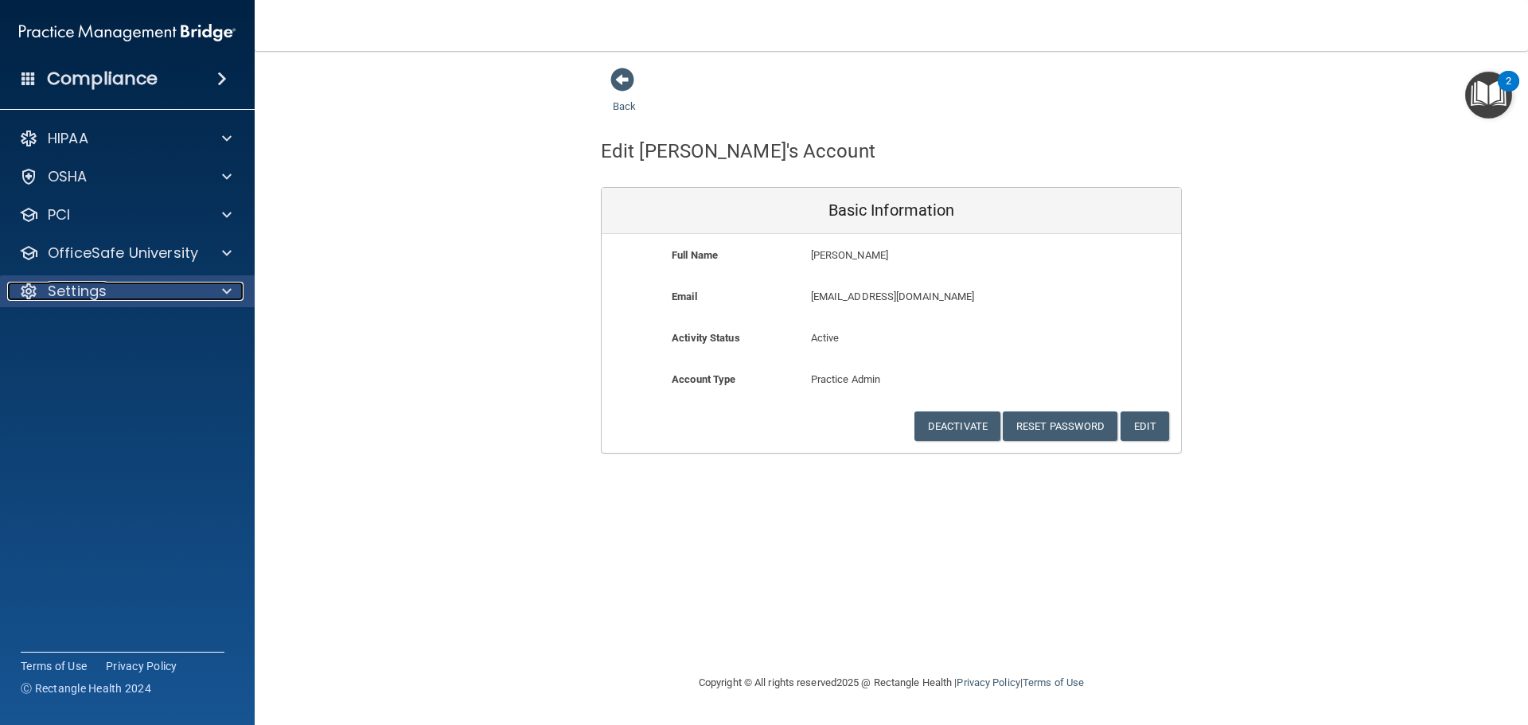
click at [231, 292] on span at bounding box center [227, 291] width 10 height 19
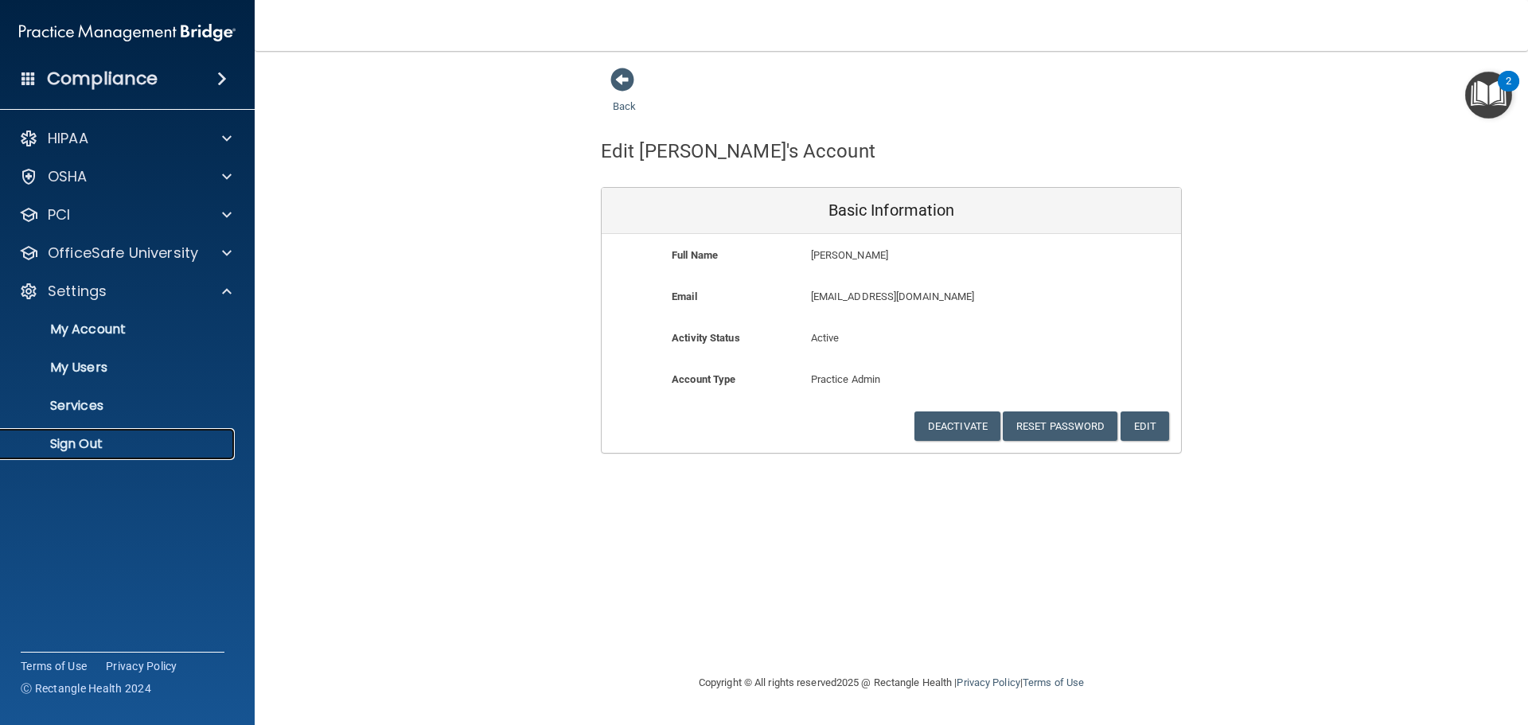
click at [182, 436] on p "Sign Out" at bounding box center [118, 444] width 217 height 16
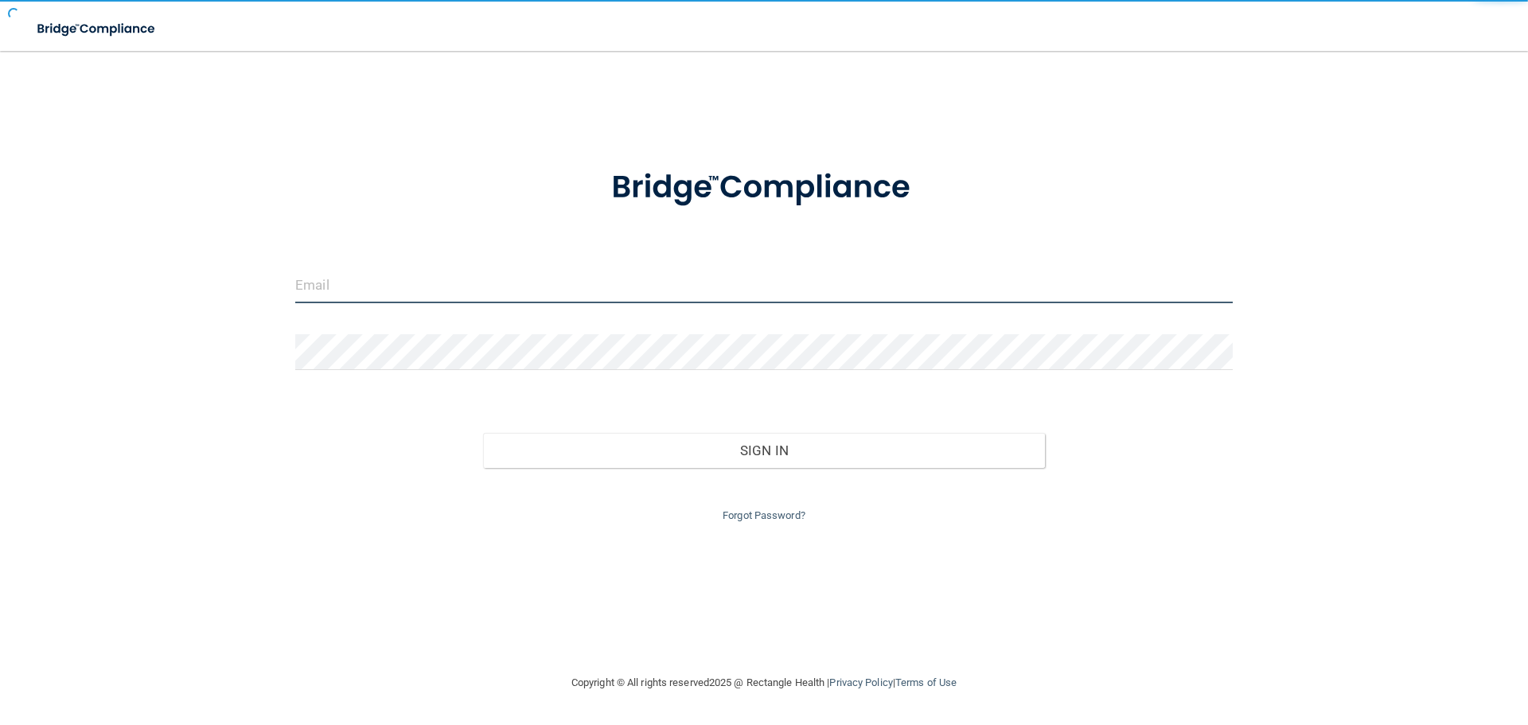
type input "[EMAIL_ADDRESS][DOMAIN_NAME]"
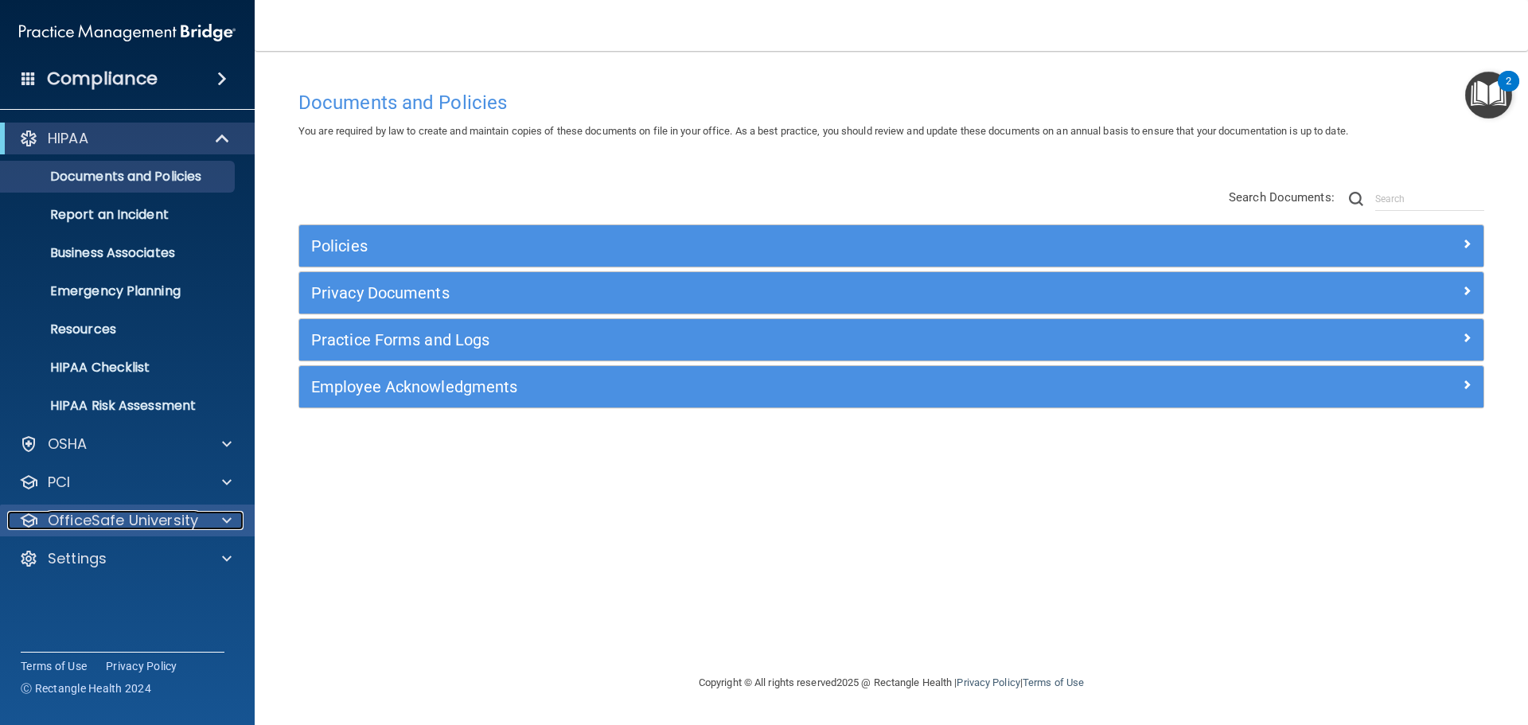
click at [222, 520] on span at bounding box center [227, 520] width 10 height 19
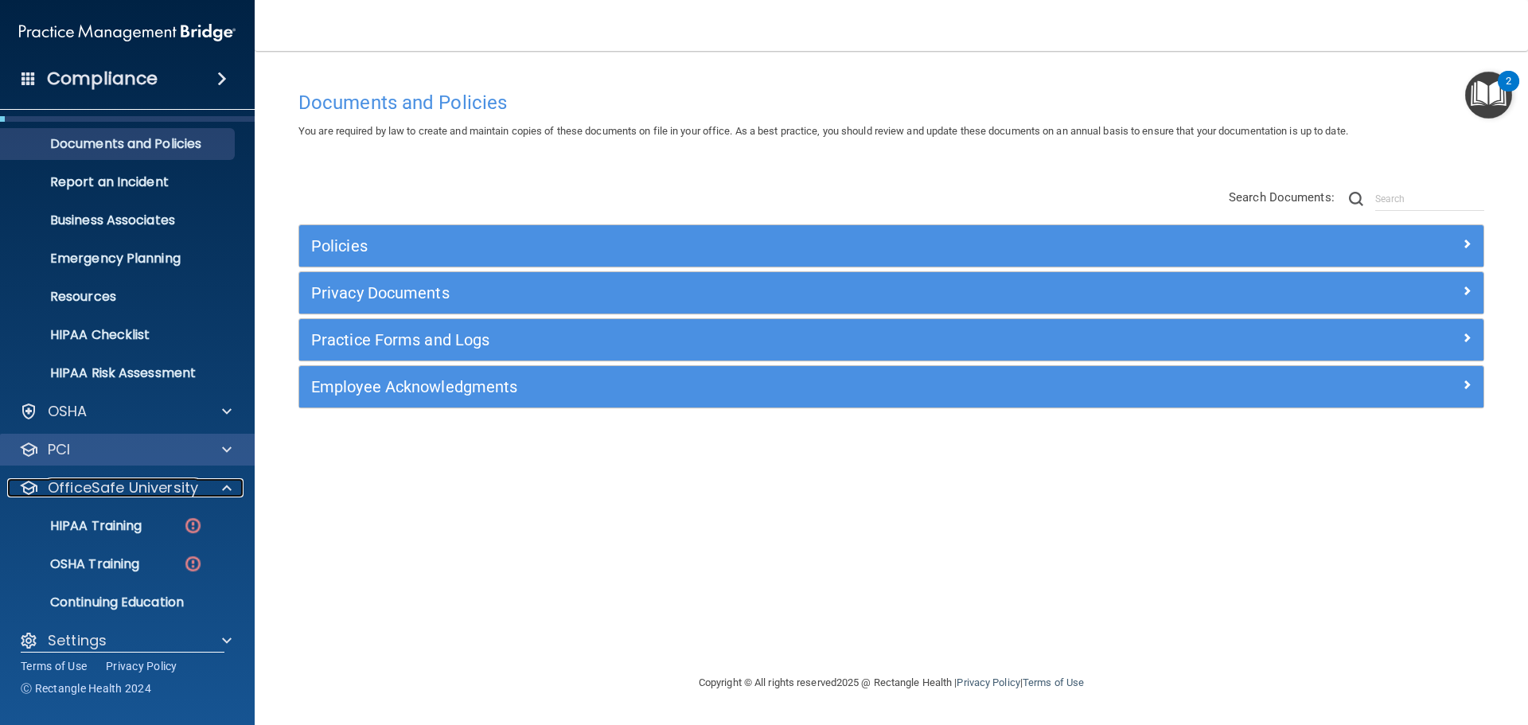
scroll to position [50, 0]
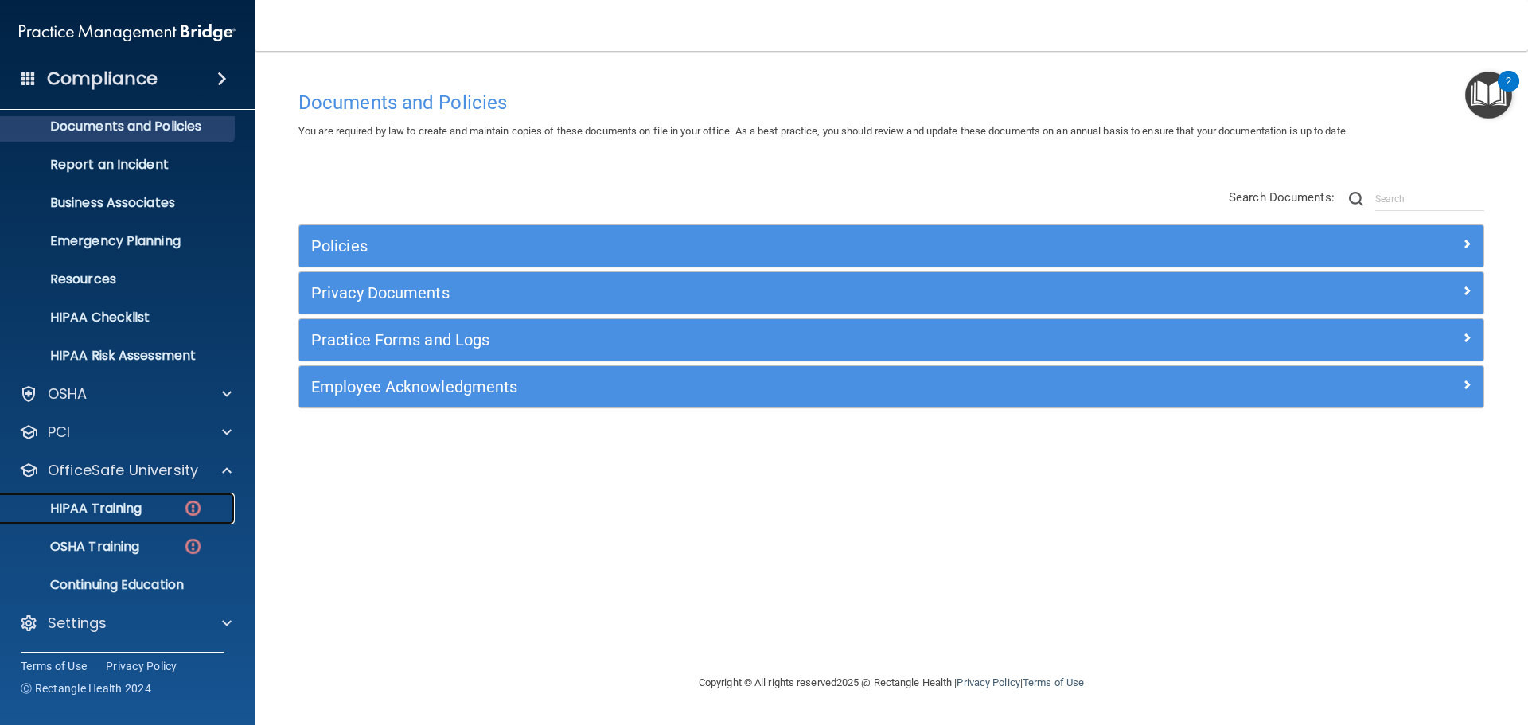
click at [143, 505] on div "HIPAA Training" at bounding box center [118, 509] width 217 height 16
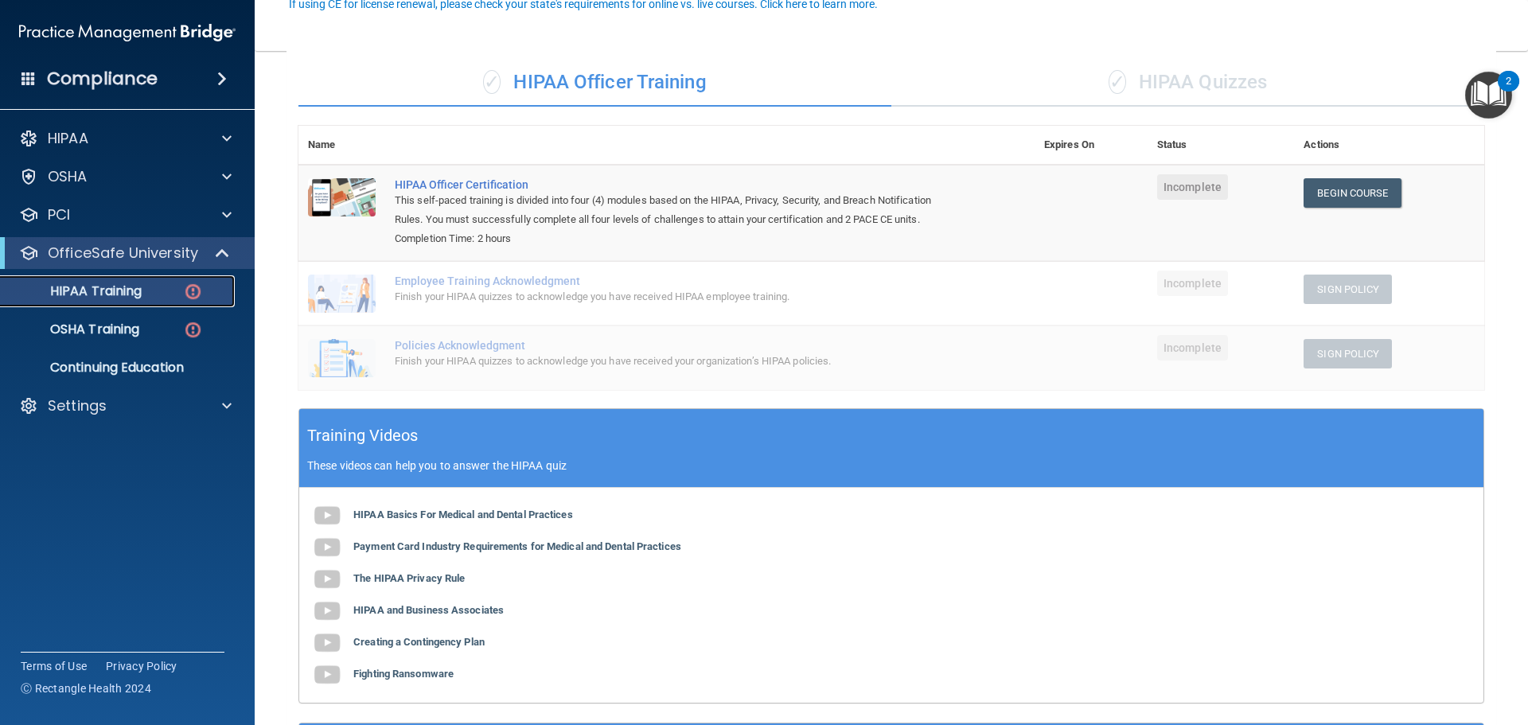
scroll to position [159, 0]
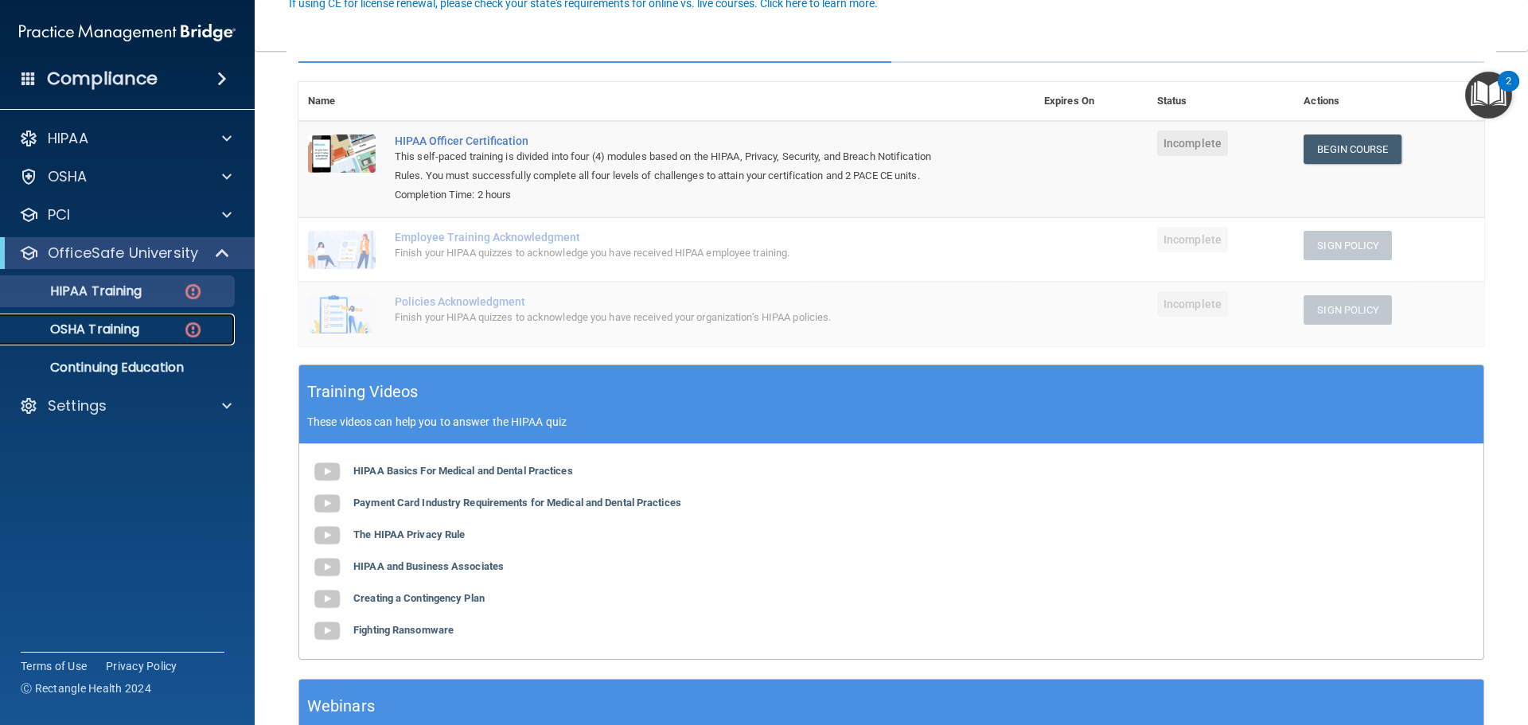
click at [123, 329] on p "OSHA Training" at bounding box center [74, 330] width 129 height 16
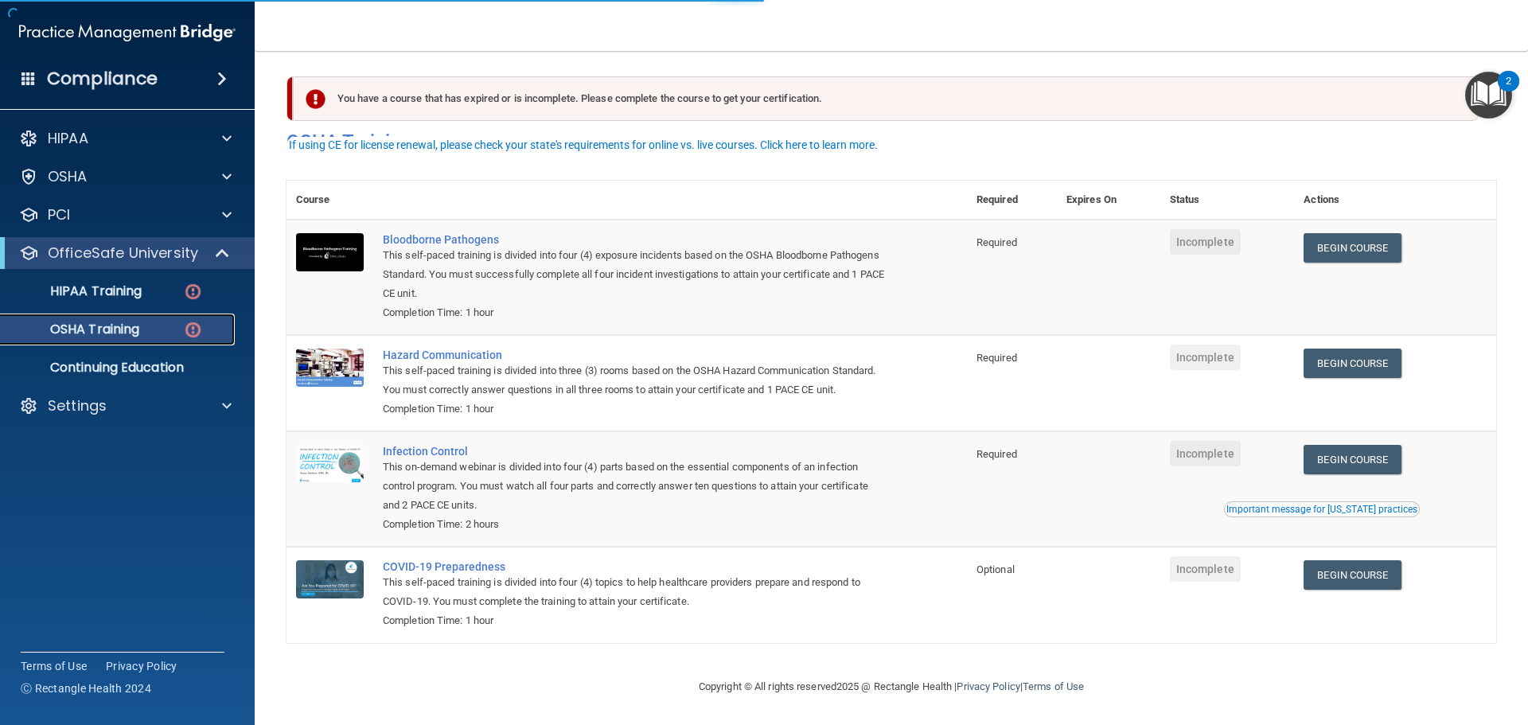
scroll to position [26, 0]
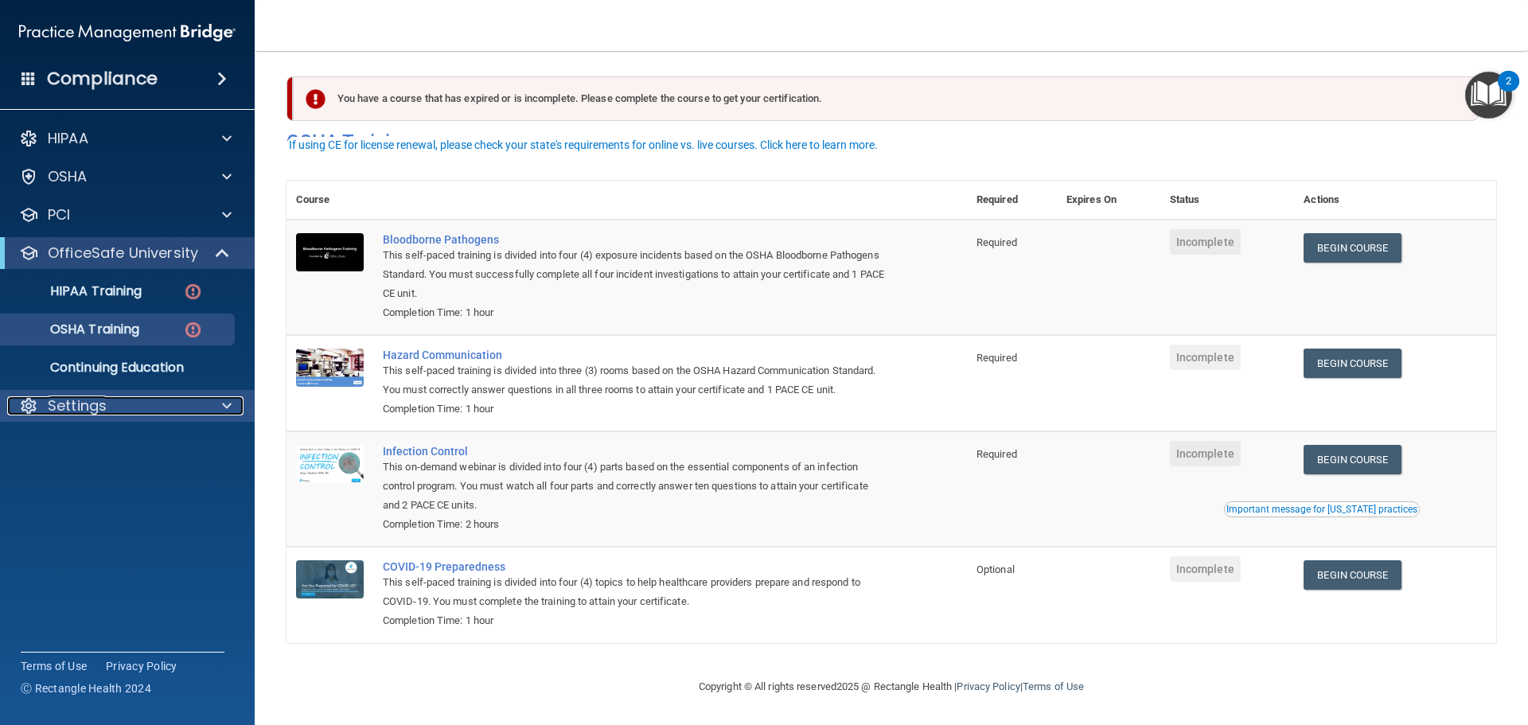
click at [215, 409] on div at bounding box center [225, 405] width 40 height 19
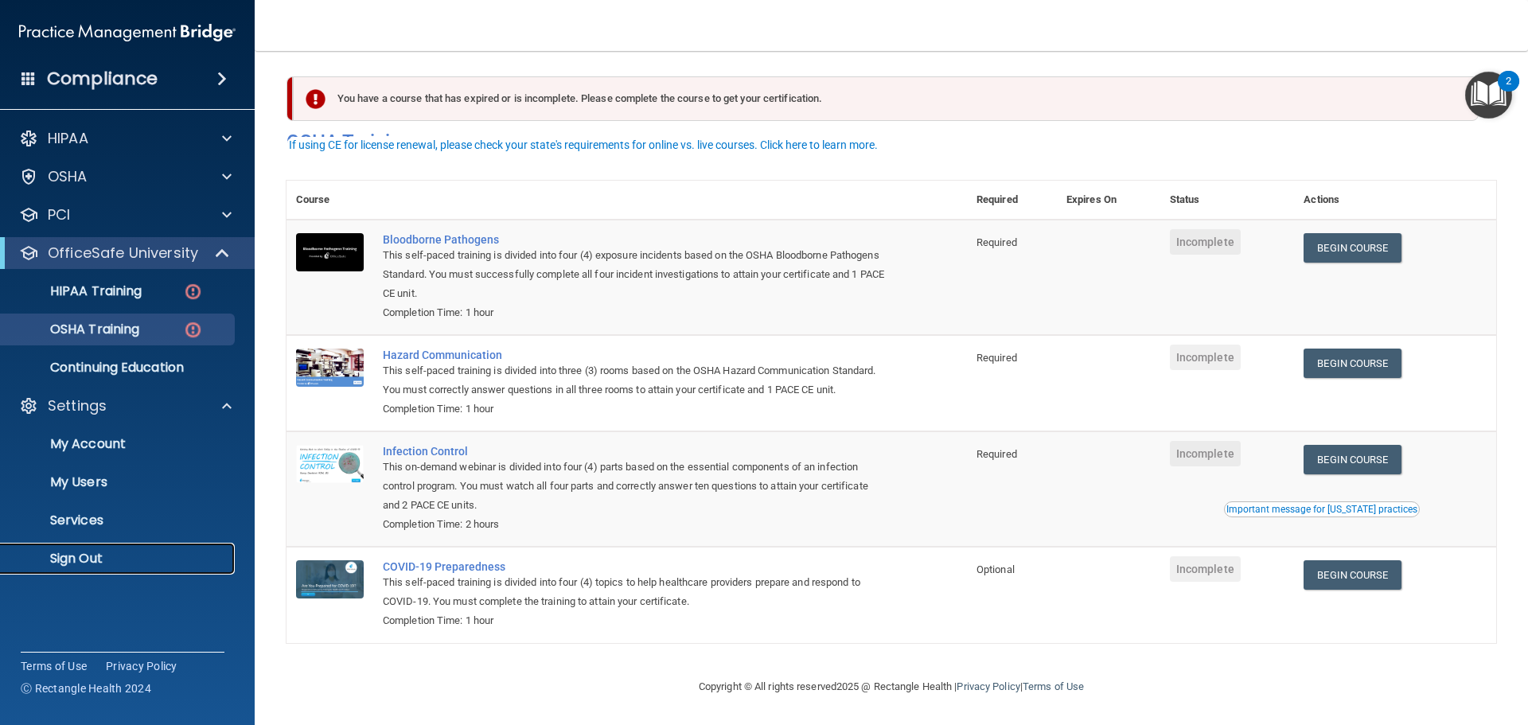
click at [166, 560] on p "Sign Out" at bounding box center [118, 559] width 217 height 16
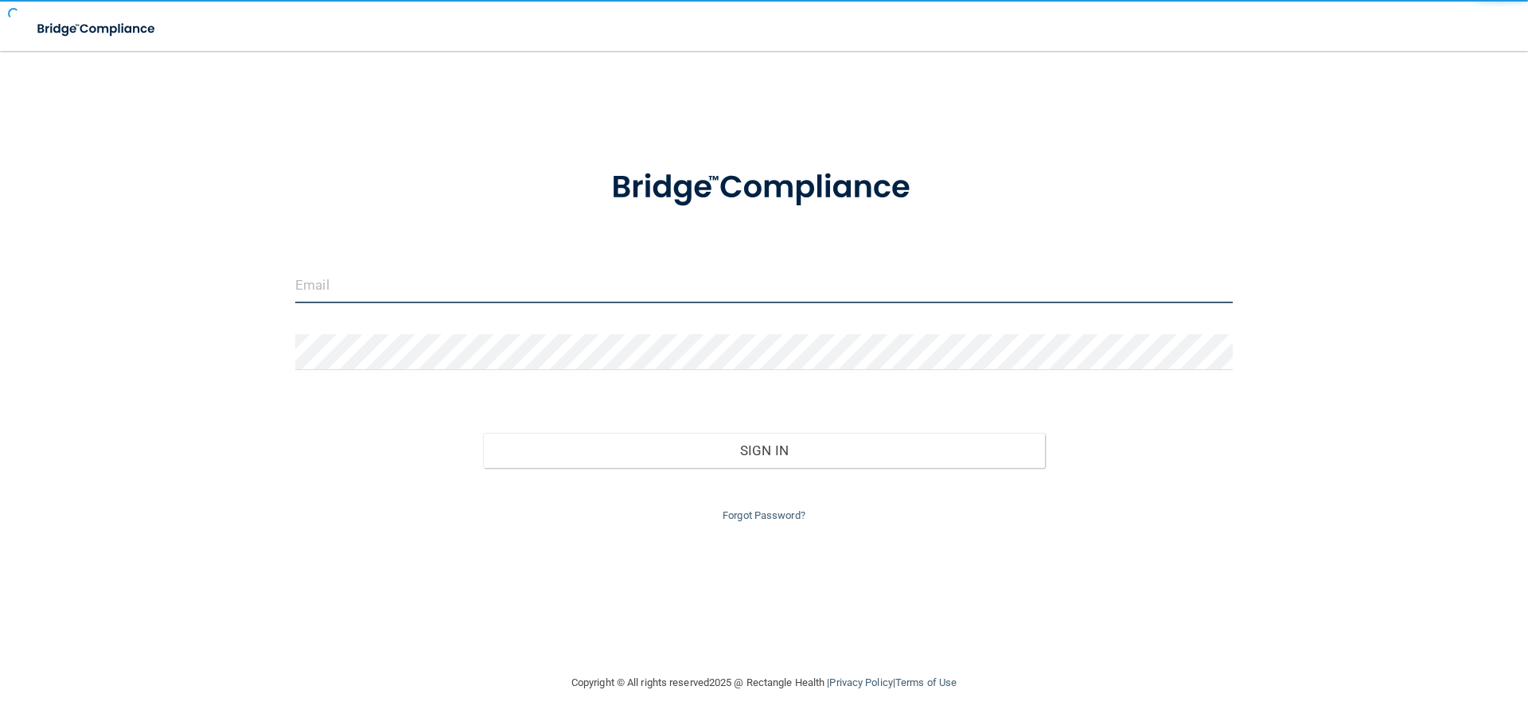
type input "[EMAIL_ADDRESS][DOMAIN_NAME]"
